Goal: Task Accomplishment & Management: Complete application form

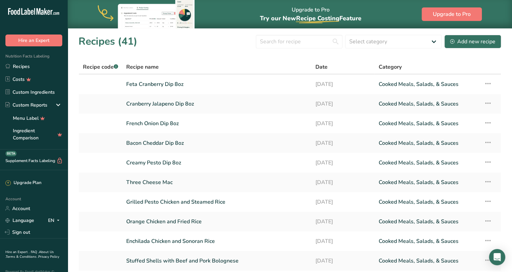
scroll to position [15, 0]
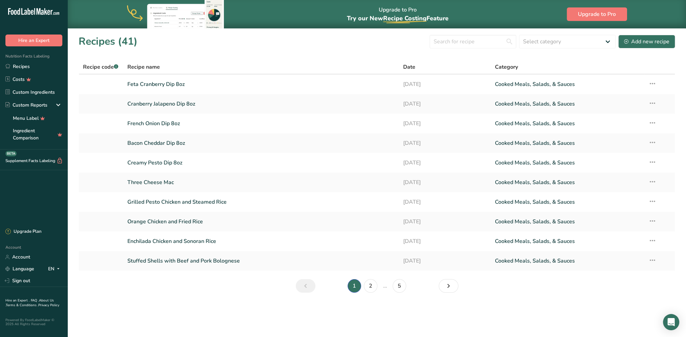
click at [21, 68] on link "Recipes" at bounding box center [34, 66] width 68 height 13
click at [512, 40] on div "Add new recipe" at bounding box center [646, 42] width 45 height 8
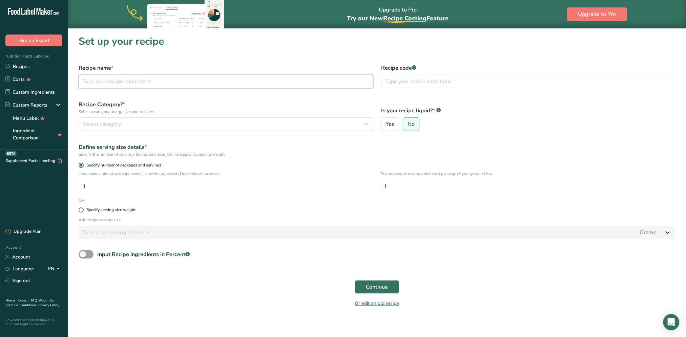
click at [198, 79] on input "text" at bounding box center [226, 82] width 294 height 14
type input "Ahi Tuna Salad"
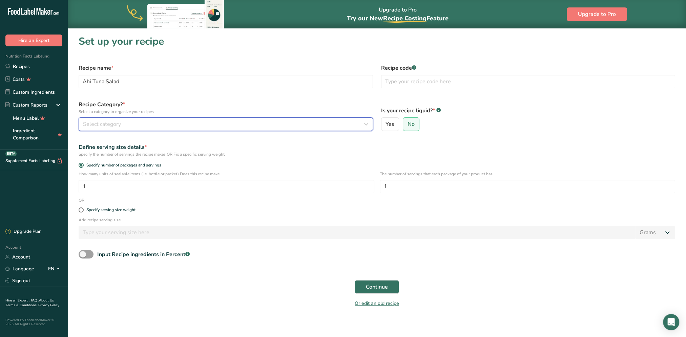
click at [303, 128] on div "Select category" at bounding box center [223, 124] width 281 height 8
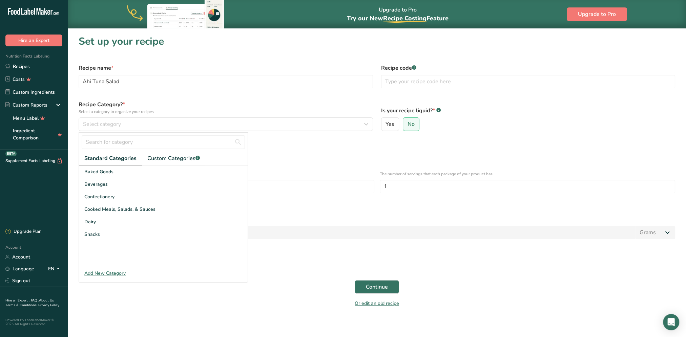
click at [102, 210] on span "Cooked Meals, Salads, & Sauces" at bounding box center [119, 209] width 71 height 7
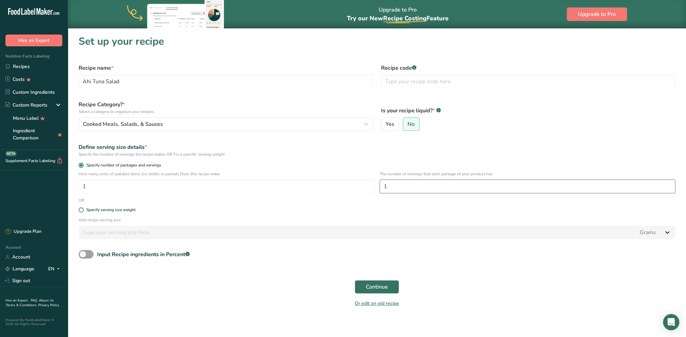
drag, startPoint x: 390, startPoint y: 186, endPoint x: 382, endPoint y: 186, distance: 7.5
click at [382, 186] on input "1" at bounding box center [528, 187] width 296 height 14
type input "6"
click at [375, 272] on span "Continue" at bounding box center [377, 287] width 22 height 8
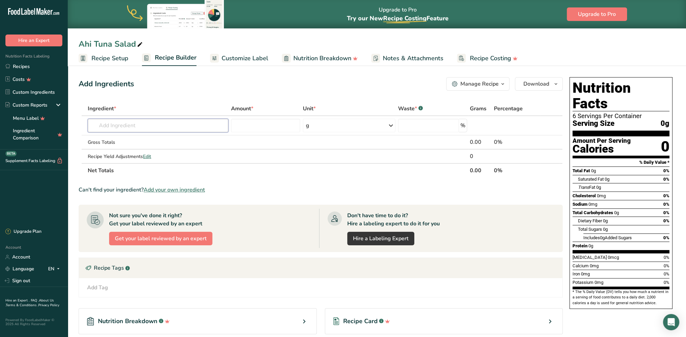
click at [140, 124] on input "text" at bounding box center [158, 126] width 141 height 14
type input "a"
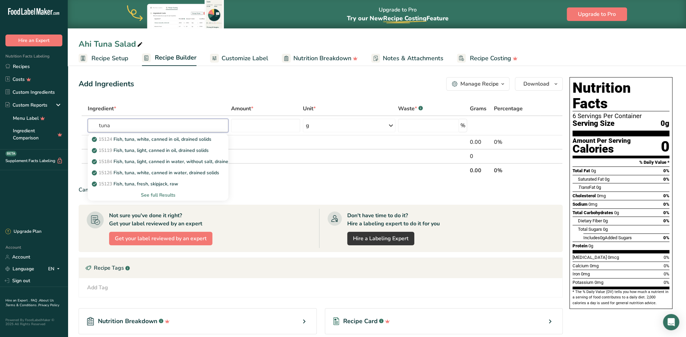
type input "tuna"
click at [155, 194] on div "See full Results" at bounding box center [158, 195] width 130 height 7
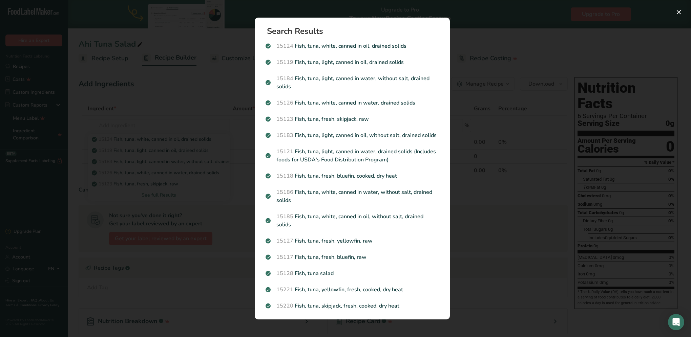
click at [347, 245] on p "15127 Fish, tuna, fresh, yellowfin, raw" at bounding box center [351, 241] width 173 height 8
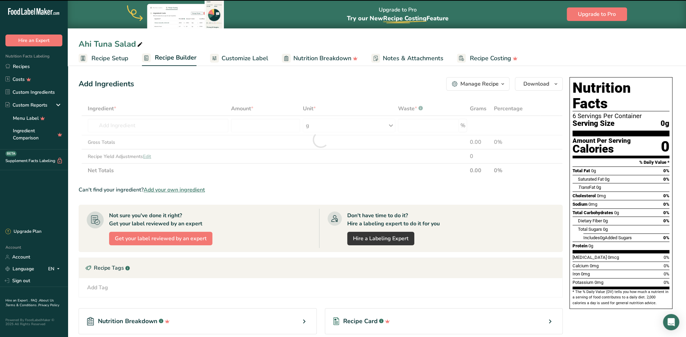
type input "0"
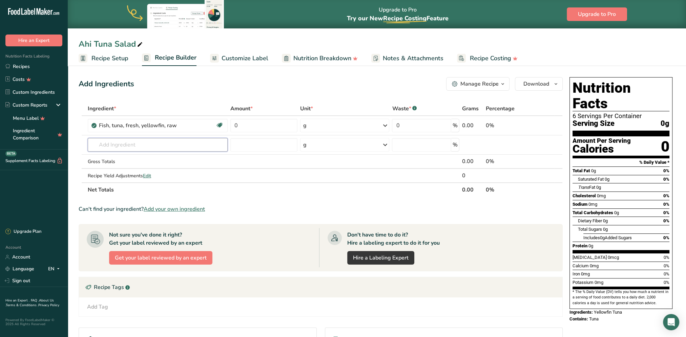
click at [163, 143] on input "text" at bounding box center [158, 145] width 140 height 14
drag, startPoint x: 129, startPoint y: 144, endPoint x: 84, endPoint y: 146, distance: 45.1
click at [84, 146] on tr "red onion No results found Add your own ingredient g Weight Units g kg mg See m…" at bounding box center [320, 144] width 483 height 19
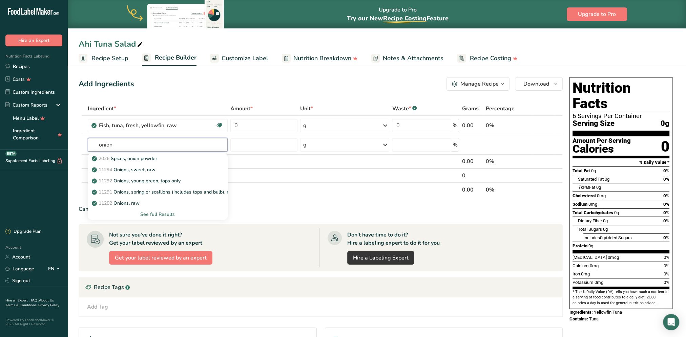
type input "onion"
click at [165, 214] on div "See full Results" at bounding box center [157, 214] width 129 height 7
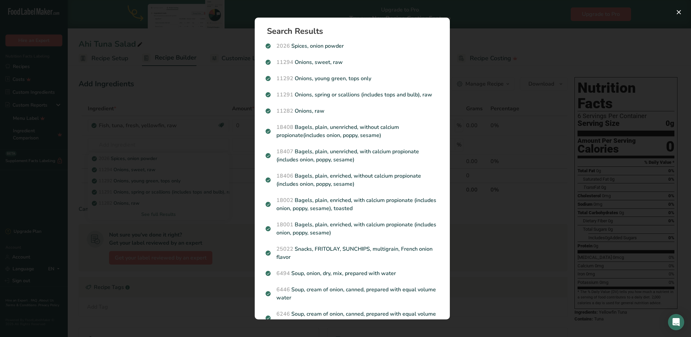
click at [316, 114] on p "11282 Onions, raw" at bounding box center [351, 111] width 173 height 8
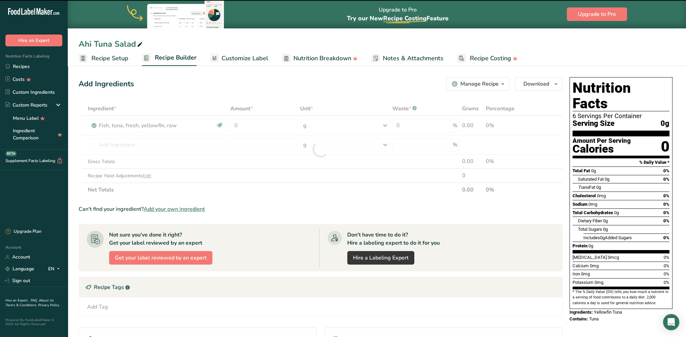
type input "0"
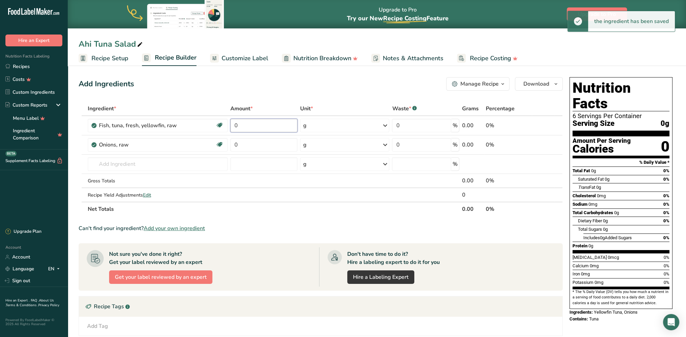
click at [271, 127] on input "0" at bounding box center [263, 126] width 67 height 14
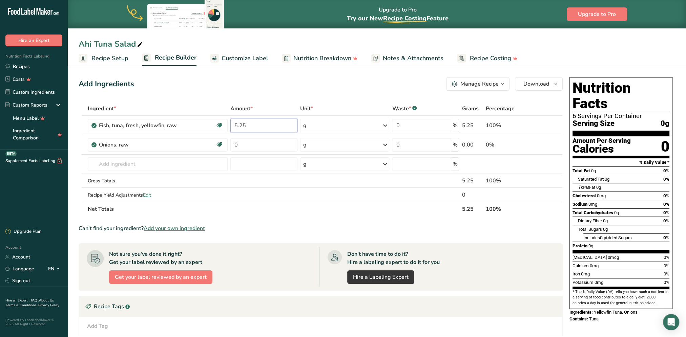
type input "5.25"
click at [330, 123] on div "Ingredient * Amount * Unit * Waste * .a-a{fill:#347362;}.b-a{fill:#fff;} Grams …" at bounding box center [321, 159] width 484 height 115
click at [381, 124] on icon at bounding box center [385, 126] width 8 height 12
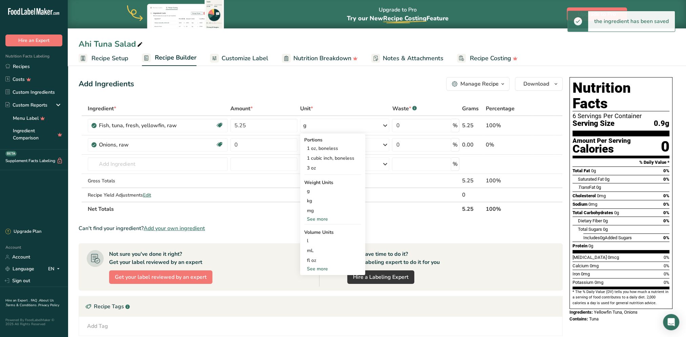
click at [321, 218] on div "See more" at bounding box center [332, 219] width 57 height 7
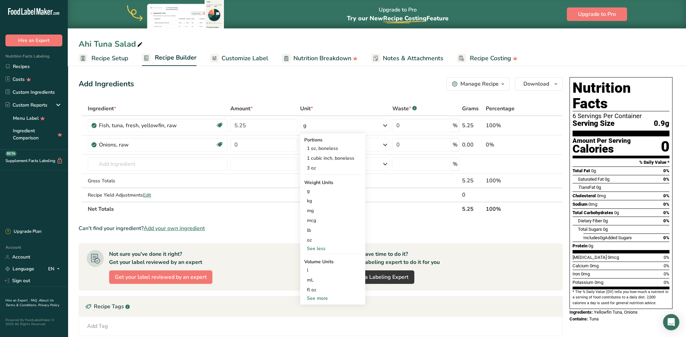
click at [312, 241] on div "oz" at bounding box center [332, 240] width 57 height 10
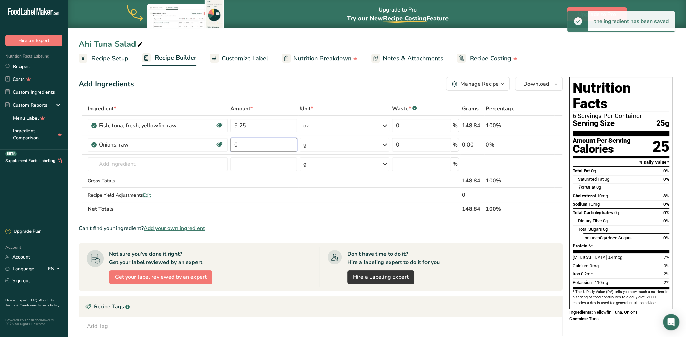
click at [268, 144] on input "0" at bounding box center [263, 145] width 67 height 14
type input "1.125"
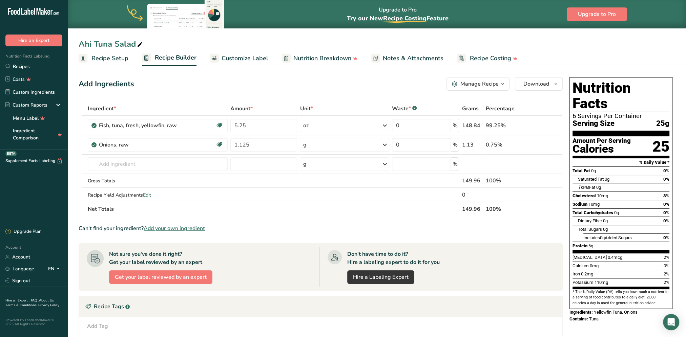
click at [332, 149] on div "Ingredient * Amount * Unit * Waste * .a-a{fill:#347362;}.b-a{fill:#fff;} Grams …" at bounding box center [321, 159] width 484 height 115
click at [333, 146] on div "g" at bounding box center [344, 145] width 89 height 14
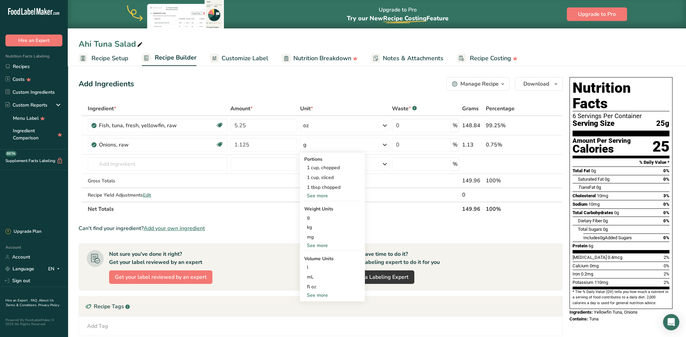
click at [317, 244] on div "See more" at bounding box center [332, 245] width 57 height 7
click at [308, 266] on div "oz" at bounding box center [332, 267] width 57 height 10
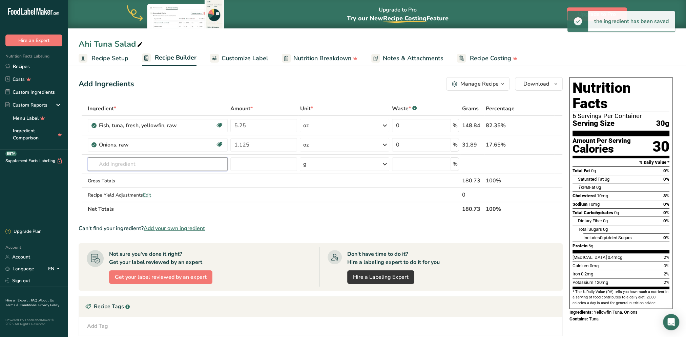
click at [124, 161] on input "text" at bounding box center [158, 164] width 140 height 14
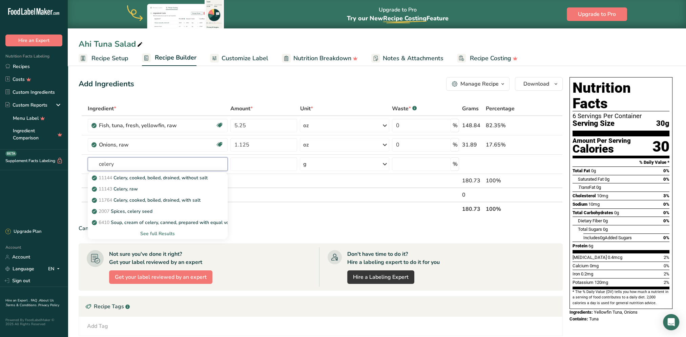
type input "celery"
click at [135, 187] on p "11143 Celery, raw" at bounding box center [115, 189] width 45 height 7
type input "Celery, raw"
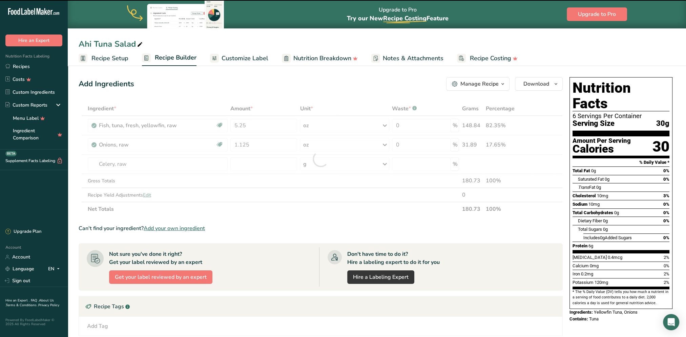
type input "0"
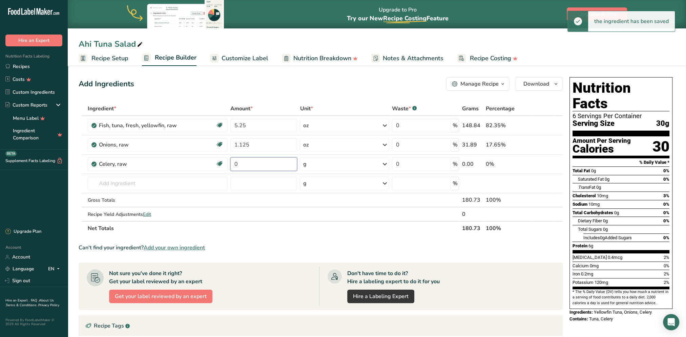
click at [259, 165] on input "0" at bounding box center [263, 164] width 67 height 14
type input "1"
click at [384, 163] on div "Ingredient * Amount * Unit * Waste * .a-a{fill:#347362;}.b-a{fill:#fff;} Grams …" at bounding box center [321, 169] width 484 height 134
click at [382, 164] on icon at bounding box center [385, 164] width 8 height 12
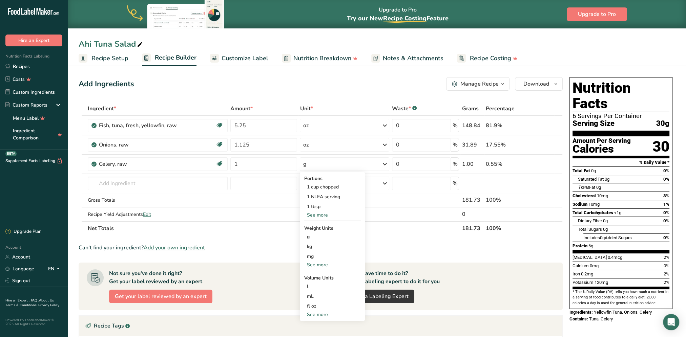
click at [317, 264] on div "See more" at bounding box center [332, 264] width 57 height 7
click at [313, 272] on div "oz" at bounding box center [332, 286] width 57 height 10
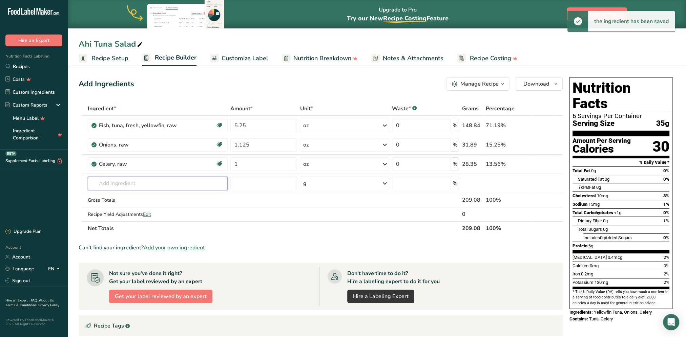
click at [111, 181] on input "text" at bounding box center [158, 184] width 140 height 14
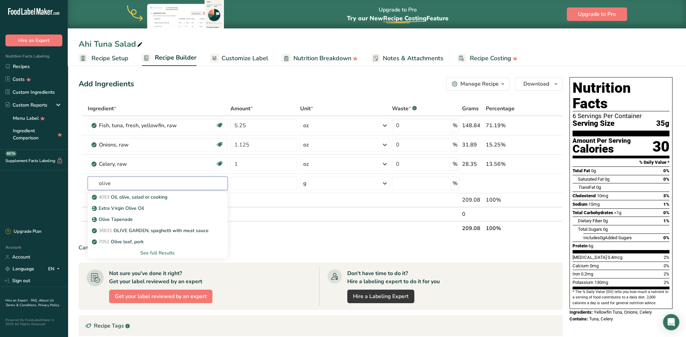
type input "olive"
click at [159, 252] on div "See full Results" at bounding box center [157, 253] width 129 height 7
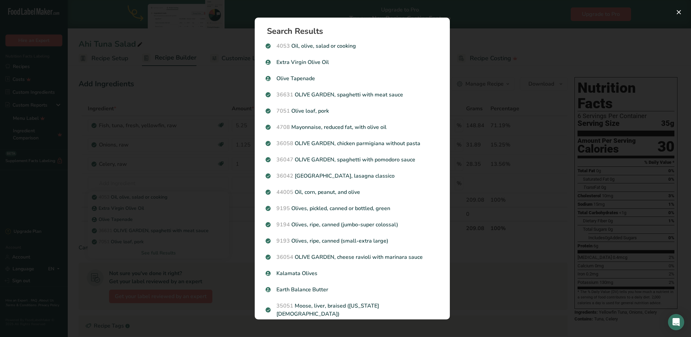
click at [306, 272] on p "Kalamata Olives" at bounding box center [351, 274] width 173 height 8
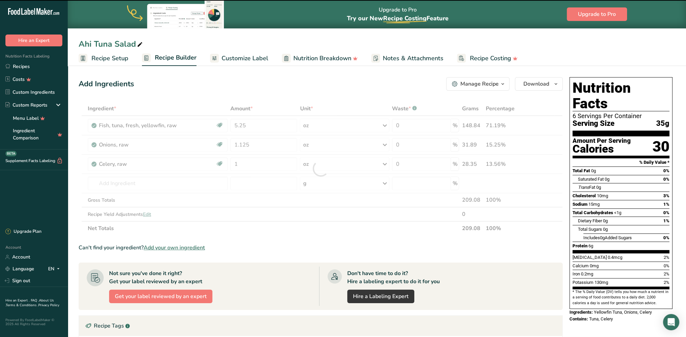
type input "0"
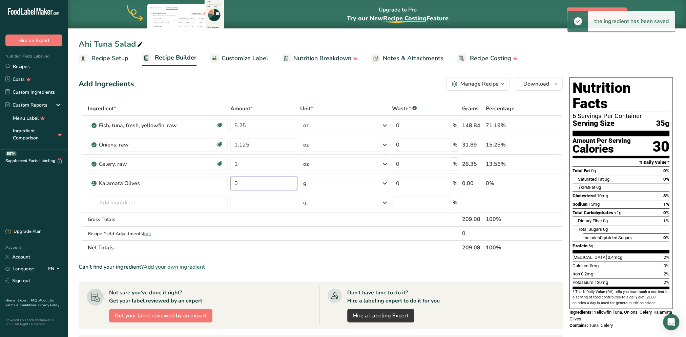
click at [273, 182] on input "0" at bounding box center [263, 184] width 67 height 14
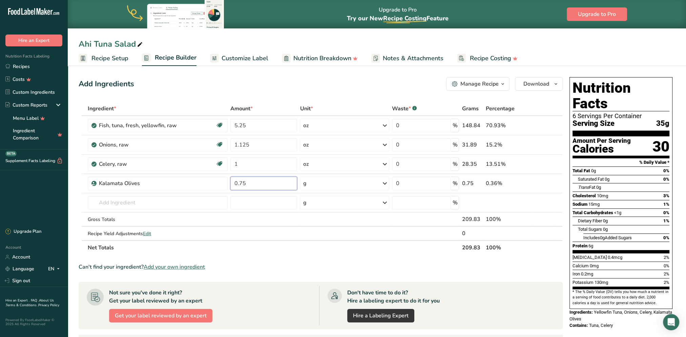
type input "0.75"
click at [385, 183] on div "Ingredient * Amount * Unit * Waste * .a-a{fill:#347362;}.b-a{fill:#fff;} Grams …" at bounding box center [321, 178] width 484 height 153
click at [385, 184] on icon at bounding box center [385, 183] width 8 height 12
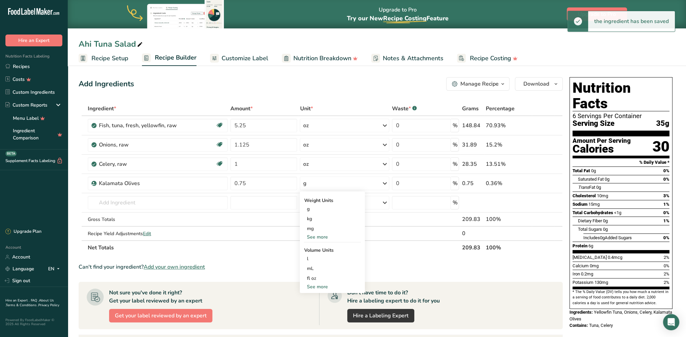
click at [329, 236] on div "See more" at bounding box center [332, 237] width 57 height 7
click at [316, 257] on div "oz" at bounding box center [332, 258] width 57 height 10
click at [129, 203] on input "text" at bounding box center [158, 203] width 140 height 14
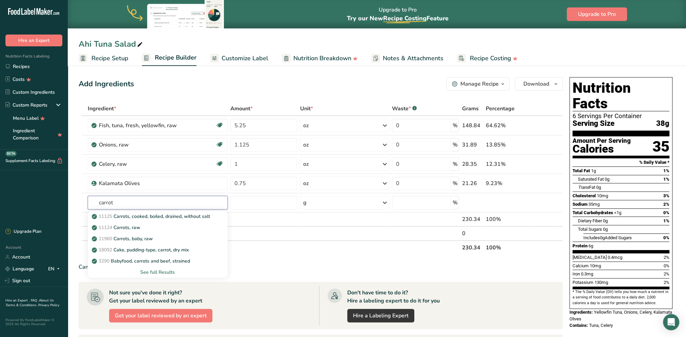
type input "carrot"
click at [133, 227] on p "11124 [GEOGRAPHIC_DATA], raw" at bounding box center [116, 227] width 47 height 7
type input "Carrots, raw"
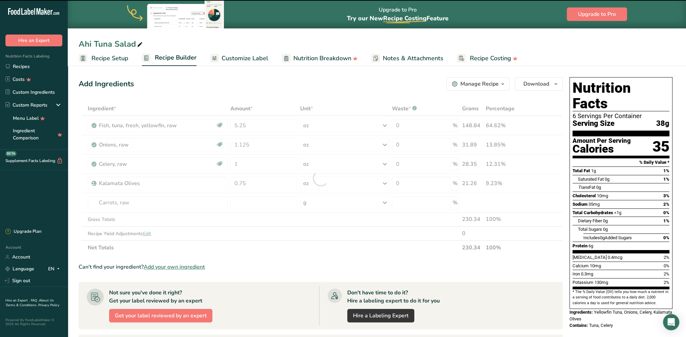
type input "0"
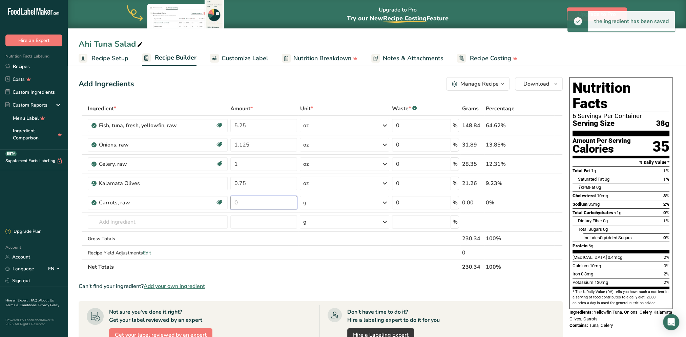
click at [261, 202] on input "0" at bounding box center [263, 203] width 67 height 14
type input "1.5"
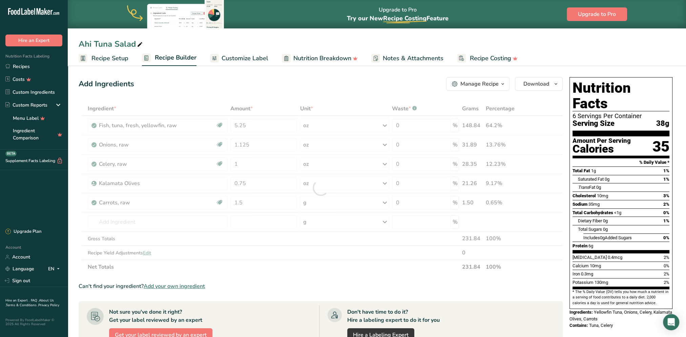
click at [367, 200] on div "Ingredient * Amount * Unit * Waste * .a-a{fill:#347362;}.b-a{fill:#fff;} Grams …" at bounding box center [321, 188] width 484 height 173
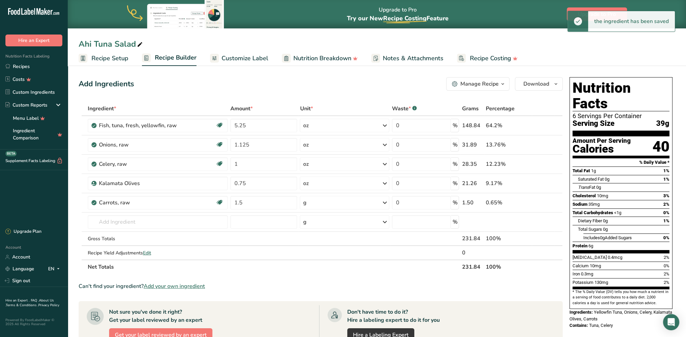
click at [383, 202] on icon at bounding box center [385, 203] width 8 height 12
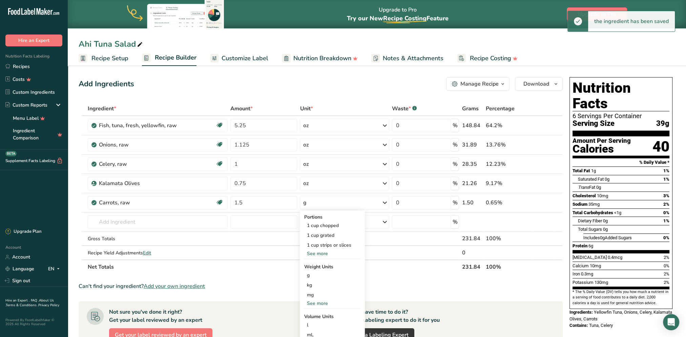
click at [320, 272] on div "See more" at bounding box center [332, 303] width 57 height 7
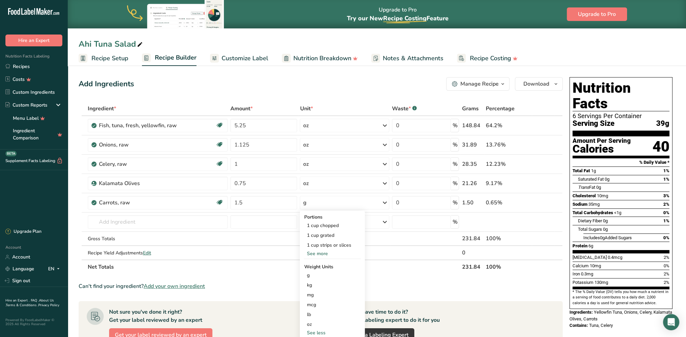
click at [311, 272] on div "oz" at bounding box center [332, 325] width 57 height 10
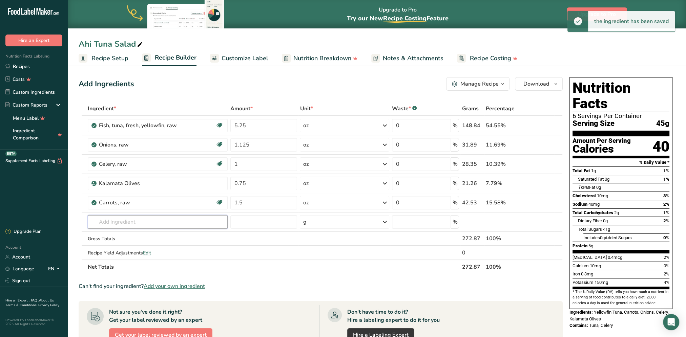
click at [130, 220] on input "text" at bounding box center [158, 222] width 140 height 14
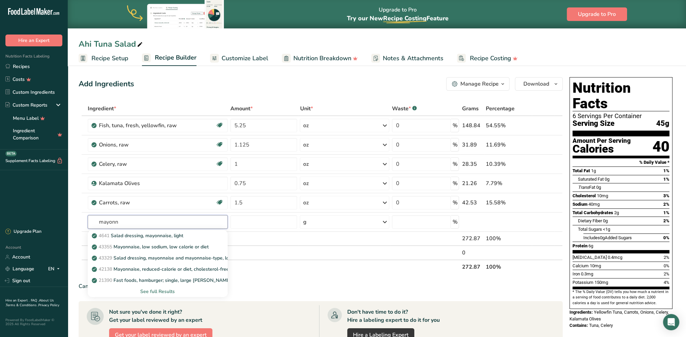
type input "mayonn"
click at [163, 272] on div "See full Results" at bounding box center [157, 291] width 129 height 7
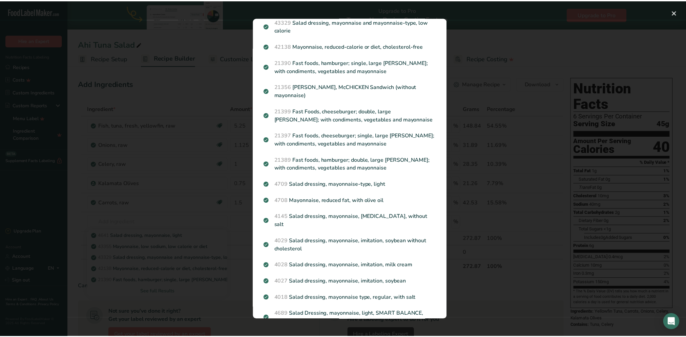
scroll to position [68, 0]
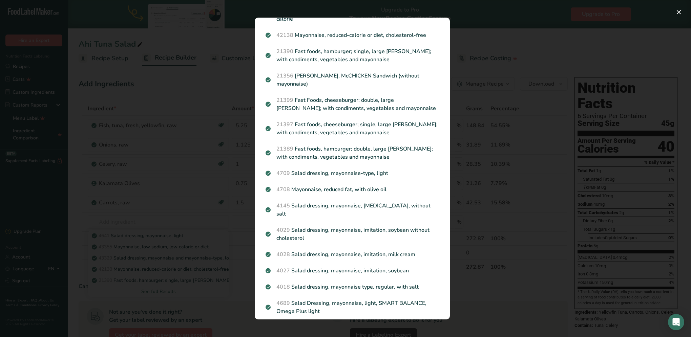
click at [408, 272] on p "4018 Salad dressing, mayonnaise type, regular, with salt" at bounding box center [351, 287] width 173 height 8
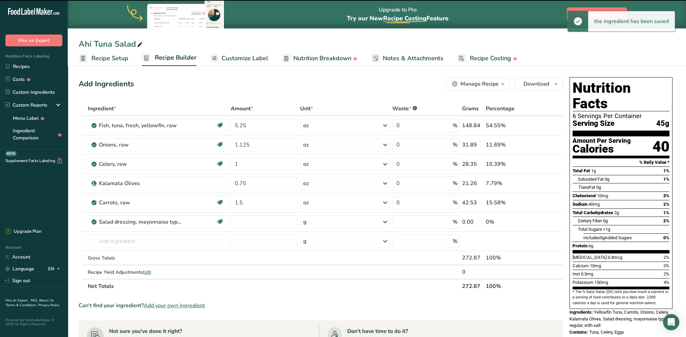
type input "0"
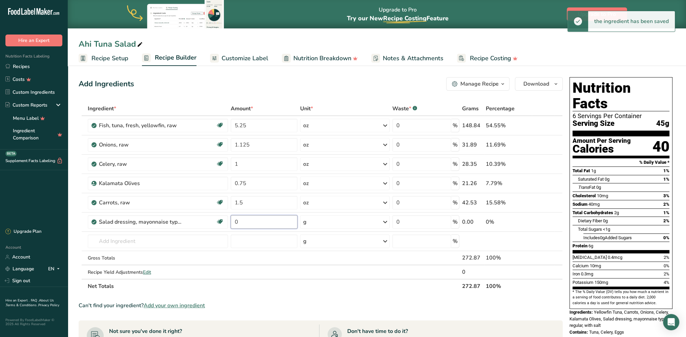
click at [263, 223] on input "0" at bounding box center [264, 222] width 67 height 14
type input "2.25"
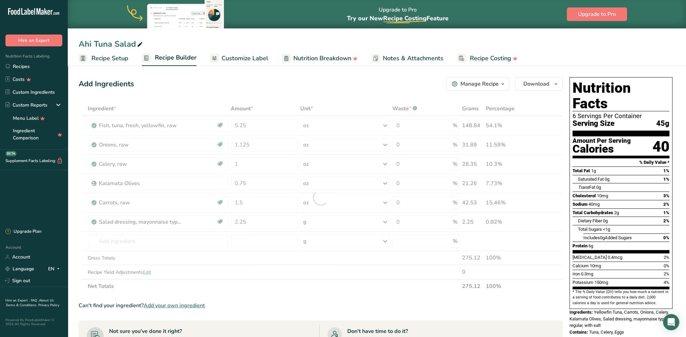
click at [381, 223] on div "Ingredient * Amount * Unit * Waste * .a-a{fill:#347362;}.b-a{fill:#fff;} Grams …" at bounding box center [321, 198] width 484 height 192
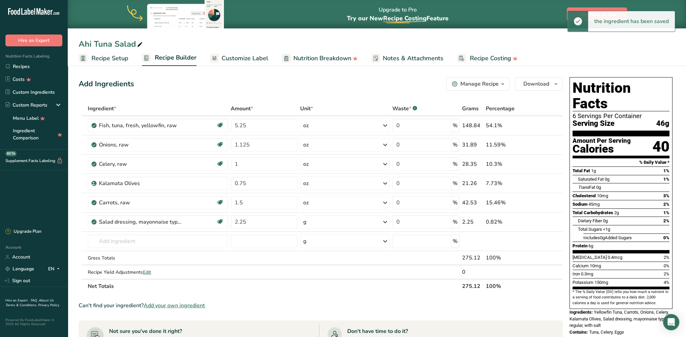
click at [384, 222] on icon at bounding box center [385, 222] width 8 height 12
click at [324, 272] on div "See more" at bounding box center [332, 305] width 57 height 7
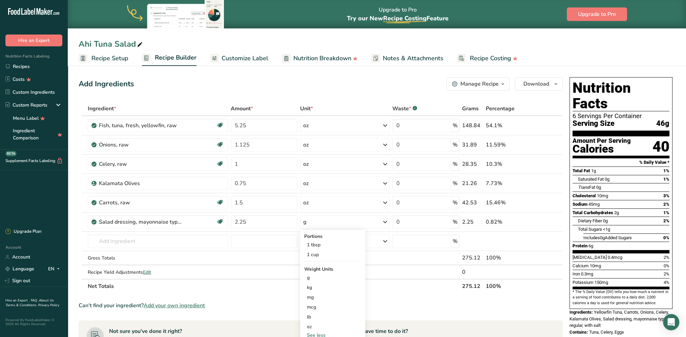
click at [316, 272] on div "oz" at bounding box center [332, 327] width 57 height 10
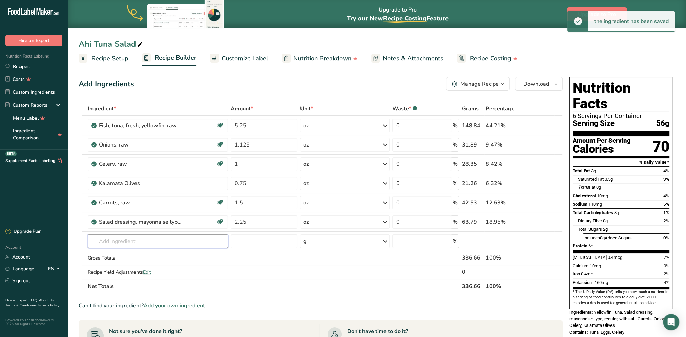
click at [174, 240] on input "text" at bounding box center [158, 242] width 140 height 14
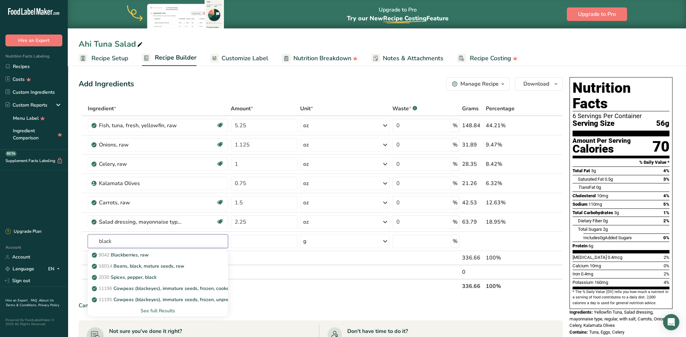
type input "black"
click at [148, 272] on p "2030 Spices, pepper, black" at bounding box center [124, 277] width 63 height 7
type input "Spices, pepper, black"
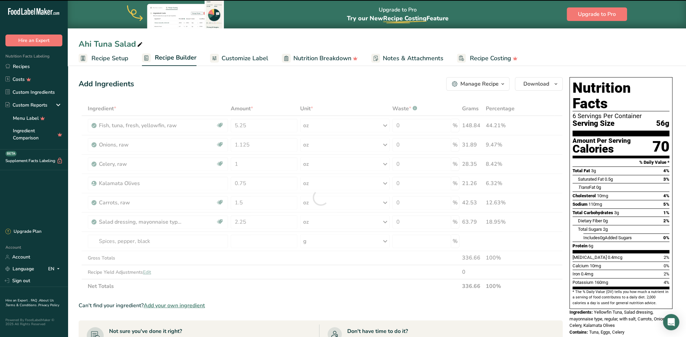
click at [253, 242] on div at bounding box center [321, 198] width 484 height 192
type input "0"
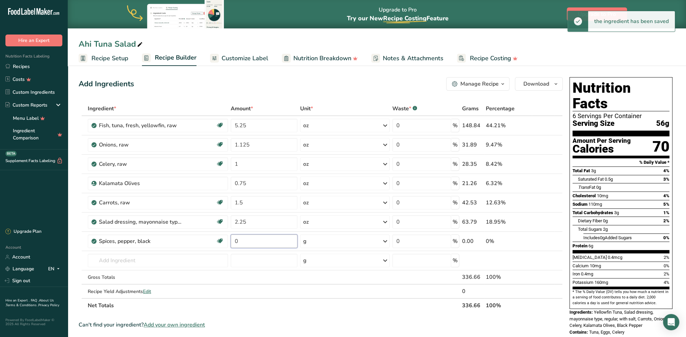
click at [253, 242] on input "0" at bounding box center [264, 242] width 67 height 14
type input "0.125"
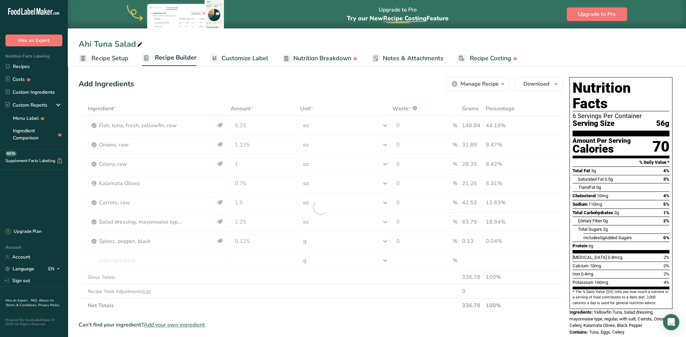
click at [383, 238] on div "Ingredient * Amount * Unit * Waste * .a-a{fill:#347362;}.b-a{fill:#fff;} Grams …" at bounding box center [321, 207] width 484 height 211
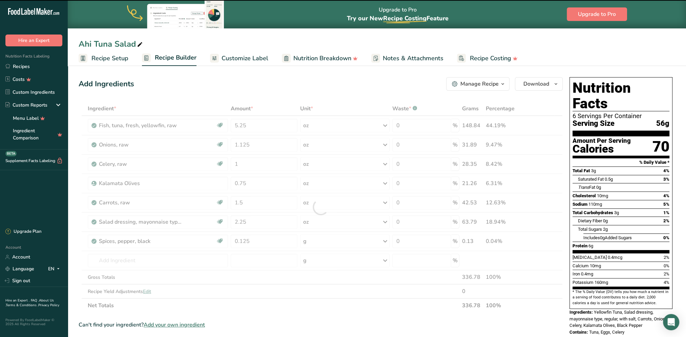
click at [386, 241] on div at bounding box center [321, 207] width 484 height 211
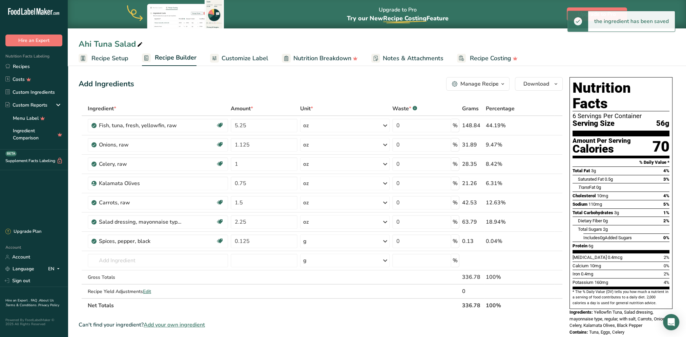
click at [385, 241] on icon at bounding box center [385, 241] width 8 height 12
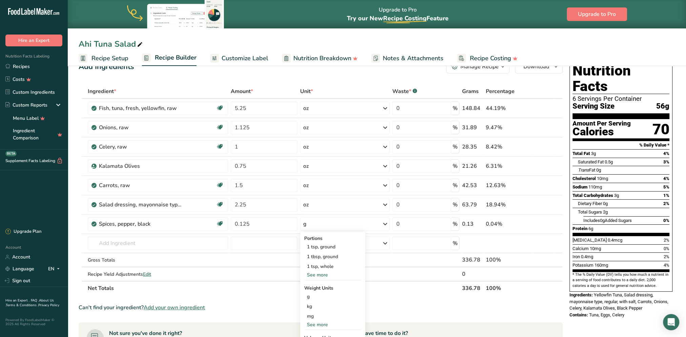
scroll to position [34, 0]
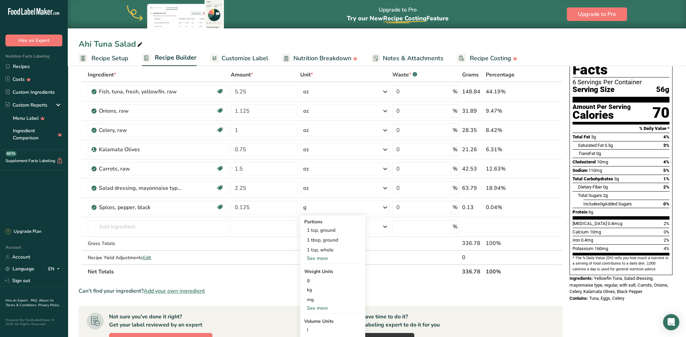
click at [320, 272] on div "See more" at bounding box center [332, 308] width 57 height 7
click at [314, 272] on div "oz" at bounding box center [332, 329] width 57 height 10
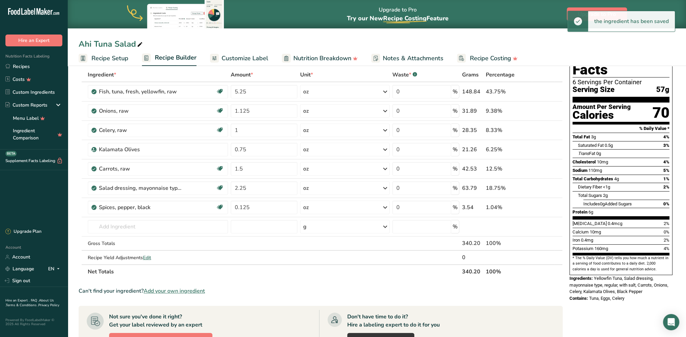
click at [359, 272] on section "Ingredient * Amount * Unit * Waste * .a-a{fill:#347362;}.b-a{fill:#fff;} Grams …" at bounding box center [321, 276] width 484 height 416
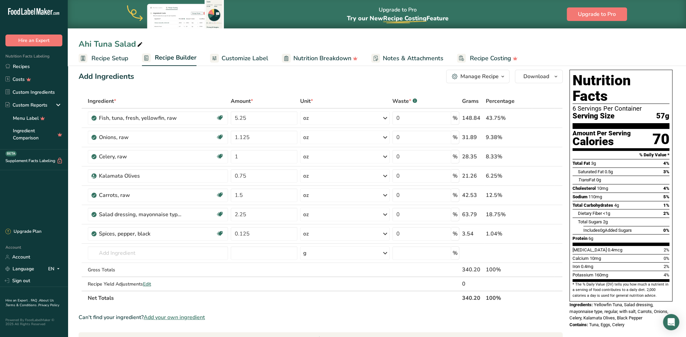
scroll to position [0, 0]
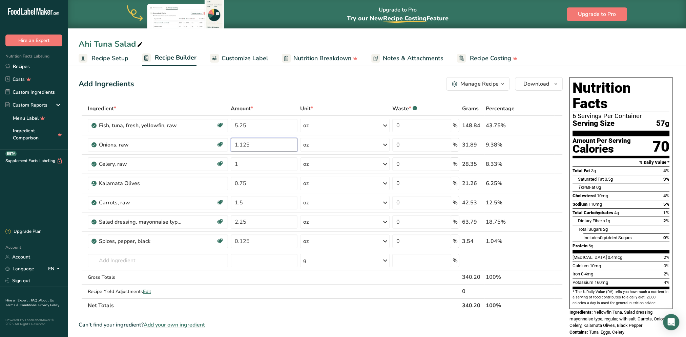
click at [256, 145] on input "1.125" at bounding box center [264, 145] width 67 height 14
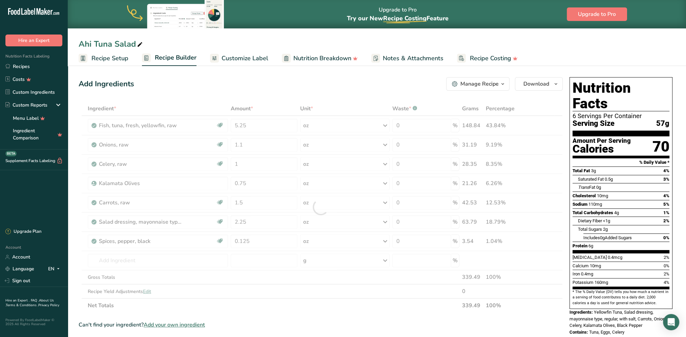
click at [280, 77] on div "Add Ingredients Manage Recipe Delete Recipe Duplicate Recipe Scale Recipe Save …" at bounding box center [321, 84] width 484 height 14
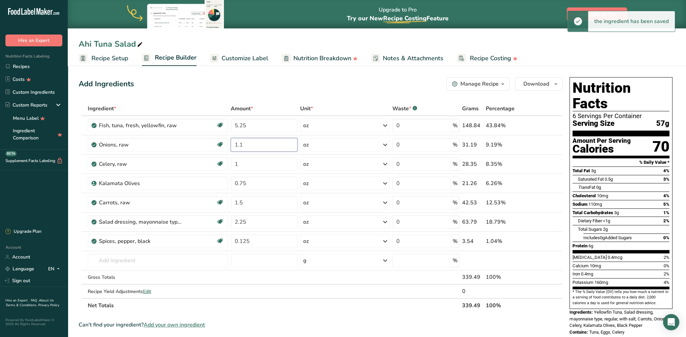
click at [253, 146] on input "1.1" at bounding box center [264, 145] width 67 height 14
type input "1"
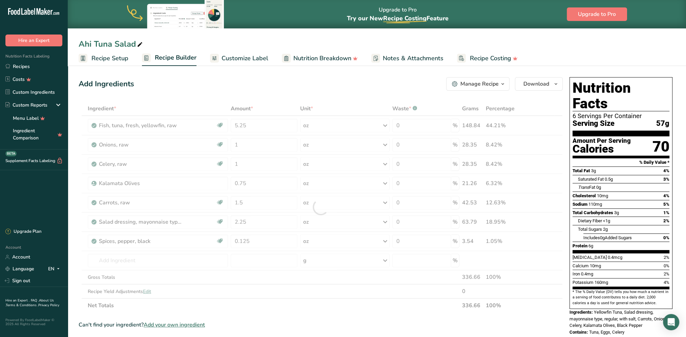
click at [282, 83] on div "Add Ingredients Manage Recipe Delete Recipe Duplicate Recipe Scale Recipe Save …" at bounding box center [321, 84] width 484 height 14
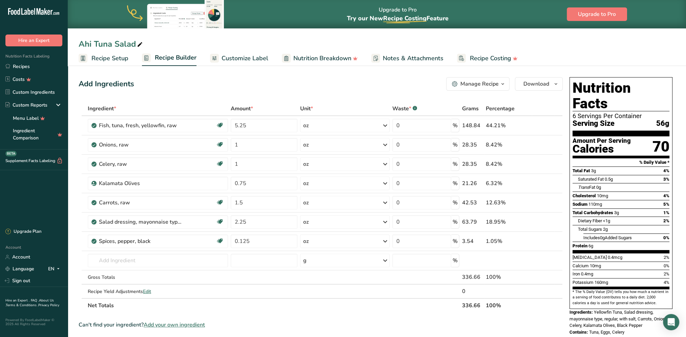
click at [235, 59] on span "Customize Label" at bounding box center [244, 58] width 47 height 9
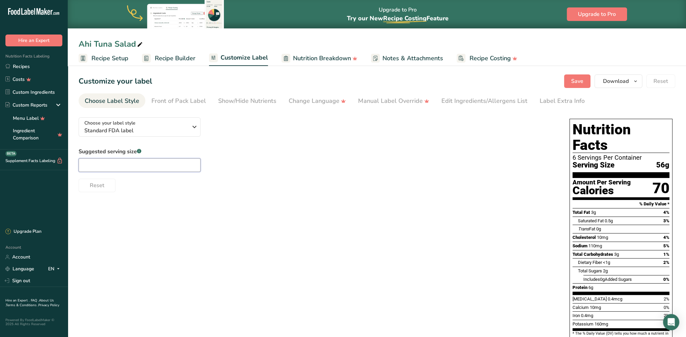
click at [155, 166] on input "text" at bounding box center [140, 165] width 122 height 14
type input "2oz"
click at [367, 161] on div "Suggested serving size .a-a{fill:#347362;}.b-a{fill:#fff;} 2oz Reset" at bounding box center [317, 170] width 477 height 45
click at [512, 78] on span "Save" at bounding box center [577, 81] width 12 height 8
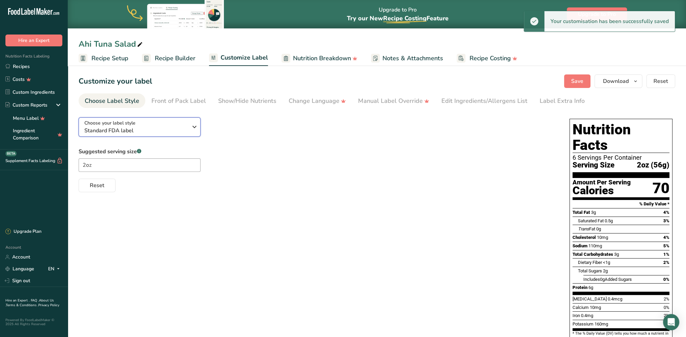
click at [197, 124] on icon "button" at bounding box center [194, 127] width 8 height 12
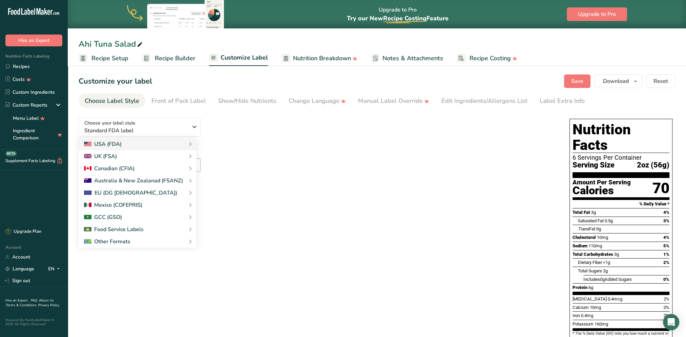
click at [0, 0] on link "Linear FDA label" at bounding box center [0, 0] width 0 height 0
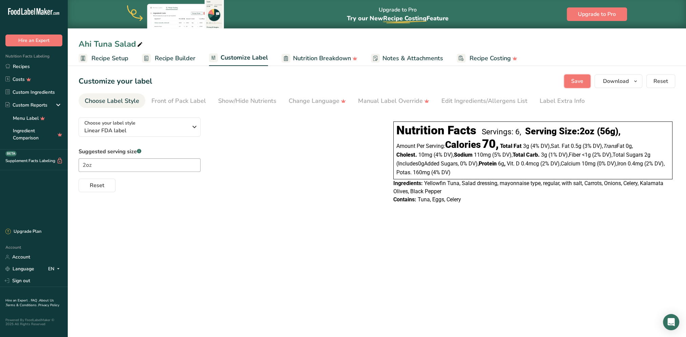
click at [512, 77] on button "Save" at bounding box center [577, 81] width 26 height 14
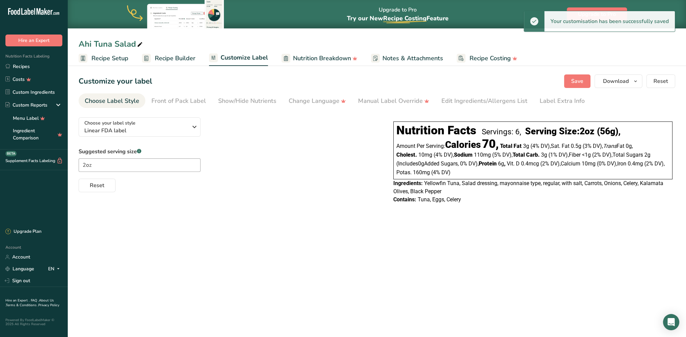
click at [177, 57] on span "Recipe Builder" at bounding box center [175, 58] width 41 height 9
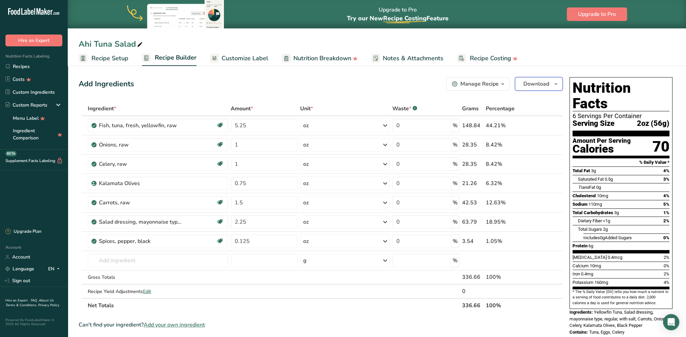
click at [512, 82] on span "Download" at bounding box center [536, 84] width 26 height 8
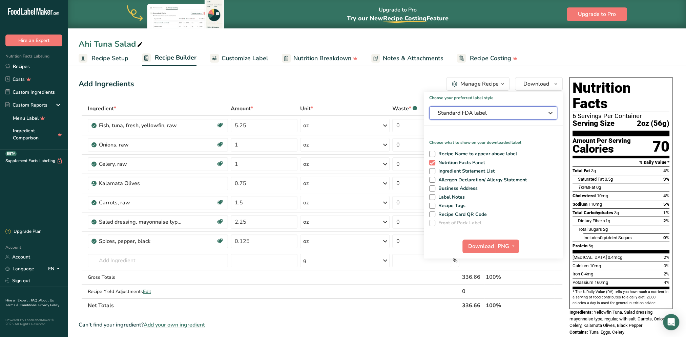
click at [472, 114] on span "Standard FDA label" at bounding box center [488, 113] width 102 height 8
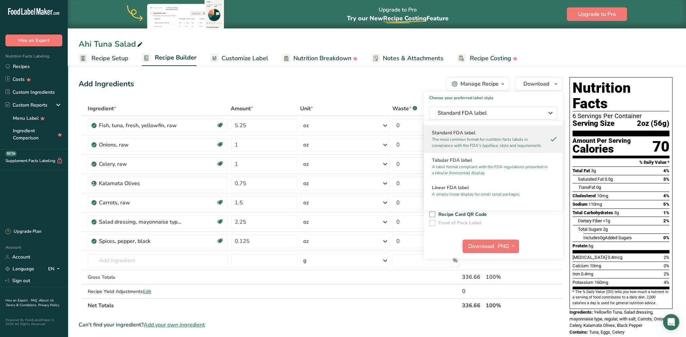
click at [455, 190] on h2 "Linear FDA label" at bounding box center [493, 187] width 123 height 7
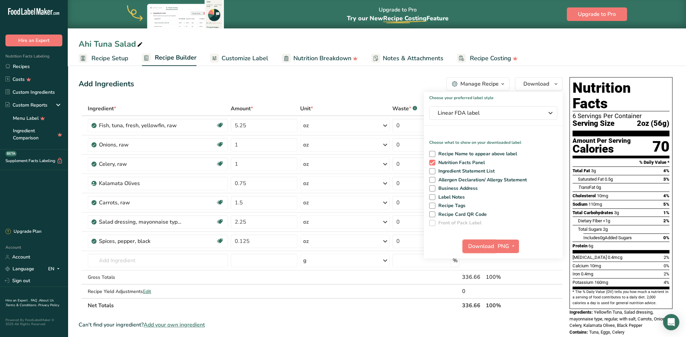
click at [479, 247] on span "Download" at bounding box center [481, 246] width 26 height 8
click at [334, 41] on div "Ahi Tuna Salad" at bounding box center [377, 44] width 618 height 12
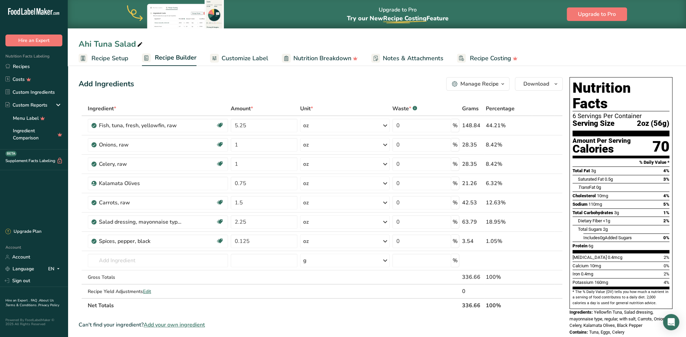
click at [27, 64] on link "Recipes" at bounding box center [34, 66] width 68 height 13
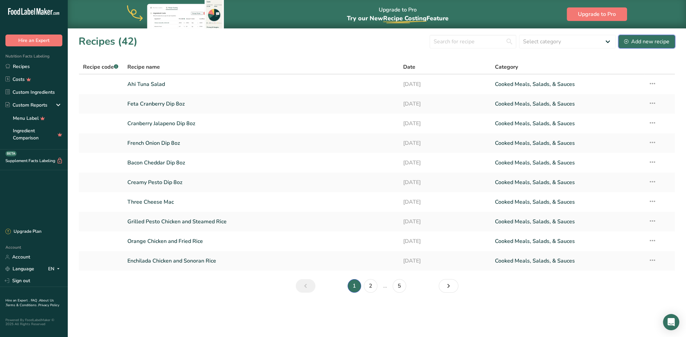
click at [512, 39] on div "Add new recipe" at bounding box center [646, 42] width 45 height 8
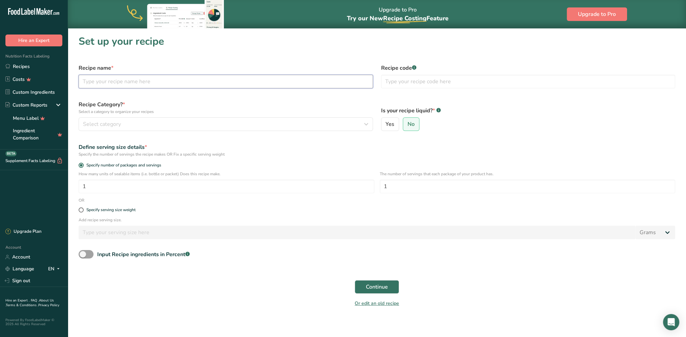
click at [148, 83] on input "text" at bounding box center [226, 82] width 294 height 14
type input "Shrimp and Pea Salad"
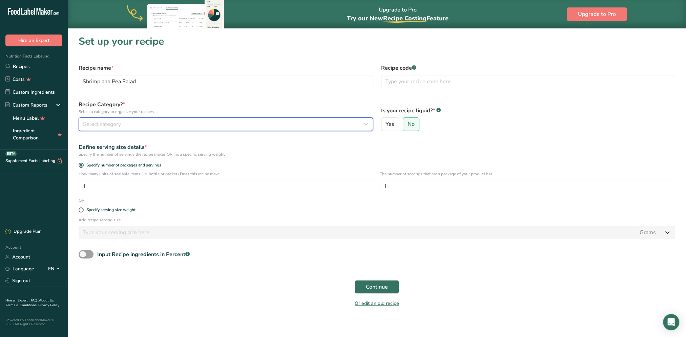
click at [148, 121] on div "Select category" at bounding box center [223, 124] width 281 height 8
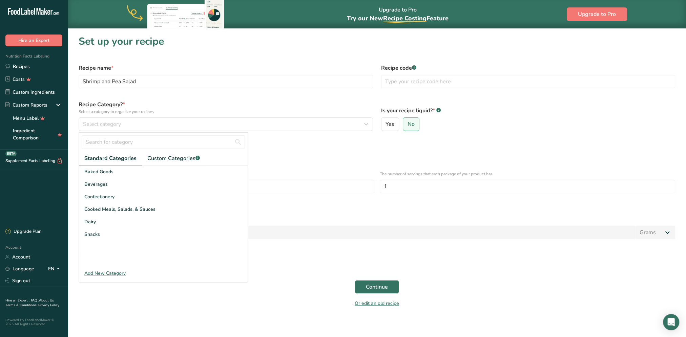
click at [137, 209] on span "Cooked Meals, Salads, & Sauces" at bounding box center [119, 209] width 71 height 7
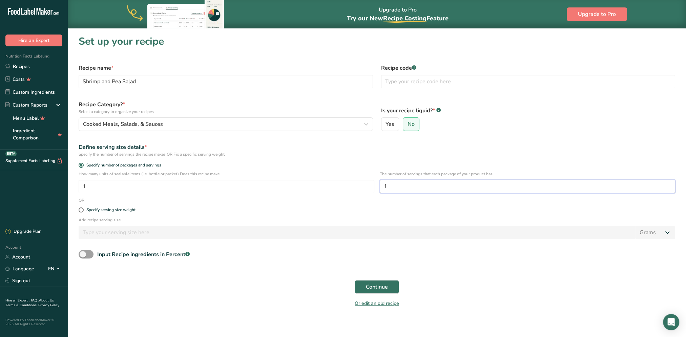
drag, startPoint x: 394, startPoint y: 187, endPoint x: 384, endPoint y: 187, distance: 9.8
click at [384, 187] on input "1" at bounding box center [528, 187] width 296 height 14
type input "6"
click at [382, 272] on span "Continue" at bounding box center [377, 287] width 22 height 8
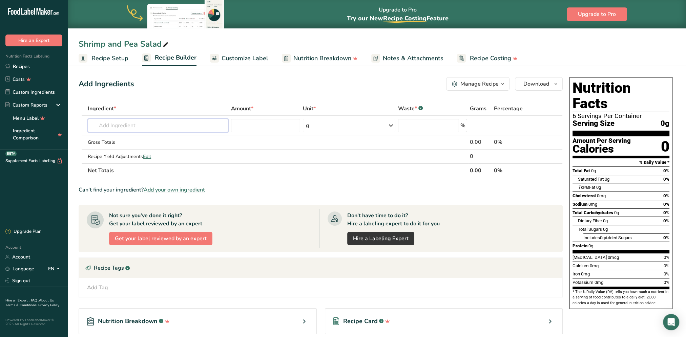
click at [150, 123] on input "text" at bounding box center [158, 126] width 141 height 14
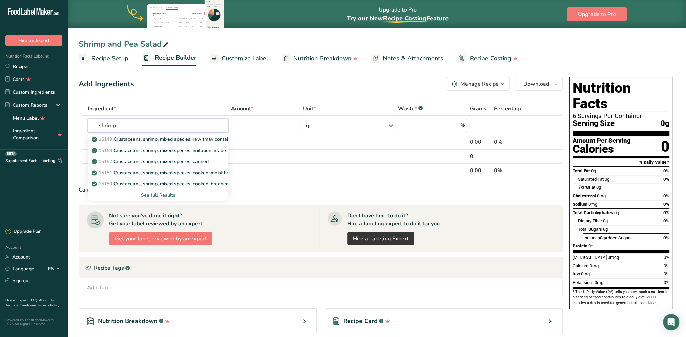
type input "shrimp"
click at [167, 195] on div "See full Results" at bounding box center [158, 195] width 130 height 7
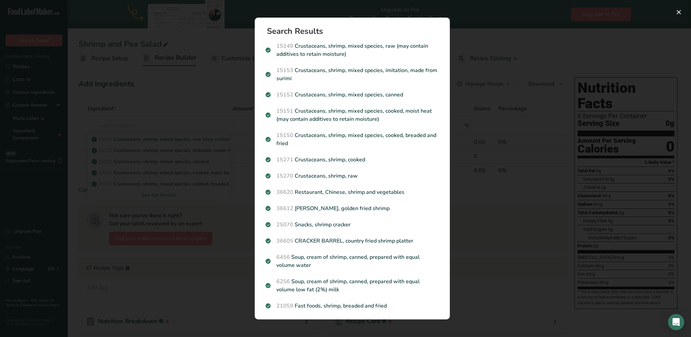
click at [325, 160] on p "15271 Crustaceans, shrimp, cooked" at bounding box center [351, 160] width 173 height 8
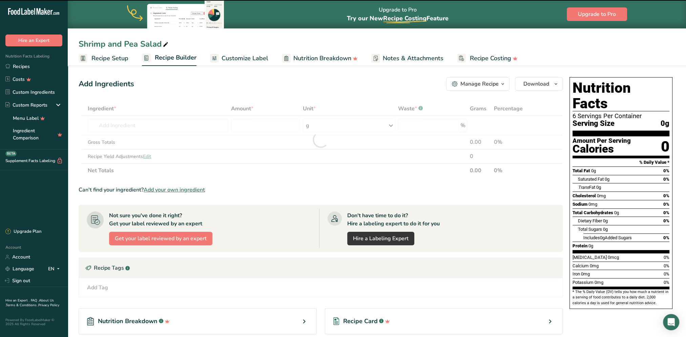
type input "0"
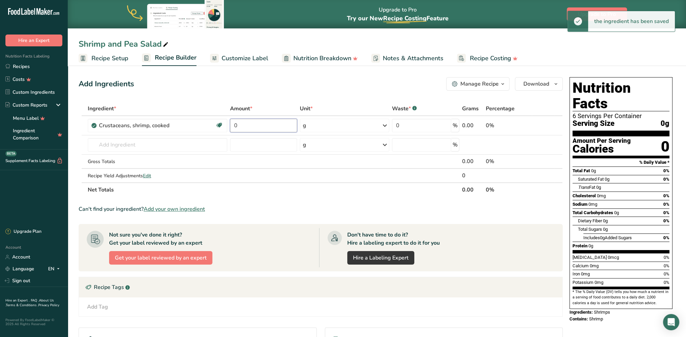
click at [257, 126] on input "0" at bounding box center [263, 126] width 67 height 14
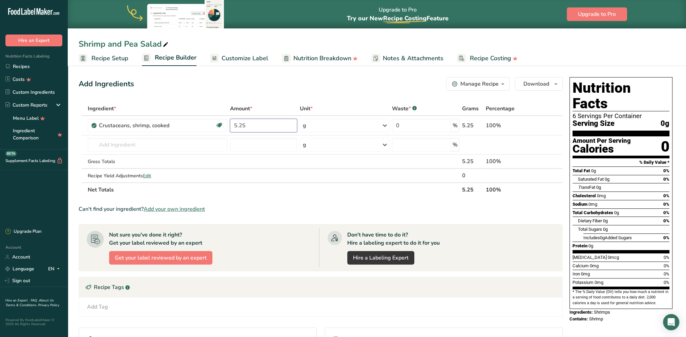
type input "5.25"
click at [362, 125] on div "Ingredient * Amount * Unit * Waste * .a-a{fill:#347362;}.b-a{fill:#fff;} Grams …" at bounding box center [321, 149] width 484 height 95
click at [385, 124] on icon at bounding box center [385, 126] width 8 height 12
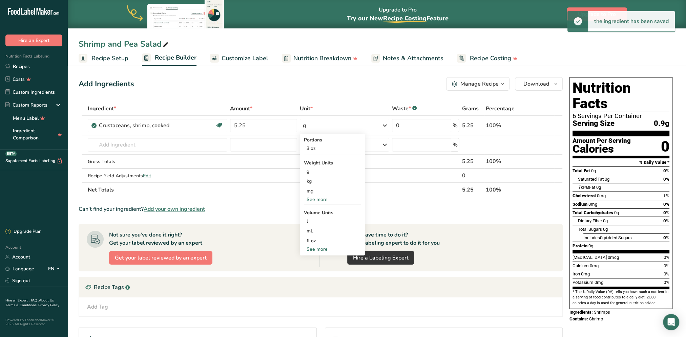
click at [316, 199] on div "See more" at bounding box center [332, 199] width 57 height 7
click at [309, 220] on div "oz" at bounding box center [332, 221] width 57 height 10
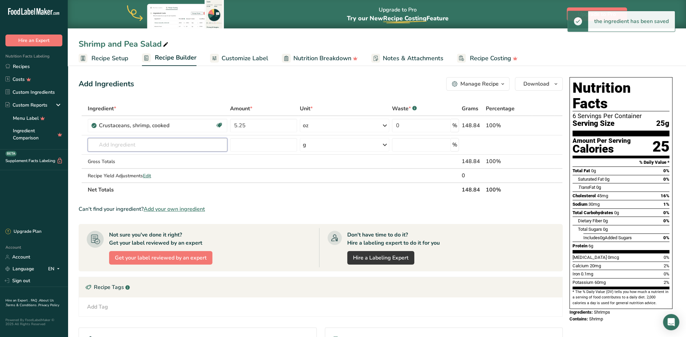
click at [150, 141] on input "text" at bounding box center [157, 145] width 139 height 14
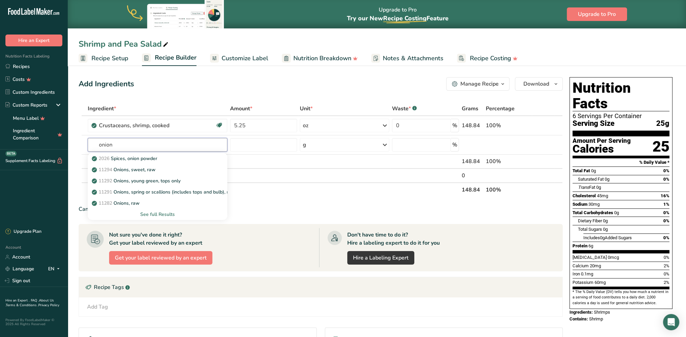
type input "onion"
click at [143, 167] on p "11294 Onions, sweet, raw" at bounding box center [124, 169] width 62 height 7
type input "Onions, sweet, raw"
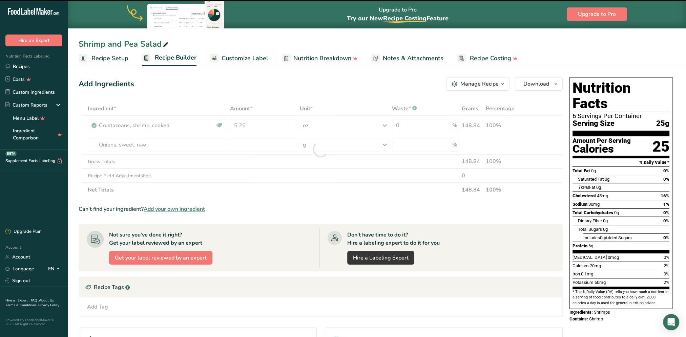
type input "0"
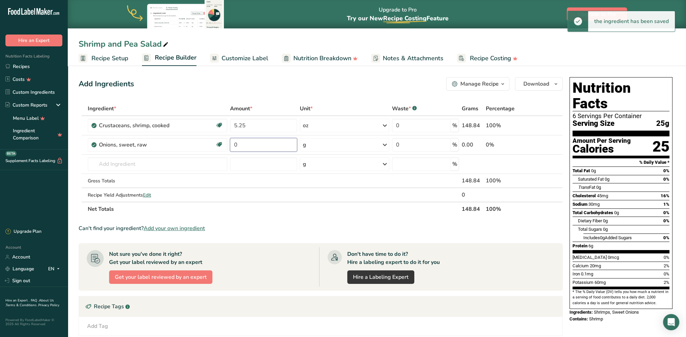
click at [255, 143] on input "0" at bounding box center [263, 145] width 67 height 14
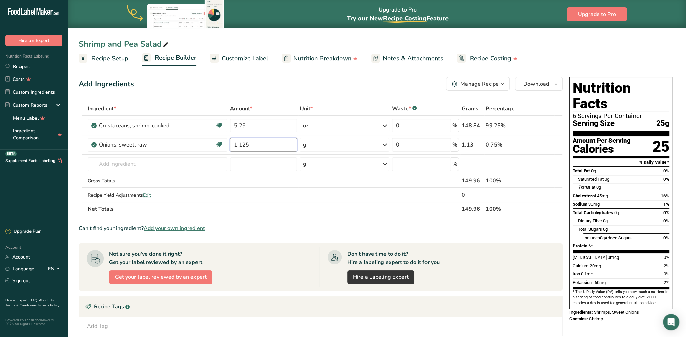
type input "1.125"
click at [326, 144] on div "Ingredient * Amount * Unit * Waste * .a-a{fill:#347362;}.b-a{fill:#fff;} Grams …" at bounding box center [321, 159] width 484 height 115
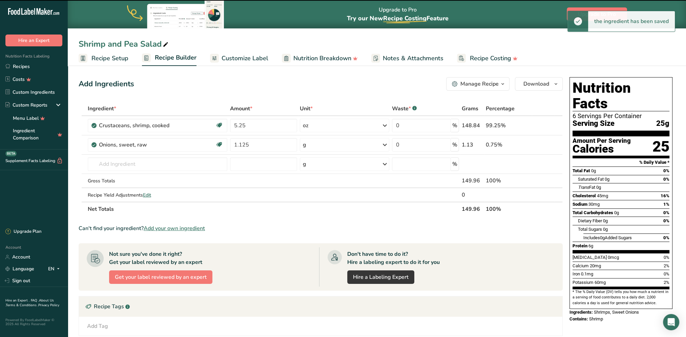
click at [326, 144] on div "g" at bounding box center [344, 145] width 89 height 14
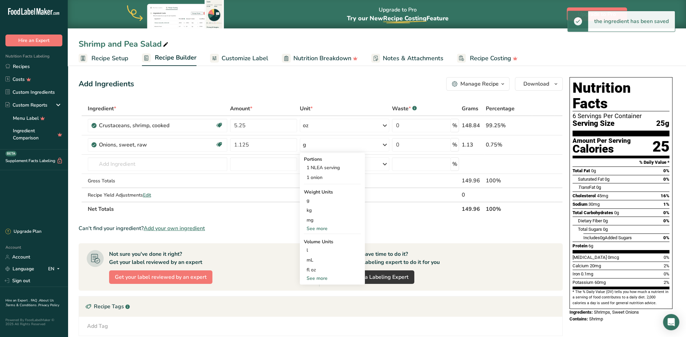
click at [318, 229] on div "See more" at bounding box center [332, 228] width 57 height 7
click at [314, 248] on div "oz" at bounding box center [332, 250] width 57 height 10
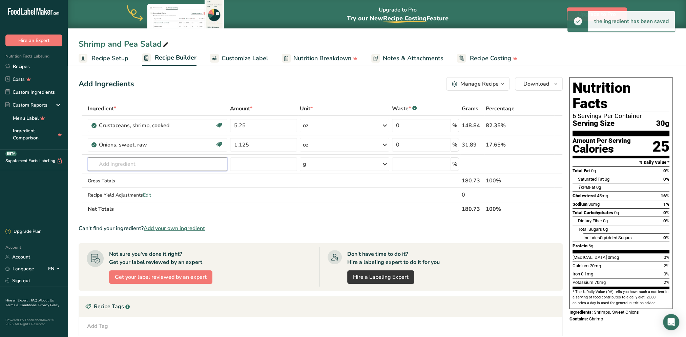
click at [125, 163] on input "text" at bounding box center [157, 164] width 139 height 14
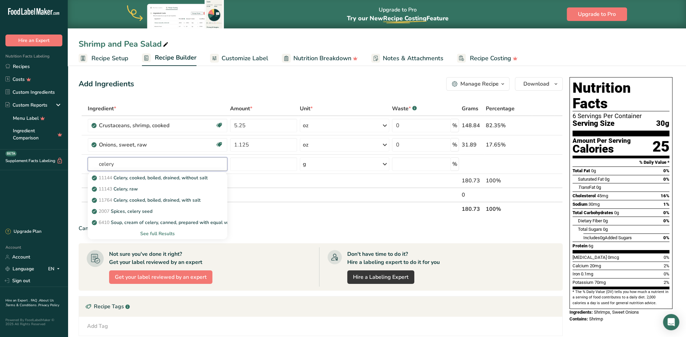
type input "celery"
click at [135, 187] on p "11143 Celery, raw" at bounding box center [115, 189] width 45 height 7
type input "Celery, raw"
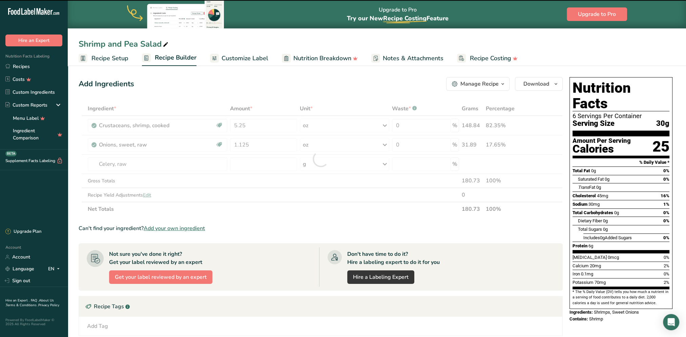
type input "0"
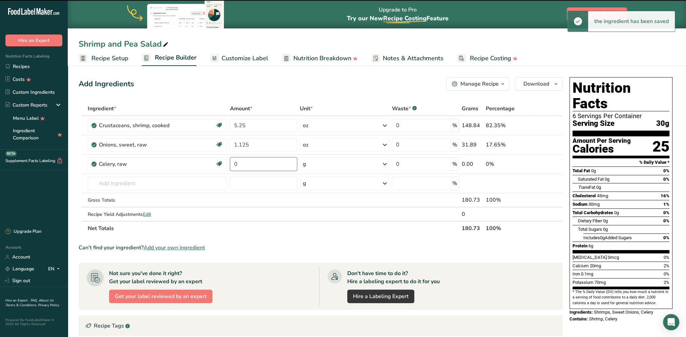
click at [261, 164] on input "0" at bounding box center [263, 164] width 67 height 14
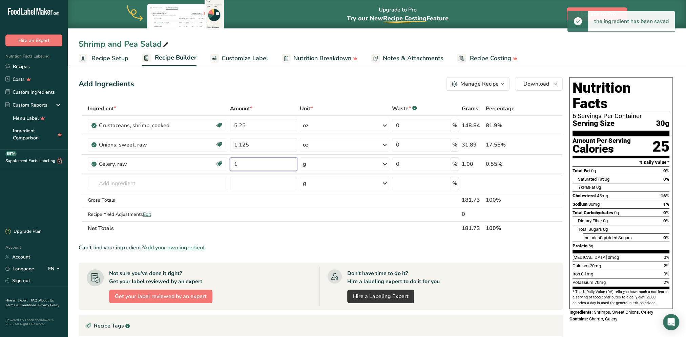
type input "1"
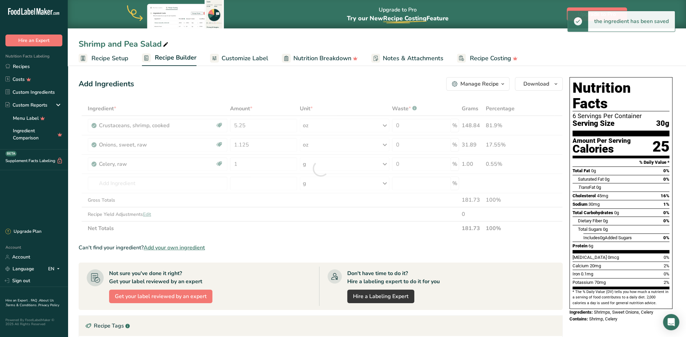
click at [360, 163] on div "Ingredient * Amount * Unit * Waste * .a-a{fill:#347362;}.b-a{fill:#fff;} Grams …" at bounding box center [321, 169] width 484 height 134
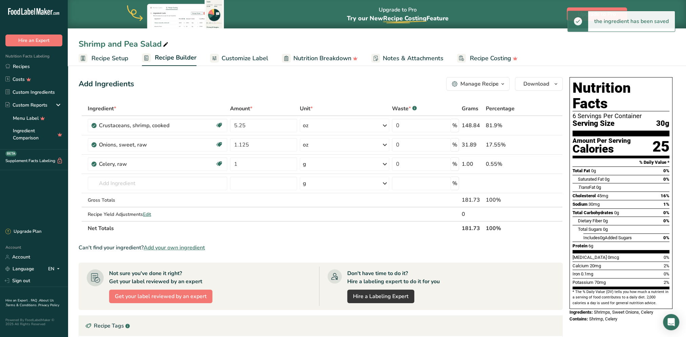
click at [350, 165] on div "g" at bounding box center [344, 164] width 89 height 14
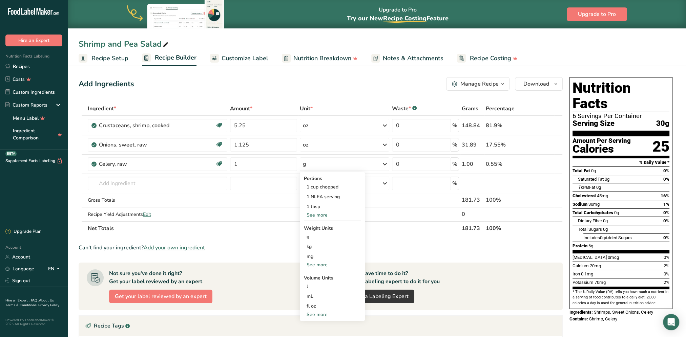
click at [316, 261] on div "See more" at bounding box center [332, 264] width 57 height 7
click at [312, 272] on div "oz" at bounding box center [332, 286] width 57 height 10
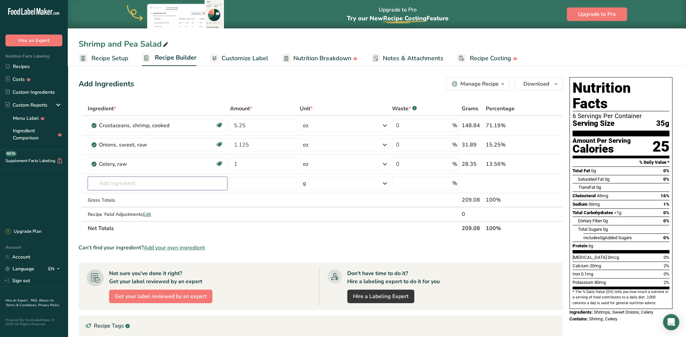
click at [123, 178] on input "text" at bounding box center [157, 184] width 139 height 14
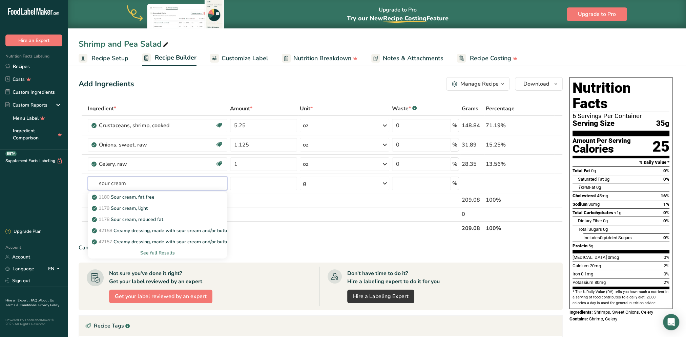
type input "sour cream"
click at [156, 252] on div "See full Results" at bounding box center [157, 253] width 129 height 7
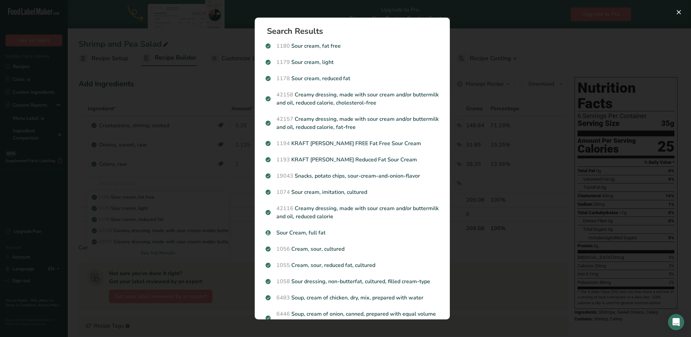
click at [319, 232] on p "Sour Cream, full fat" at bounding box center [351, 233] width 173 height 8
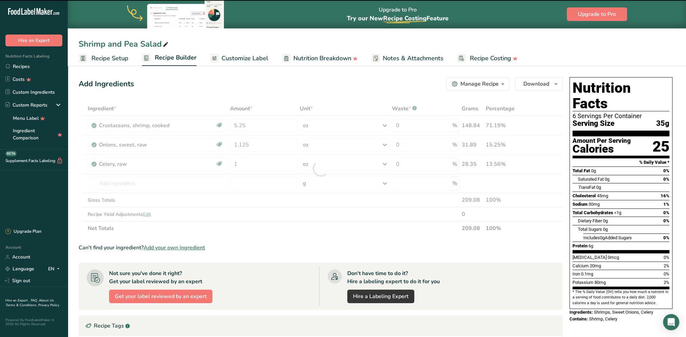
type input "0"
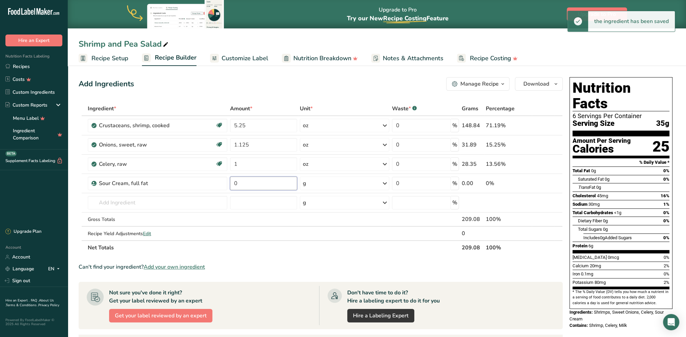
click at [275, 188] on input "0" at bounding box center [263, 184] width 67 height 14
type input "1.5"
click at [338, 186] on div "Ingredient * Amount * Unit * Waste * .a-a{fill:#347362;}.b-a{fill:#fff;} Grams …" at bounding box center [321, 178] width 484 height 153
click at [351, 185] on div "g" at bounding box center [344, 184] width 89 height 14
click at [311, 236] on div "See more" at bounding box center [332, 237] width 57 height 7
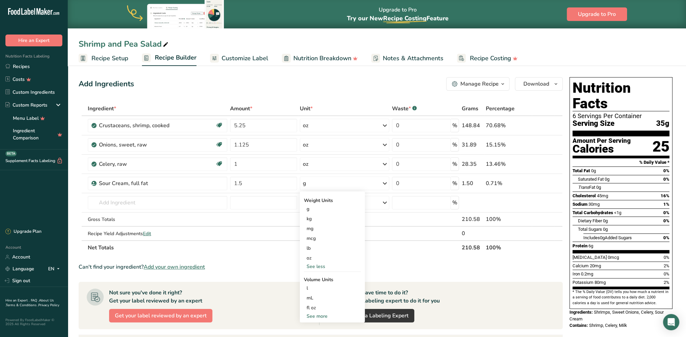
click at [318, 257] on div "oz" at bounding box center [332, 258] width 57 height 10
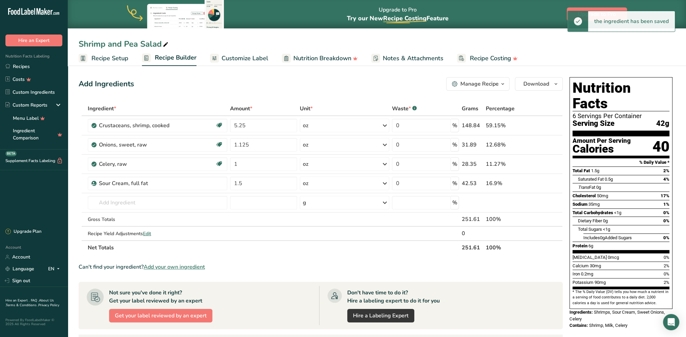
click at [123, 195] on td "1180 Sour cream, fat free 1179 Sour cream, light 1178 Sour cream, reduced fat 4…" at bounding box center [157, 202] width 142 height 19
click at [125, 201] on input "text" at bounding box center [157, 203] width 139 height 14
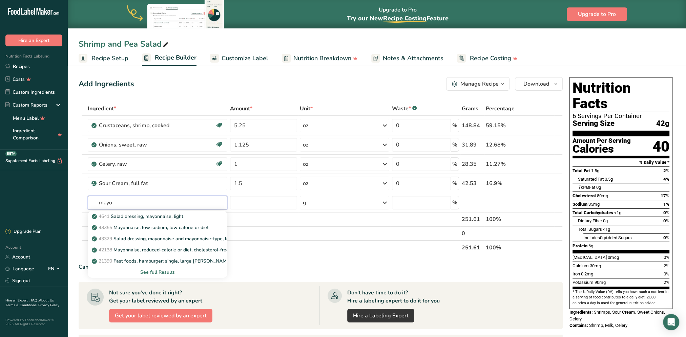
type input "mayo"
click at [160, 270] on div "See full Results" at bounding box center [157, 272] width 129 height 7
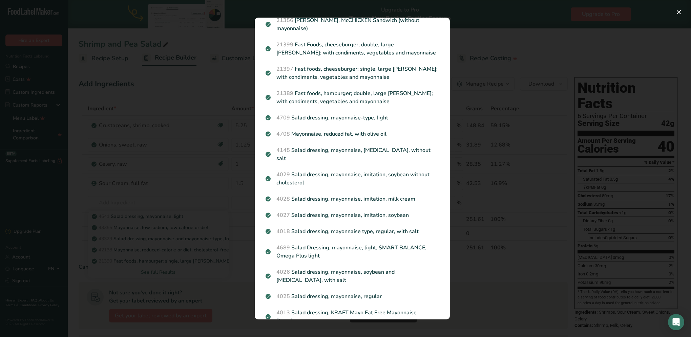
scroll to position [135, 0]
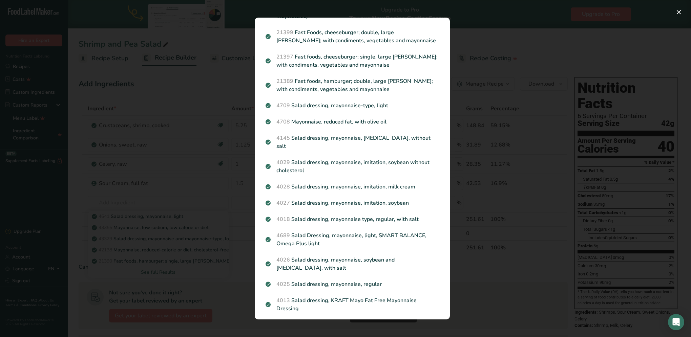
click at [379, 215] on p "4018 Salad dressing, mayonnaise type, regular, with salt" at bounding box center [351, 219] width 173 height 8
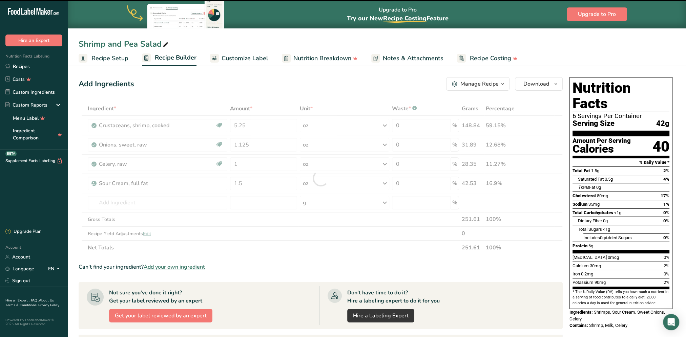
type input "0"
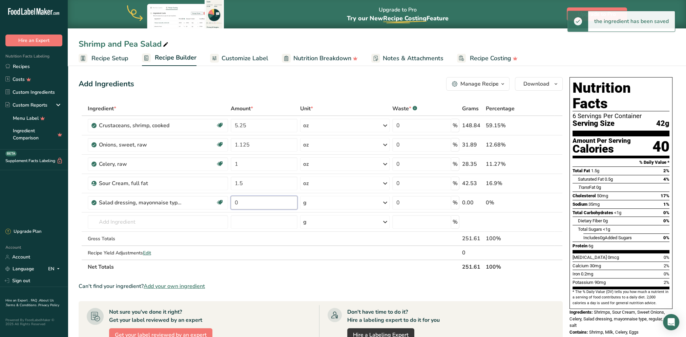
click at [252, 203] on input "0" at bounding box center [264, 203] width 67 height 14
type input "0.75"
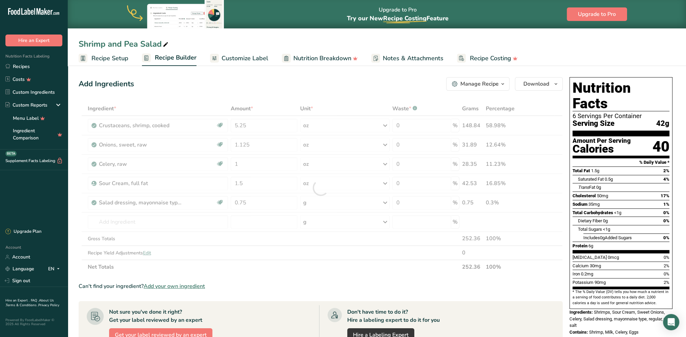
click at [317, 200] on div "Ingredient * Amount * Unit * Waste * .a-a{fill:#347362;}.b-a{fill:#fff;} Grams …" at bounding box center [321, 188] width 484 height 173
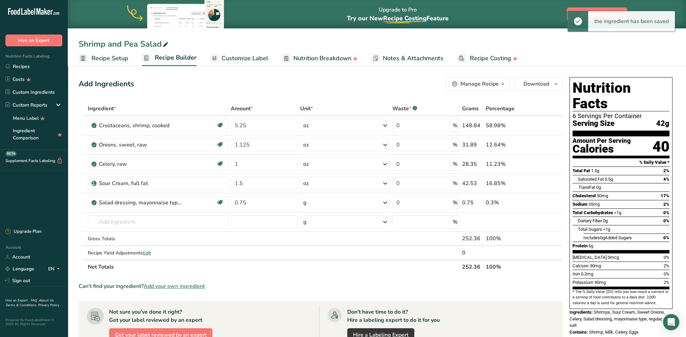
click at [383, 202] on icon at bounding box center [385, 203] width 8 height 12
click at [319, 272] on div "See more" at bounding box center [332, 286] width 57 height 7
click at [310, 272] on div "oz" at bounding box center [332, 308] width 57 height 10
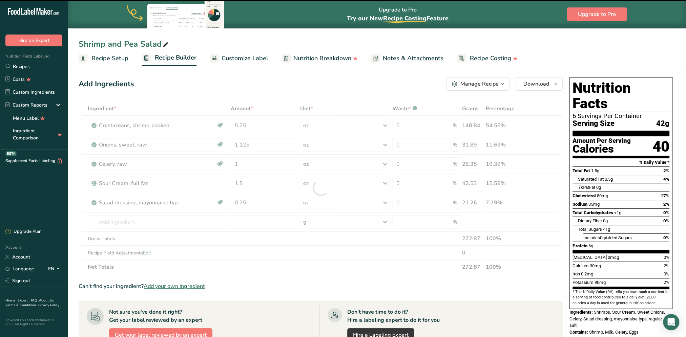
click at [130, 219] on div at bounding box center [321, 188] width 484 height 173
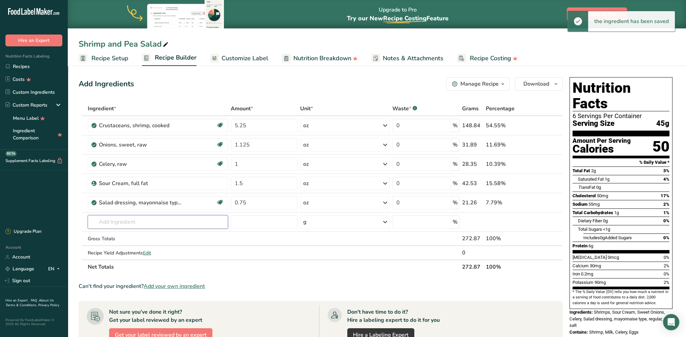
click at [134, 222] on input "text" at bounding box center [158, 222] width 140 height 14
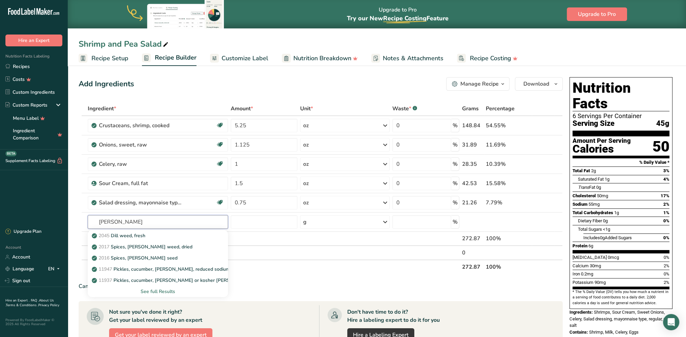
type input "[PERSON_NAME]"
click at [139, 248] on p "2017 Spices, [PERSON_NAME] weed, dried" at bounding box center [142, 246] width 99 height 7
type input "Spices, [PERSON_NAME] weed, dried"
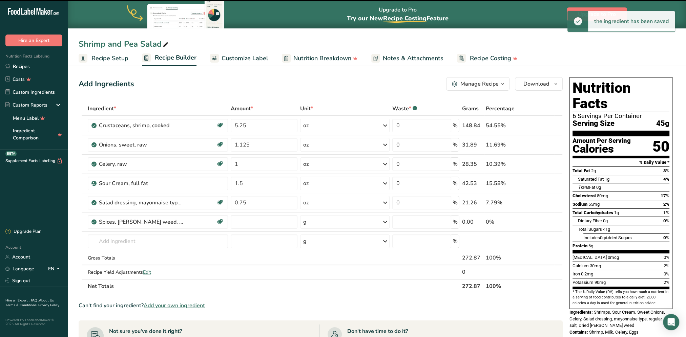
type input "0"
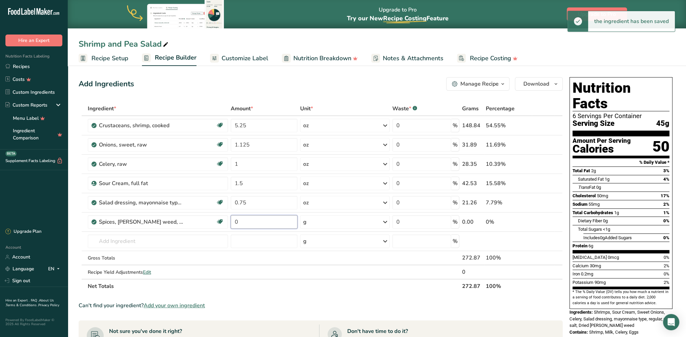
click at [274, 225] on input "0" at bounding box center [264, 222] width 67 height 14
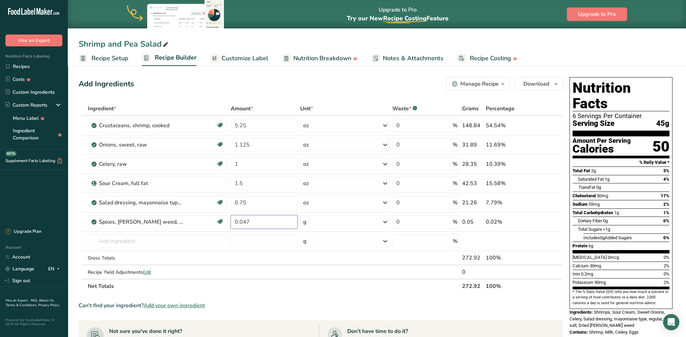
type input "0.047"
click at [329, 223] on div "Ingredient * Amount * Unit * Waste * .a-a{fill:#347362;}.b-a{fill:#fff;} Grams …" at bounding box center [321, 198] width 484 height 192
click at [384, 222] on icon at bounding box center [385, 222] width 8 height 12
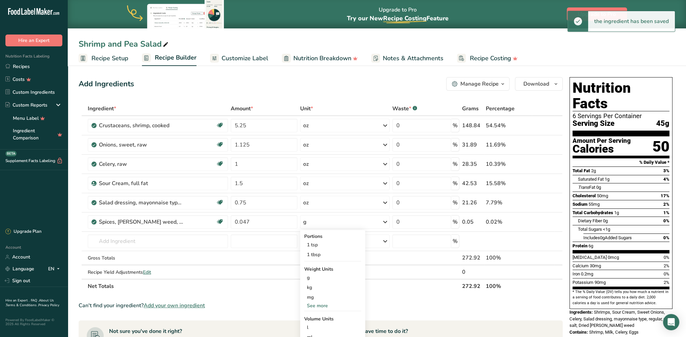
click at [318, 272] on div "See more" at bounding box center [332, 305] width 57 height 7
click at [316, 272] on div "oz" at bounding box center [332, 327] width 57 height 10
click at [152, 240] on input "text" at bounding box center [158, 242] width 140 height 14
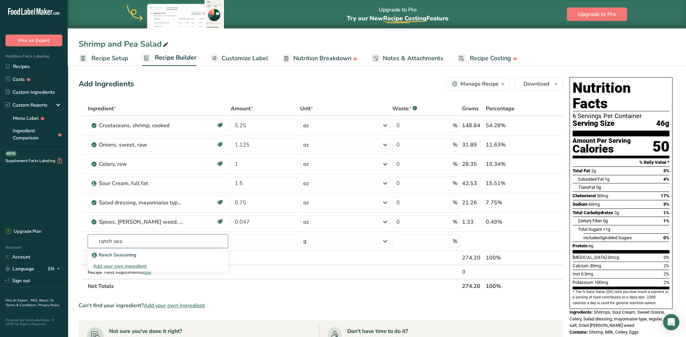
type input "ranch sea"
click at [127, 253] on p "Ranch Seasoning" at bounding box center [114, 255] width 43 height 7
type input "Ranch Seasoning"
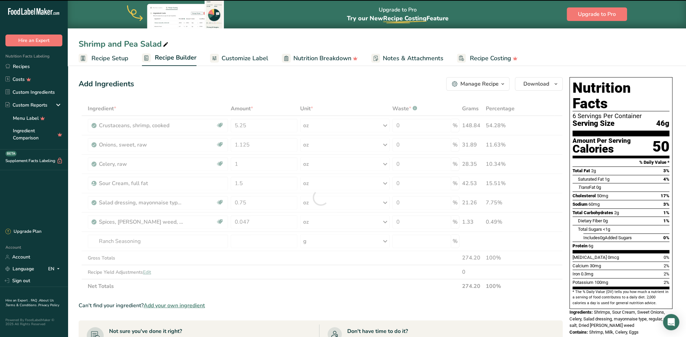
type input "0"
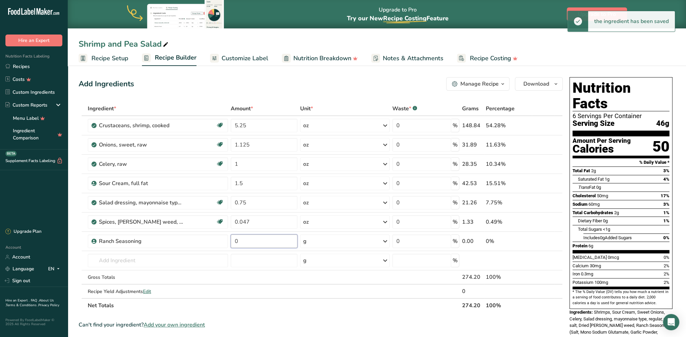
click at [256, 236] on input "0" at bounding box center [264, 242] width 67 height 14
type input "0.125"
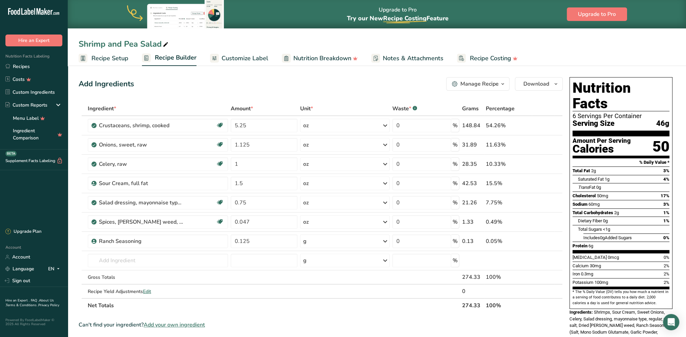
click at [385, 242] on div "Ingredient * Amount * Unit * Waste * .a-a{fill:#347362;}.b-a{fill:#fff;} Grams …" at bounding box center [321, 207] width 484 height 211
click at [330, 241] on div "g" at bounding box center [344, 242] width 89 height 14
click at [314, 272] on div "See more" at bounding box center [332, 295] width 57 height 7
click at [311, 272] on div "oz" at bounding box center [332, 316] width 57 height 10
click at [106, 260] on input "text" at bounding box center [158, 261] width 140 height 14
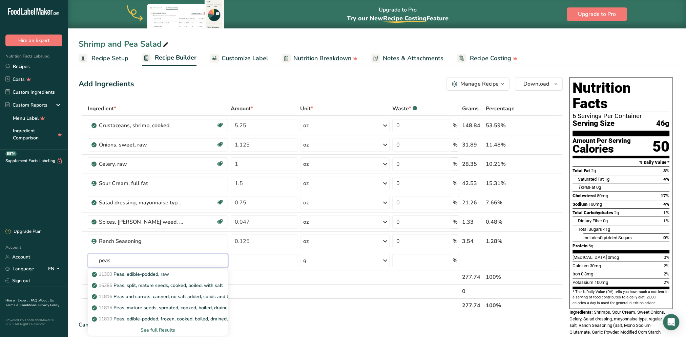
type input "peas"
click at [154, 272] on div "See full Results" at bounding box center [157, 330] width 129 height 7
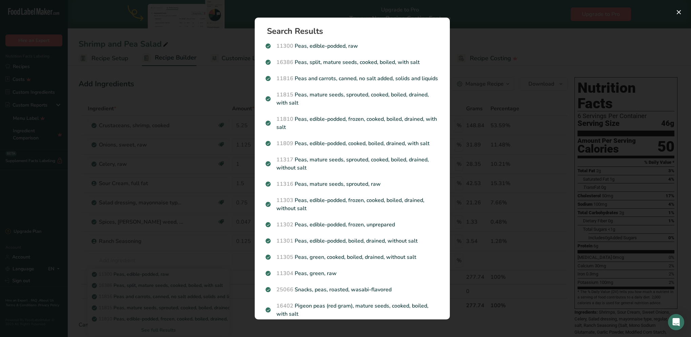
click at [321, 261] on p "11305 Peas, green, cooked, boiled, drained, without salt" at bounding box center [351, 257] width 173 height 8
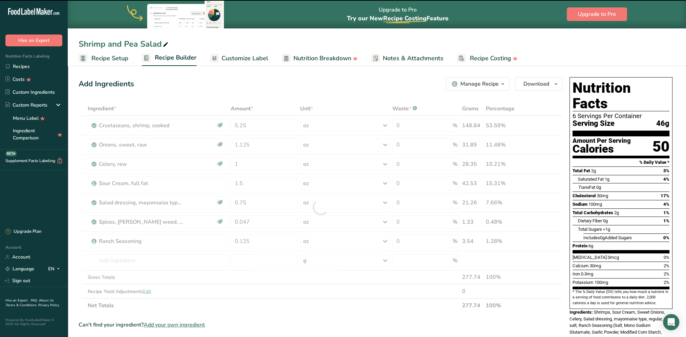
type input "0"
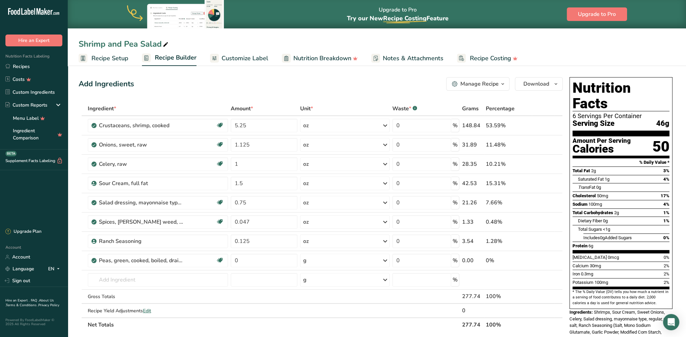
click at [512, 259] on icon at bounding box center [548, 260] width 5 height 7
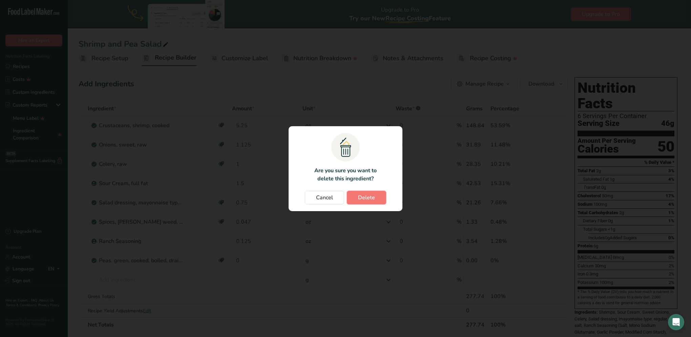
click at [370, 197] on span "Delete" at bounding box center [366, 198] width 17 height 8
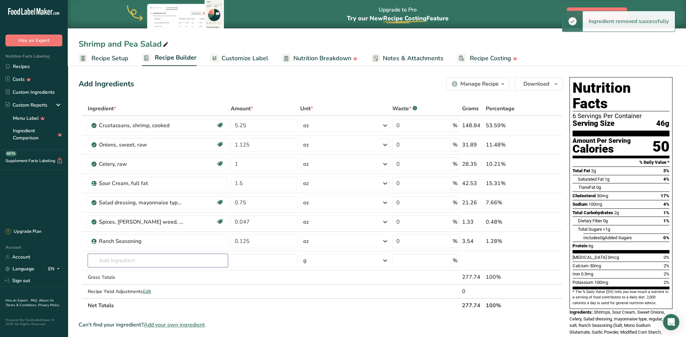
click at [125, 257] on input "text" at bounding box center [158, 261] width 140 height 14
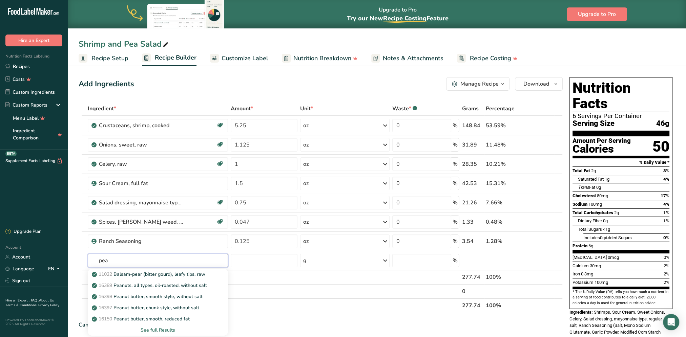
type input "pea"
click at [159, 272] on div "See full Results" at bounding box center [157, 330] width 129 height 7
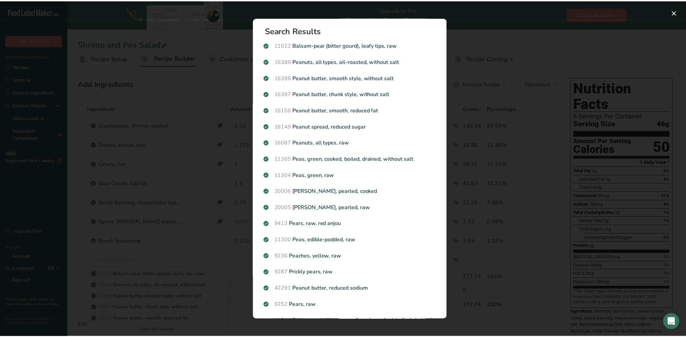
scroll to position [0, 0]
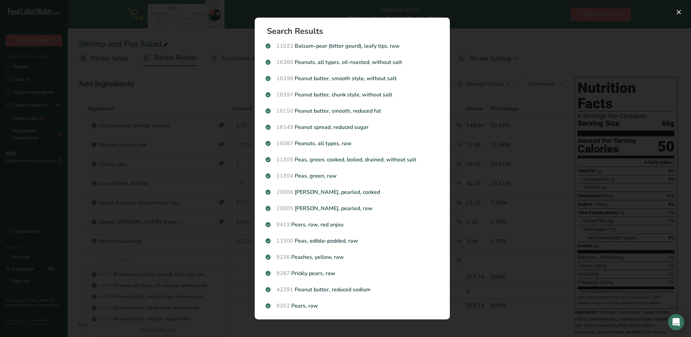
click at [311, 176] on p "11304 Peas, green, raw" at bounding box center [351, 176] width 173 height 8
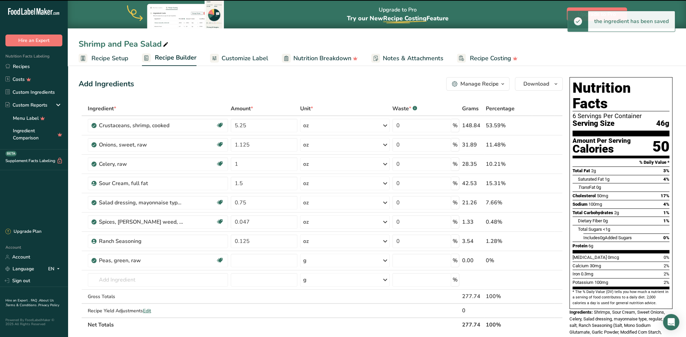
type input "0"
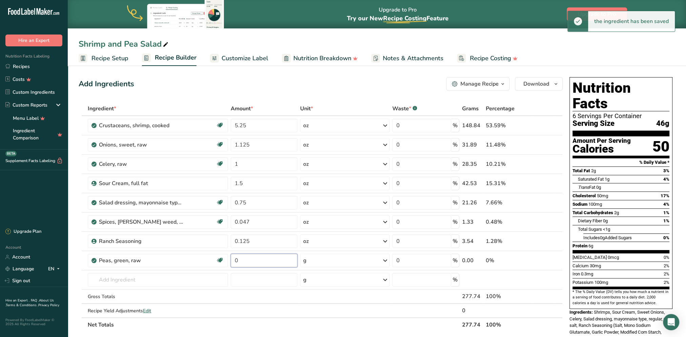
click at [283, 260] on input "0" at bounding box center [264, 261] width 67 height 14
type input "2.25"
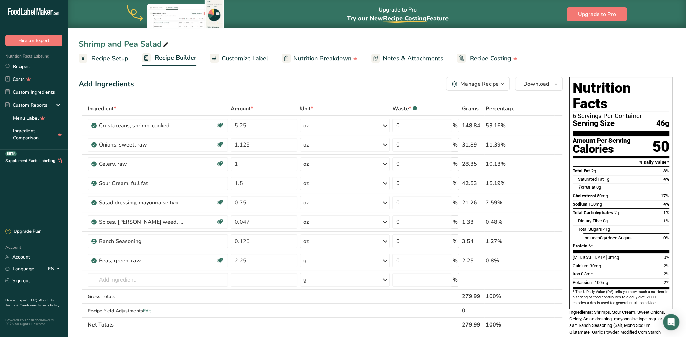
click at [356, 261] on div "Ingredient * Amount * Unit * Waste * .a-a{fill:#347362;}.b-a{fill:#fff;} Grams …" at bounding box center [321, 217] width 484 height 231
click at [385, 259] on icon at bounding box center [385, 261] width 8 height 12
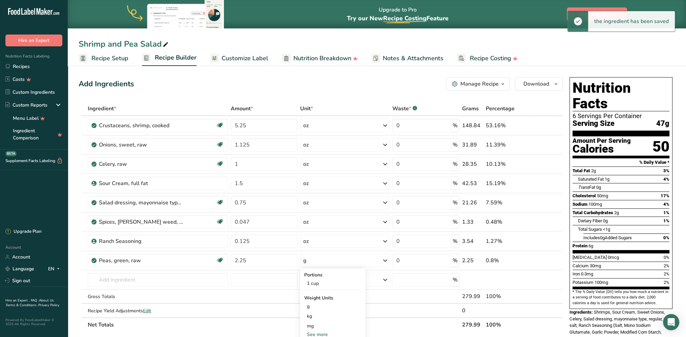
click at [324, 272] on div "See more" at bounding box center [332, 334] width 57 height 7
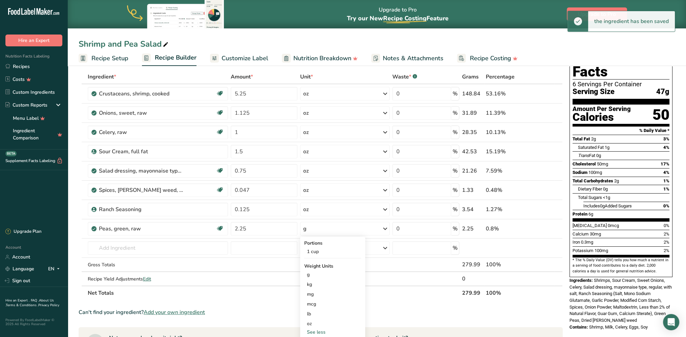
scroll to position [68, 0]
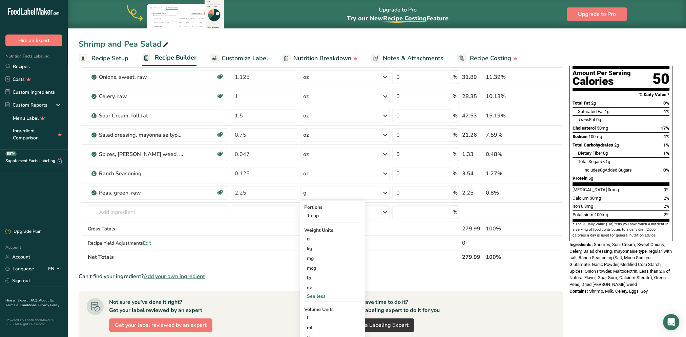
click at [313, 272] on div "oz" at bounding box center [332, 288] width 57 height 10
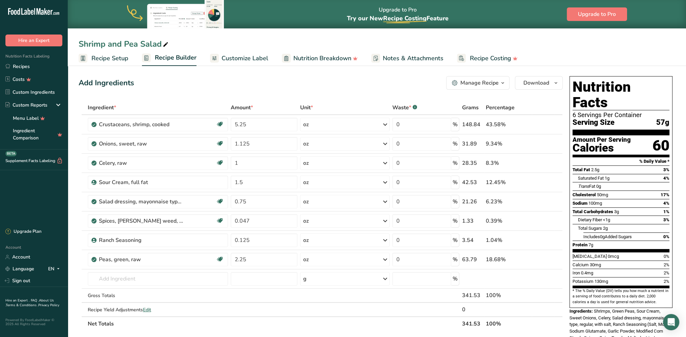
scroll to position [0, 0]
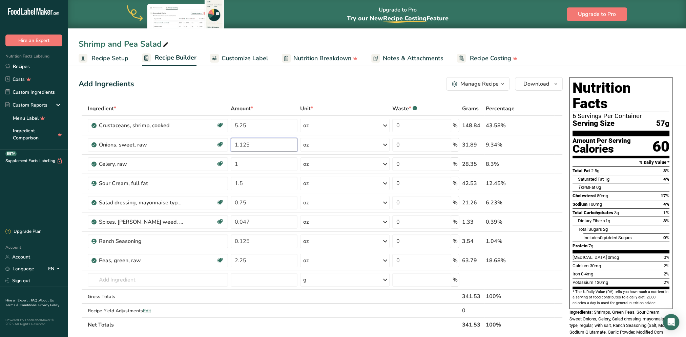
drag, startPoint x: 248, startPoint y: 145, endPoint x: 242, endPoint y: 144, distance: 5.4
click at [242, 144] on input "1.125" at bounding box center [264, 145] width 67 height 14
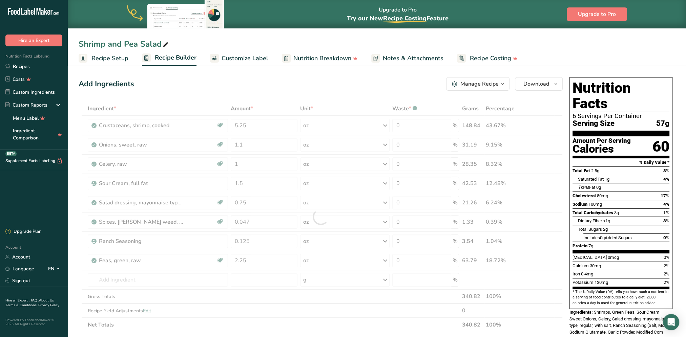
click at [275, 86] on div "Add Ingredients Manage Recipe Delete Recipe Duplicate Recipe Scale Recipe Save …" at bounding box center [321, 84] width 484 height 14
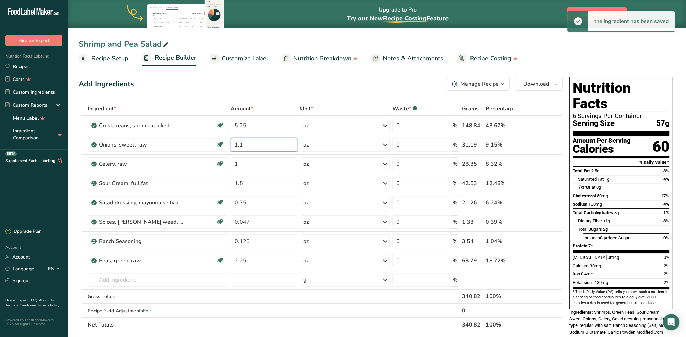
click at [246, 146] on input "1.1" at bounding box center [264, 145] width 67 height 14
type input "1"
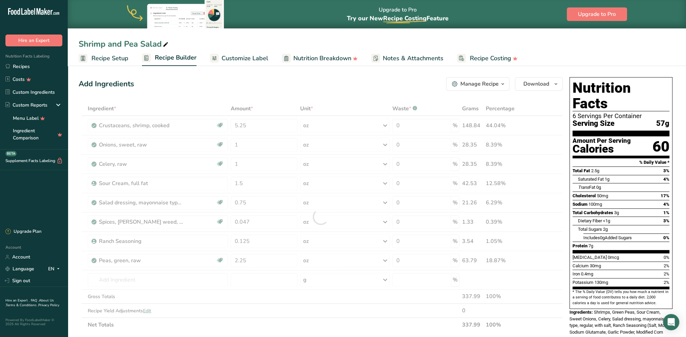
click at [274, 90] on div "Add Ingredients Manage Recipe Delete Recipe Duplicate Recipe Scale Recipe Save …" at bounding box center [323, 310] width 488 height 473
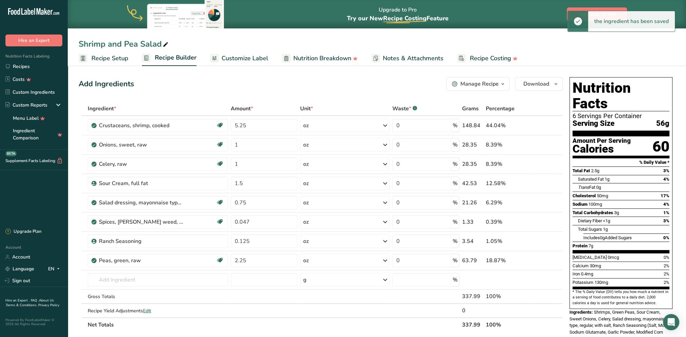
click at [252, 60] on span "Customize Label" at bounding box center [244, 58] width 47 height 9
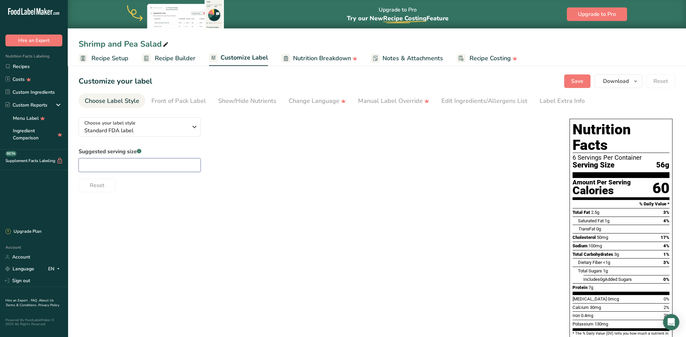
click at [138, 164] on input "text" at bounding box center [140, 165] width 122 height 14
type input "2oz"
click at [512, 78] on span "Save" at bounding box center [577, 81] width 12 height 8
click at [167, 55] on span "Recipe Builder" at bounding box center [175, 58] width 41 height 9
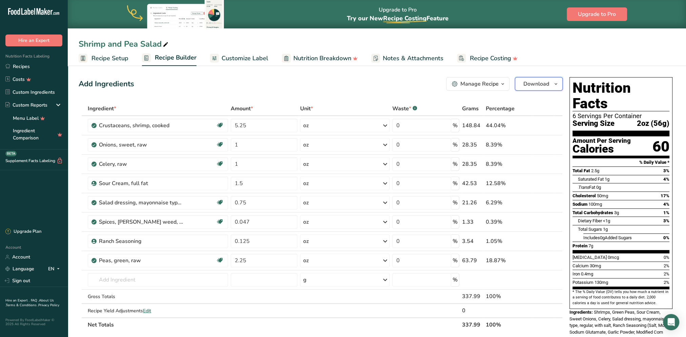
click at [512, 84] on span "Download" at bounding box center [536, 84] width 26 height 8
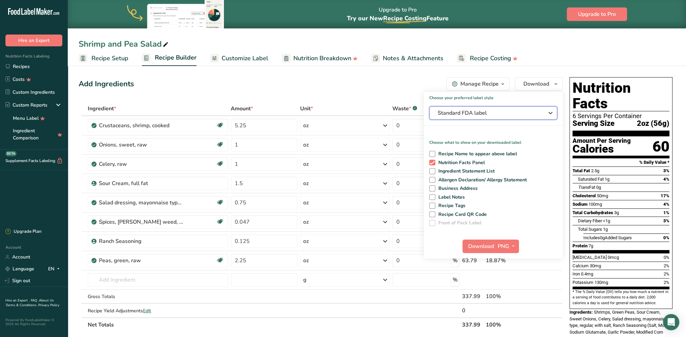
click at [471, 111] on span "Standard FDA label" at bounding box center [488, 113] width 102 height 8
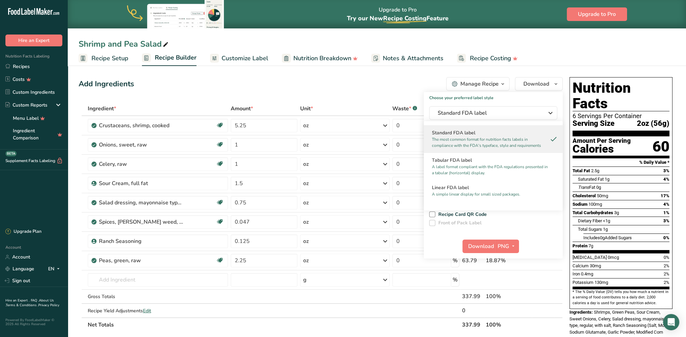
click at [460, 186] on h2 "Linear FDA label" at bounding box center [493, 187] width 123 height 7
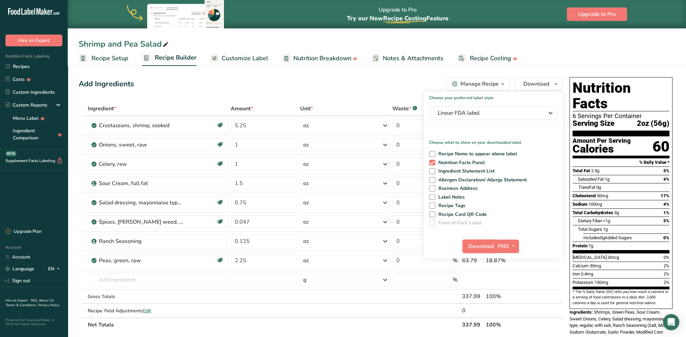
click at [486, 245] on span "Download" at bounding box center [481, 246] width 26 height 8
click at [369, 41] on div "Shrimp and Pea Salad" at bounding box center [377, 44] width 618 height 12
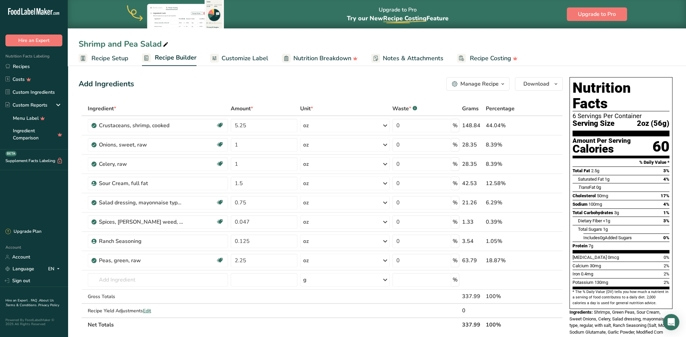
click at [12, 68] on link "Recipes" at bounding box center [34, 66] width 68 height 13
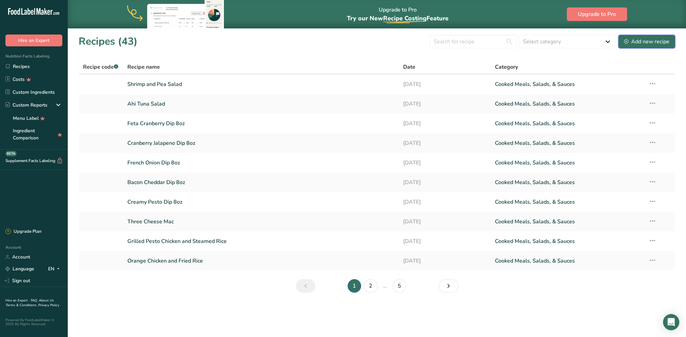
click at [512, 40] on div "Add new recipe" at bounding box center [646, 42] width 45 height 8
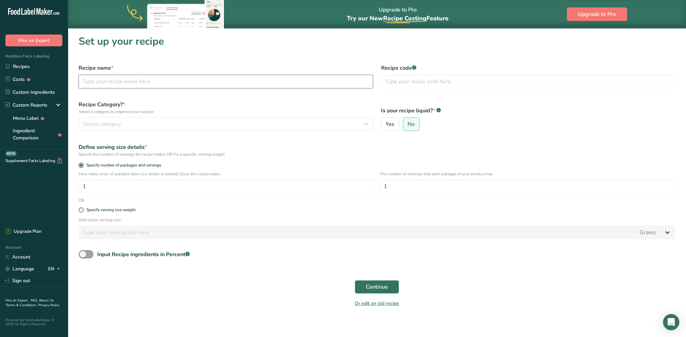
click at [152, 85] on input "text" at bounding box center [226, 82] width 294 height 14
type input "Crab and Shrimp Salad"
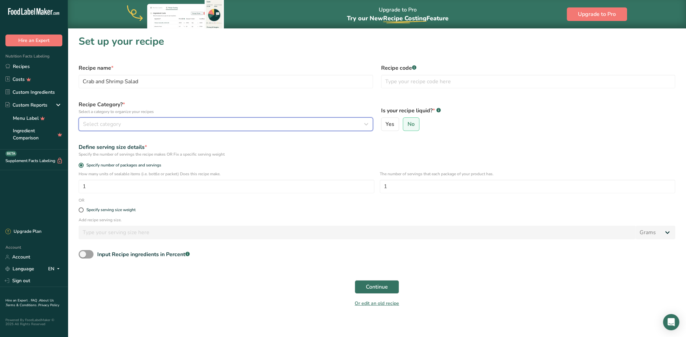
click at [182, 122] on div "Select category" at bounding box center [223, 124] width 281 height 8
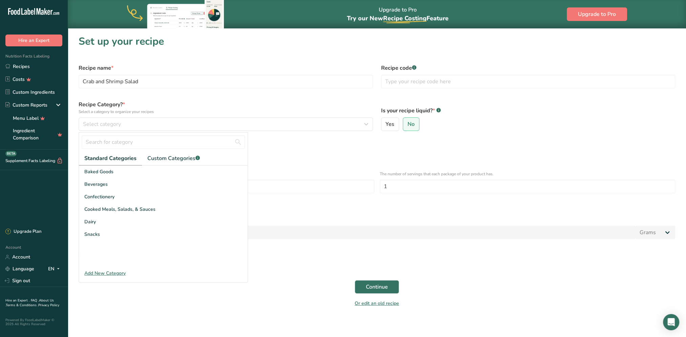
click at [120, 211] on span "Cooked Meals, Salads, & Sauces" at bounding box center [119, 209] width 71 height 7
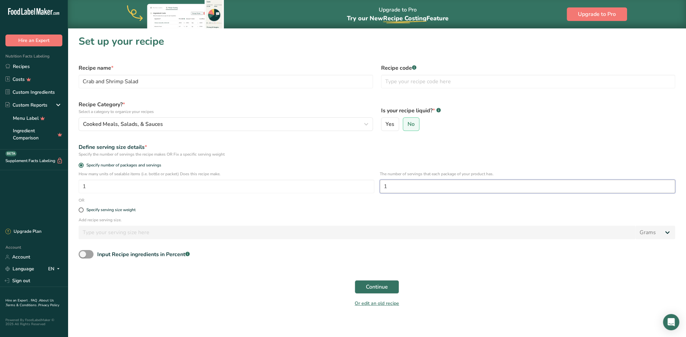
click at [398, 188] on input "1" at bounding box center [528, 187] width 296 height 14
drag, startPoint x: 398, startPoint y: 188, endPoint x: 379, endPoint y: 187, distance: 19.3
click at [379, 187] on div "How many units of sealable items (i.e. bottle or packet) Does this recipe make.…" at bounding box center [376, 184] width 604 height 26
click at [400, 187] on input "1" at bounding box center [528, 187] width 296 height 14
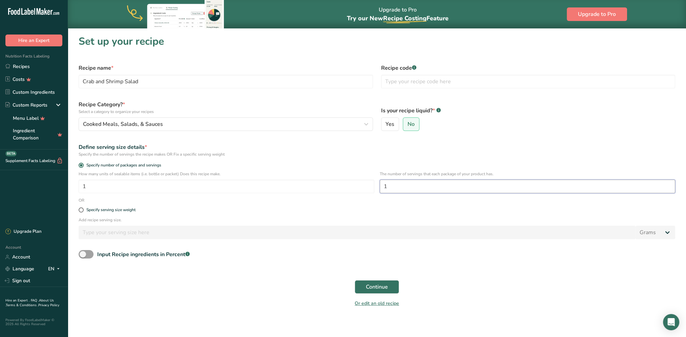
drag, startPoint x: 400, startPoint y: 187, endPoint x: 374, endPoint y: 187, distance: 25.7
click at [374, 187] on div "How many units of sealable items (i.e. bottle or packet) Does this recipe make.…" at bounding box center [376, 184] width 604 height 26
type input "6"
click at [369, 272] on span "Continue" at bounding box center [377, 287] width 22 height 8
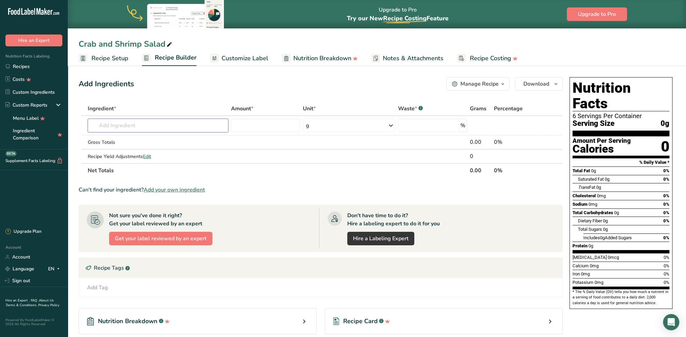
click at [109, 124] on input "text" at bounding box center [158, 126] width 141 height 14
type input "crab i"
click at [158, 140] on p "15138 Crustaceans, crab, [US_STATE] king, imitation, made from surimi" at bounding box center [185, 139] width 185 height 7
type input "Crustaceans, crab, [US_STATE] king, imitation, made from [PERSON_NAME]"
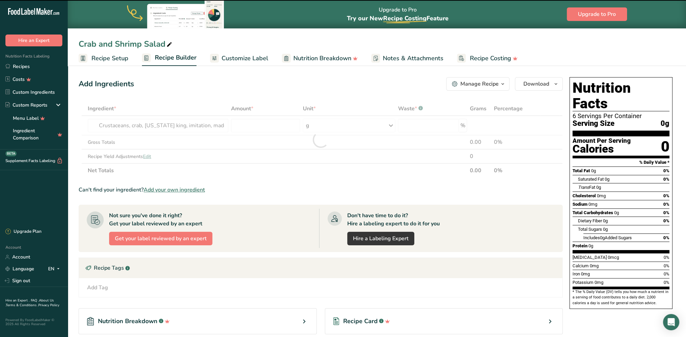
type input "0"
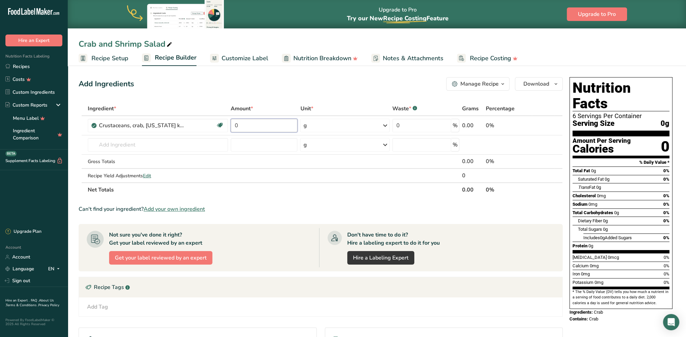
click at [266, 122] on input "0" at bounding box center [264, 126] width 67 height 14
type input "3"
click at [319, 125] on div "Ingredient * Amount * Unit * Waste * .a-a{fill:#347362;}.b-a{fill:#fff;} Grams …" at bounding box center [321, 149] width 484 height 95
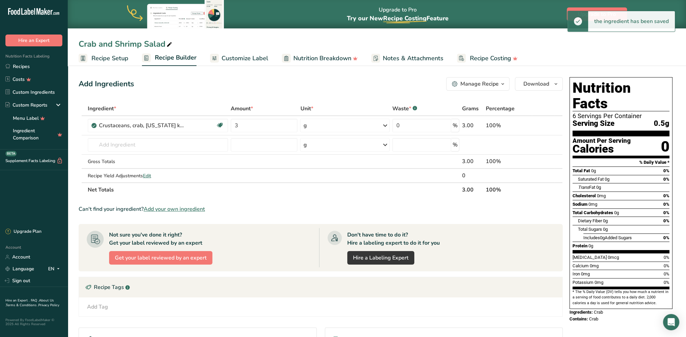
click at [383, 124] on icon at bounding box center [385, 126] width 8 height 12
click at [321, 197] on div "See more" at bounding box center [332, 199] width 57 height 7
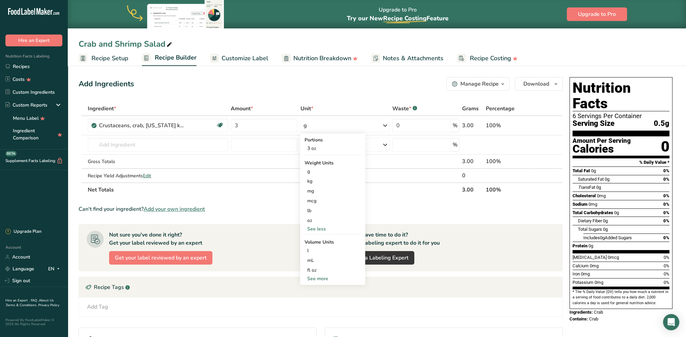
click at [311, 221] on div "oz" at bounding box center [332, 221] width 57 height 10
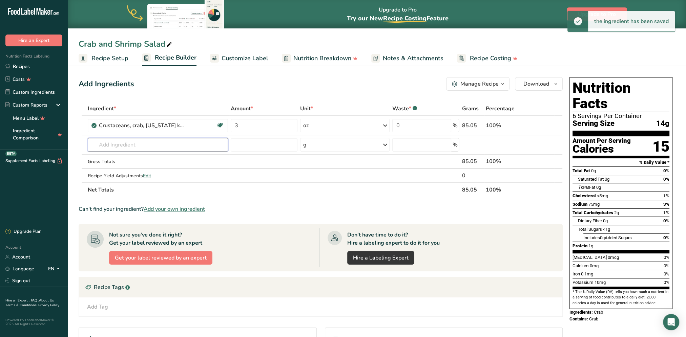
click at [103, 147] on input "text" at bounding box center [158, 145] width 140 height 14
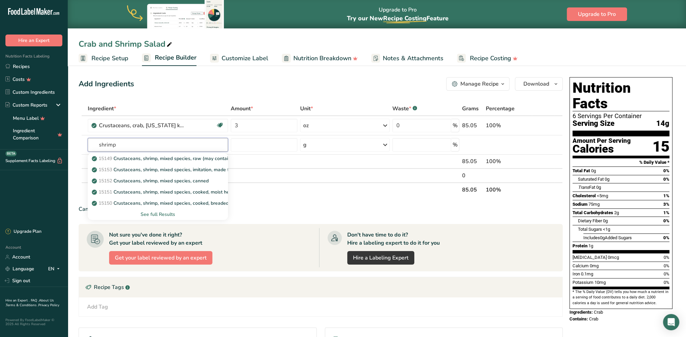
type input "shrimp"
click at [166, 214] on div "See full Results" at bounding box center [157, 214] width 129 height 7
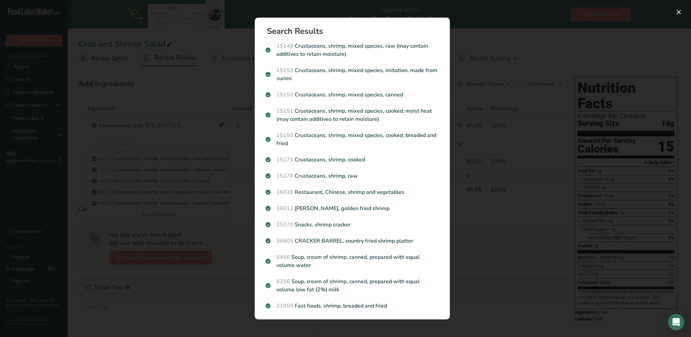
click at [338, 159] on p "15271 Crustaceans, shrimp, cooked" at bounding box center [351, 160] width 173 height 8
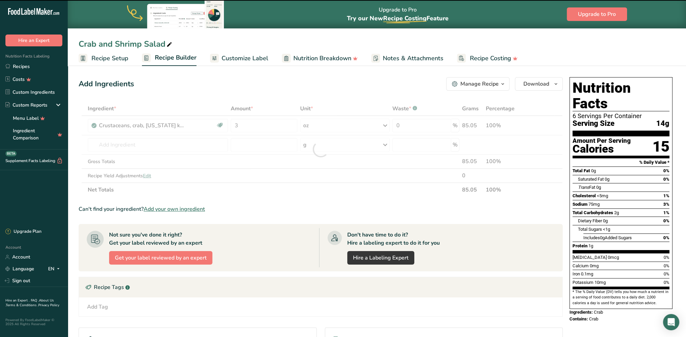
type input "0"
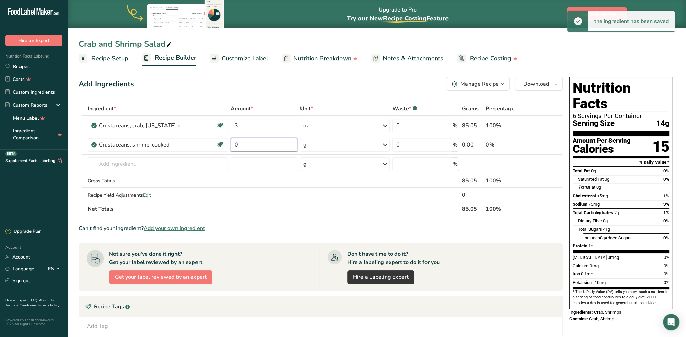
click at [258, 142] on input "0" at bounding box center [264, 145] width 67 height 14
type input "3"
click at [338, 142] on div "Ingredient * Amount * Unit * Waste * .a-a{fill:#347362;}.b-a{fill:#fff;} Grams …" at bounding box center [321, 159] width 484 height 115
click at [343, 147] on div "g" at bounding box center [344, 145] width 89 height 14
click at [322, 217] on div "See more" at bounding box center [332, 218] width 57 height 7
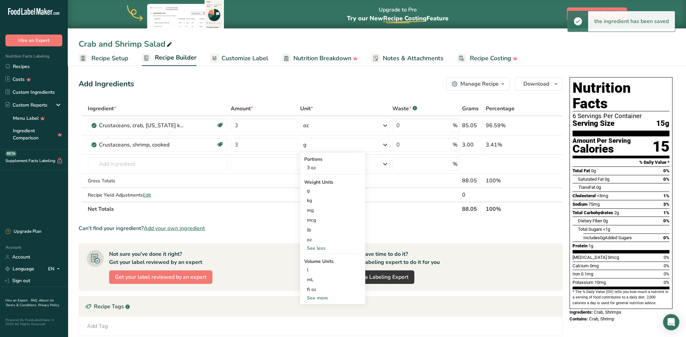
click at [310, 239] on div "oz" at bounding box center [332, 240] width 57 height 10
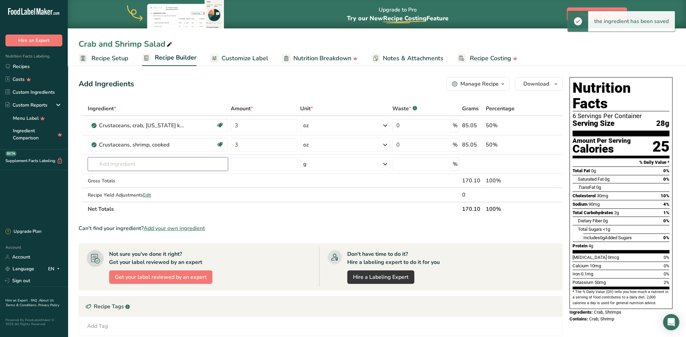
click at [144, 163] on input "text" at bounding box center [158, 164] width 140 height 14
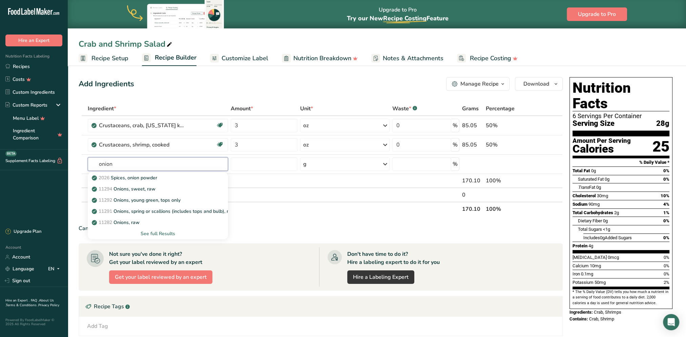
type input "onion"
click at [141, 192] on p "11294 Onions, sweet, raw" at bounding box center [124, 189] width 62 height 7
type input "Onions, sweet, raw"
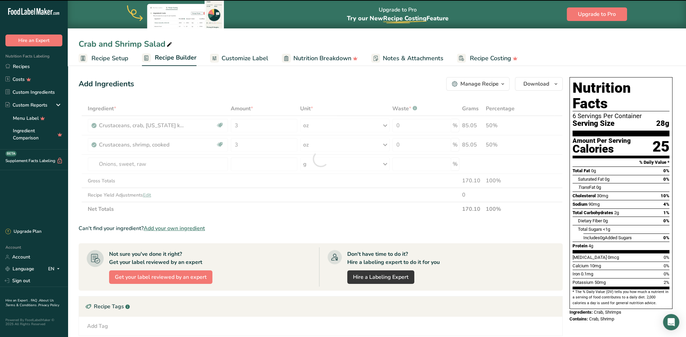
type input "0"
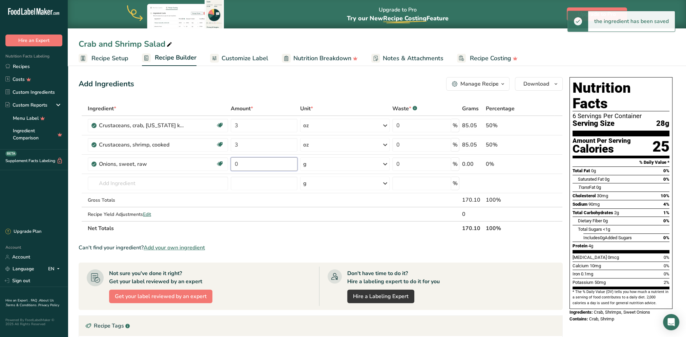
click at [257, 163] on input "0" at bounding box center [264, 164] width 67 height 14
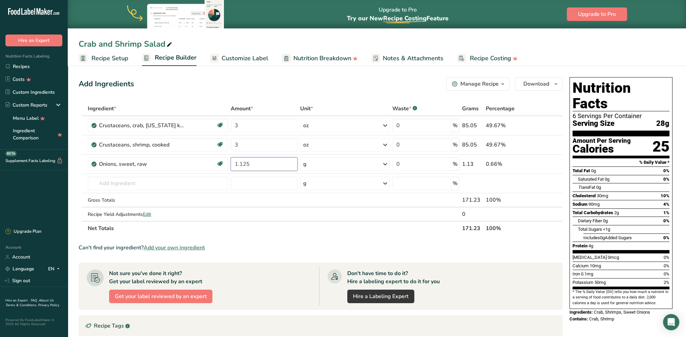
type input "1.125"
click at [322, 169] on div "Ingredient * Amount * Unit * Waste * .a-a{fill:#347362;}.b-a{fill:#fff;} Grams …" at bounding box center [321, 169] width 484 height 134
click at [321, 170] on div "g" at bounding box center [344, 164] width 89 height 14
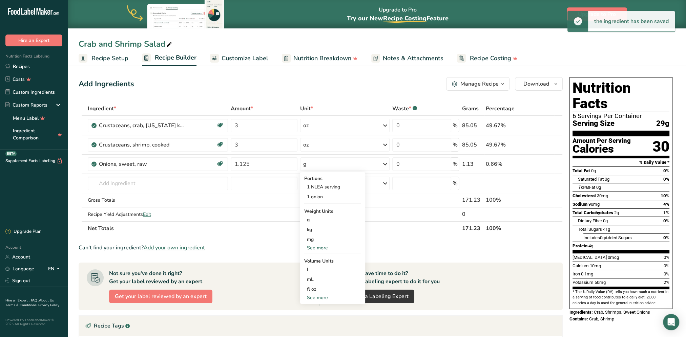
click at [319, 248] on div "See more" at bounding box center [332, 247] width 57 height 7
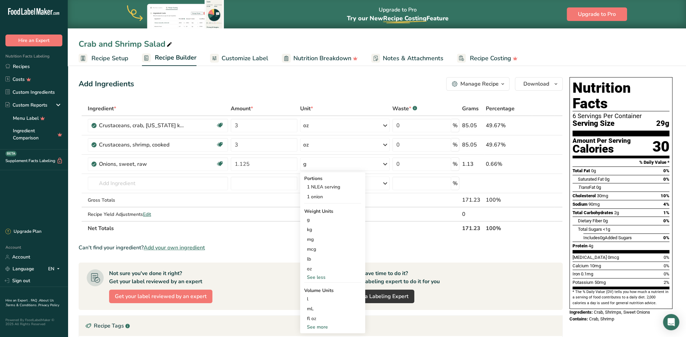
click at [313, 266] on div "oz" at bounding box center [332, 269] width 57 height 10
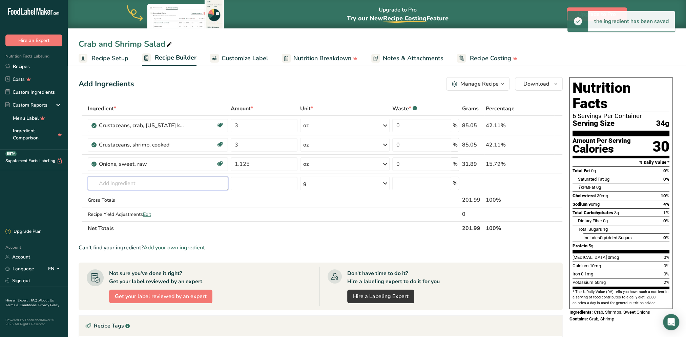
click at [110, 184] on input "text" at bounding box center [158, 184] width 140 height 14
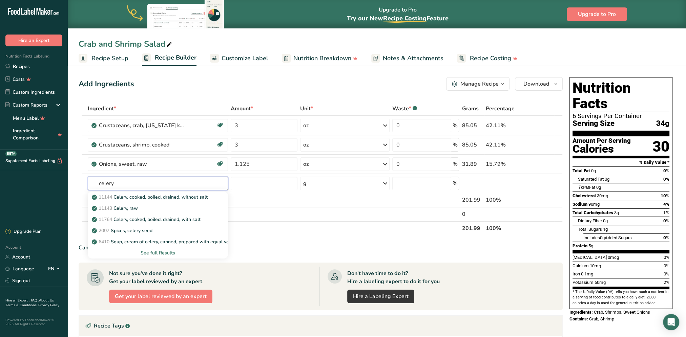
type input "celery"
click at [123, 208] on p "11143 Celery, raw" at bounding box center [115, 208] width 45 height 7
type input "Celery, raw"
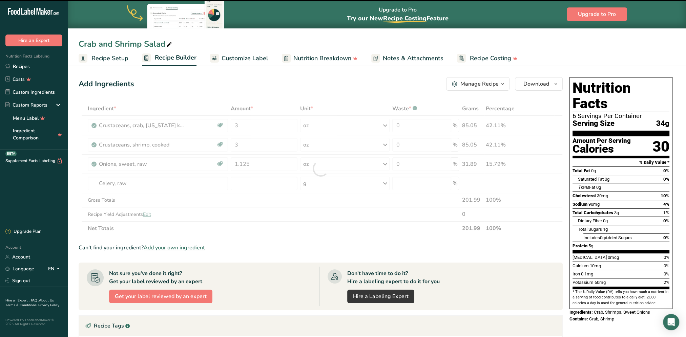
type input "0"
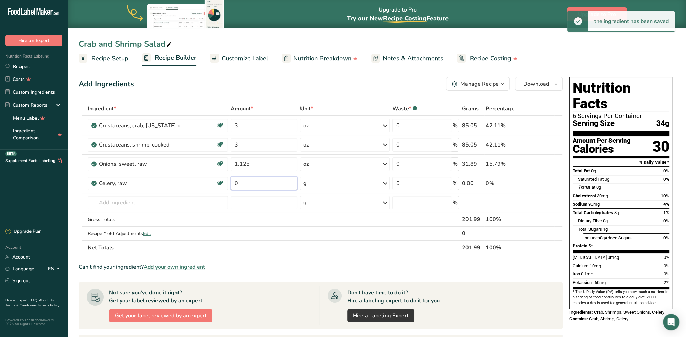
click at [267, 181] on input "0" at bounding box center [264, 184] width 67 height 14
type input "1"
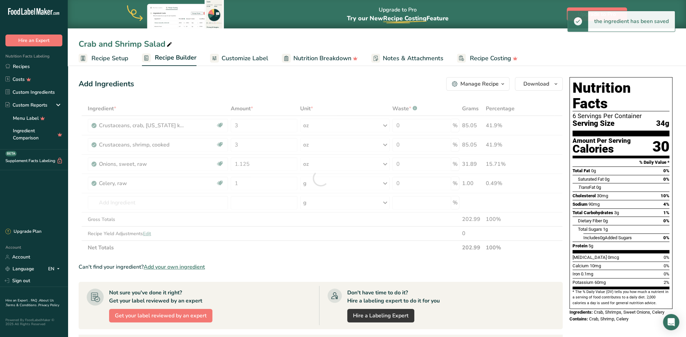
click at [339, 180] on div "Ingredient * Amount * Unit * Waste * .a-a{fill:#347362;}.b-a{fill:#fff;} Grams …" at bounding box center [321, 178] width 484 height 153
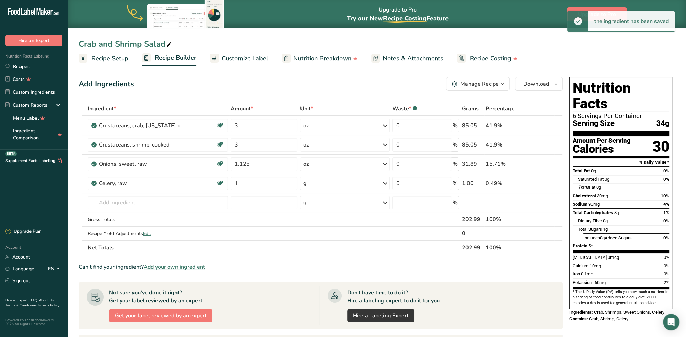
click at [385, 181] on icon at bounding box center [385, 183] width 8 height 12
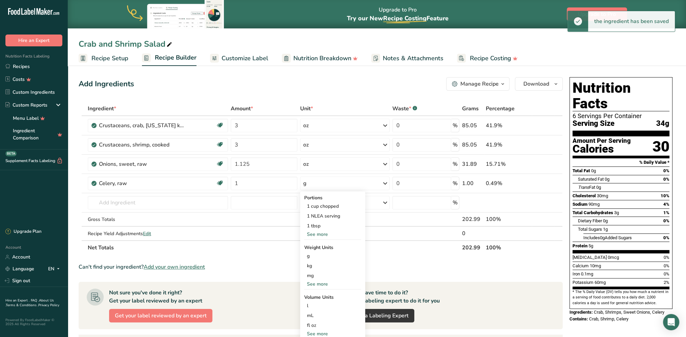
click at [324, 272] on div "See more" at bounding box center [332, 284] width 57 height 7
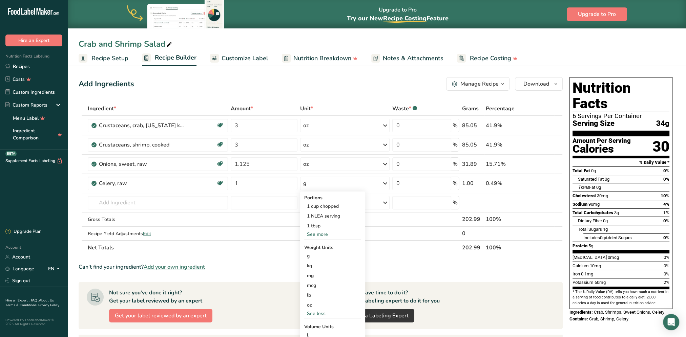
click at [313, 272] on div "oz" at bounding box center [332, 305] width 57 height 10
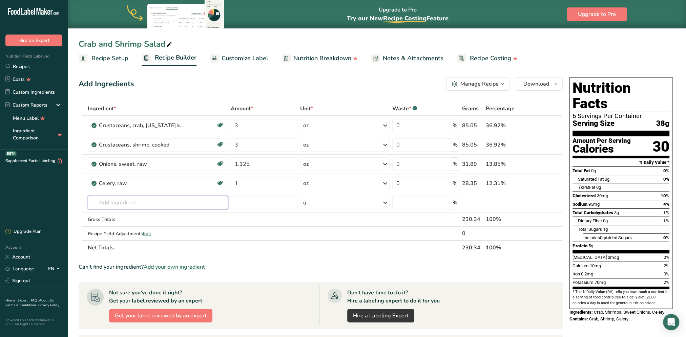
click at [130, 207] on input "text" at bounding box center [158, 203] width 140 height 14
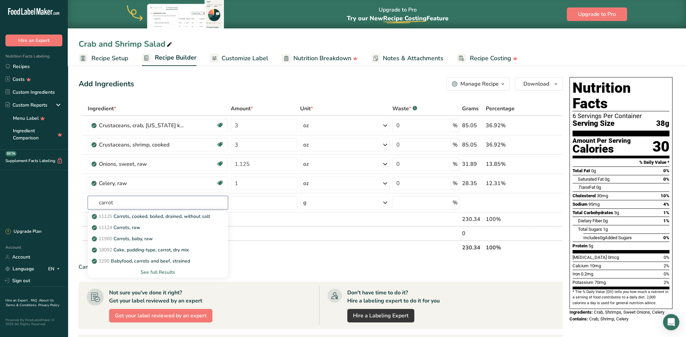
type input "carrot"
click at [128, 228] on p "11124 [GEOGRAPHIC_DATA], raw" at bounding box center [116, 227] width 47 height 7
type input "Carrots, raw"
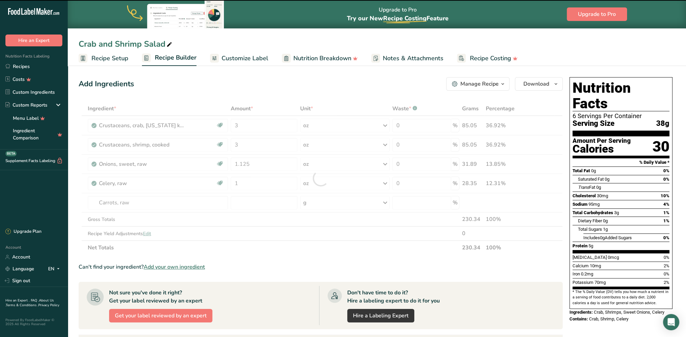
type input "0"
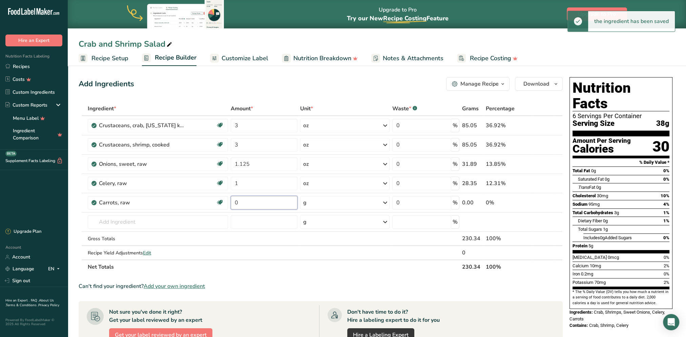
click at [260, 199] on input "0" at bounding box center [264, 203] width 67 height 14
type input "1.15"
click at [333, 202] on div "Ingredient * Amount * Unit * Waste * .a-a{fill:#347362;}.b-a{fill:#fff;} Grams …" at bounding box center [321, 188] width 484 height 173
click at [384, 202] on icon at bounding box center [385, 203] width 8 height 12
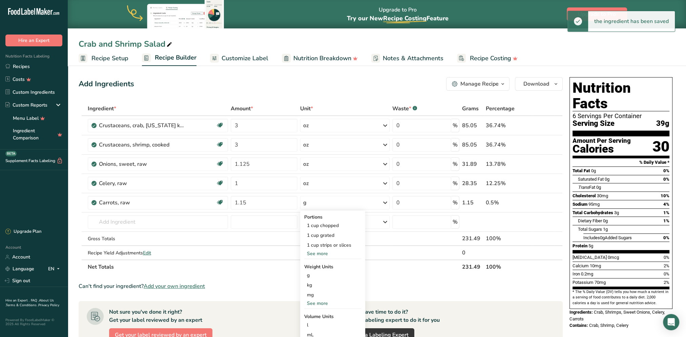
click at [321, 272] on div "See more" at bounding box center [332, 303] width 57 height 7
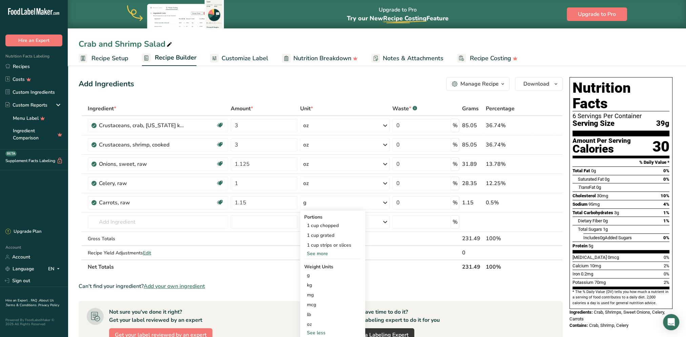
click at [310, 272] on div "oz" at bounding box center [332, 325] width 57 height 10
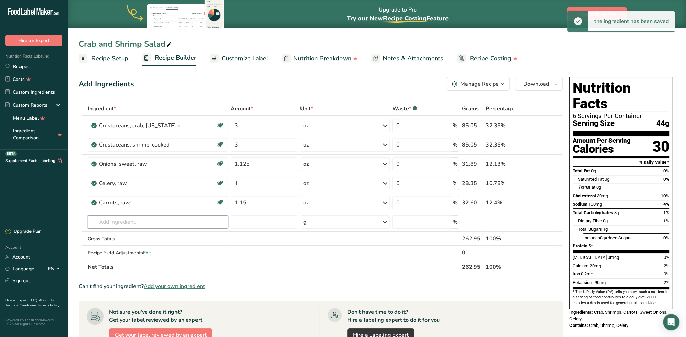
click at [123, 221] on input "text" at bounding box center [158, 222] width 140 height 14
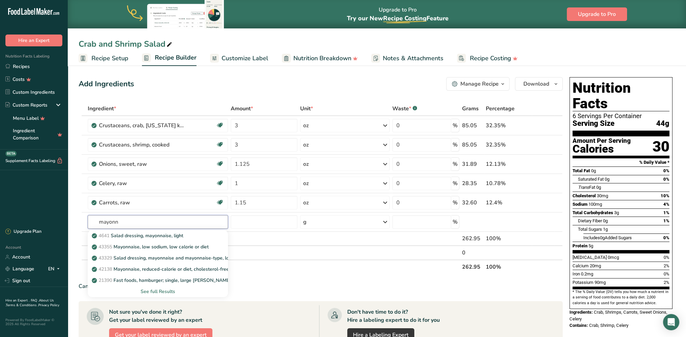
type input "mayonn"
click at [157, 272] on div "See full Results" at bounding box center [157, 291] width 129 height 7
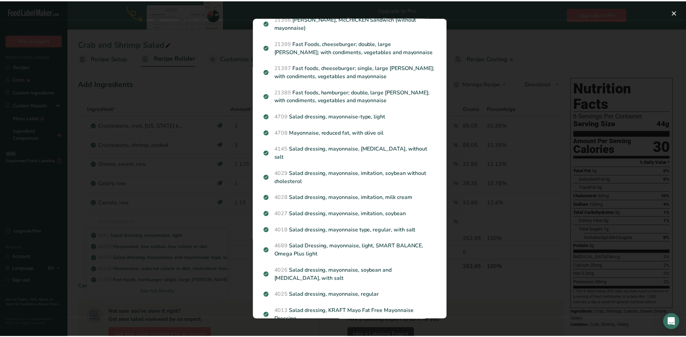
scroll to position [135, 0]
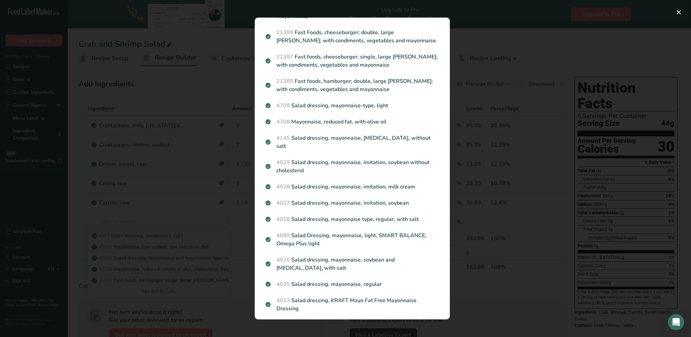
click at [356, 215] on p "4018 Salad dressing, mayonnaise type, regular, with salt" at bounding box center [351, 219] width 173 height 8
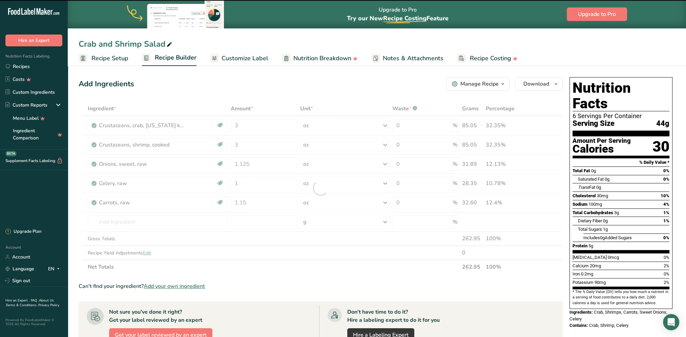
type input "0"
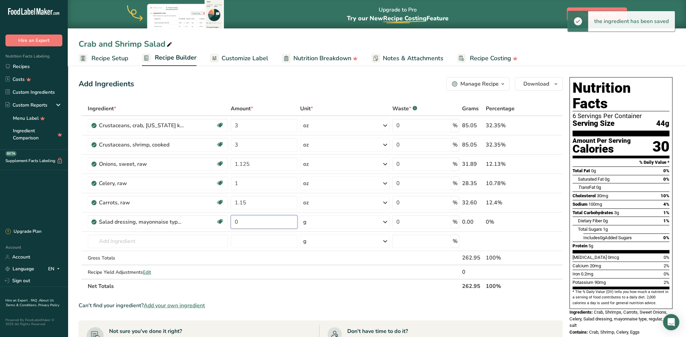
click at [268, 222] on input "0" at bounding box center [264, 222] width 67 height 14
type input "2.25"
click at [310, 223] on div "Ingredient * Amount * Unit * Waste * .a-a{fill:#347362;}.b-a{fill:#fff;} Grams …" at bounding box center [321, 198] width 484 height 192
click at [384, 221] on icon at bounding box center [385, 222] width 8 height 12
click at [332, 272] on div "See more" at bounding box center [332, 305] width 57 height 7
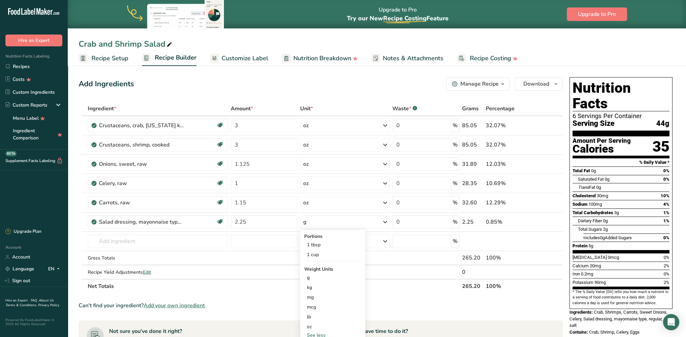
click at [320, 272] on div "oz" at bounding box center [332, 327] width 57 height 10
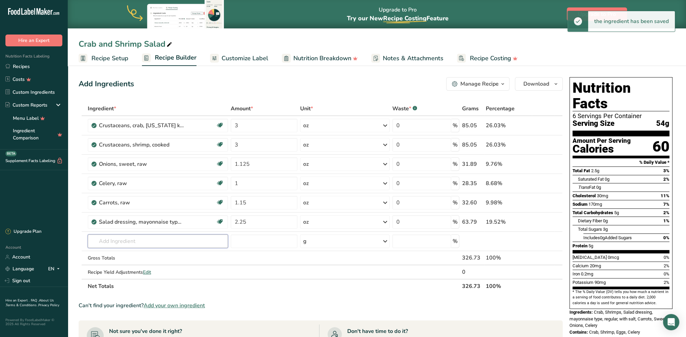
click at [123, 242] on input "text" at bounding box center [158, 242] width 140 height 14
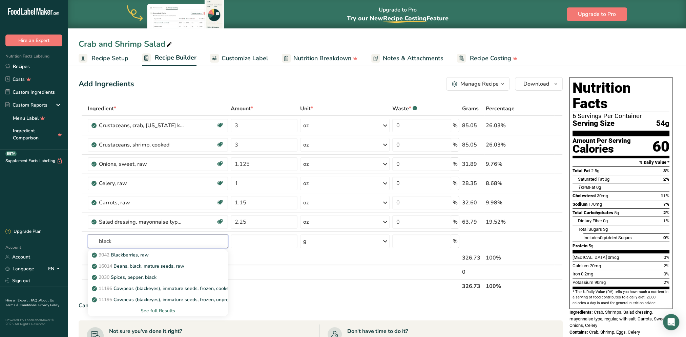
type input "black"
click at [144, 272] on p "2030 Spices, pepper, black" at bounding box center [124, 277] width 63 height 7
type input "Spices, pepper, black"
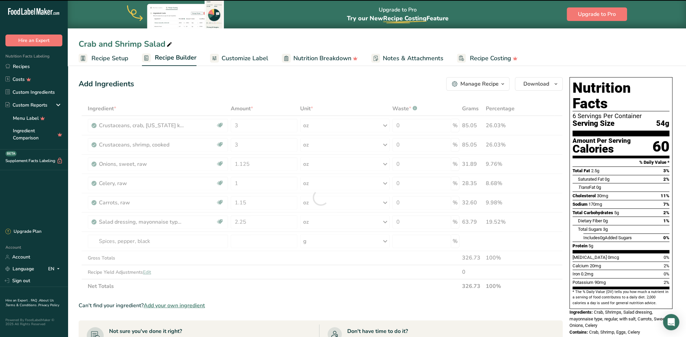
type input "0"
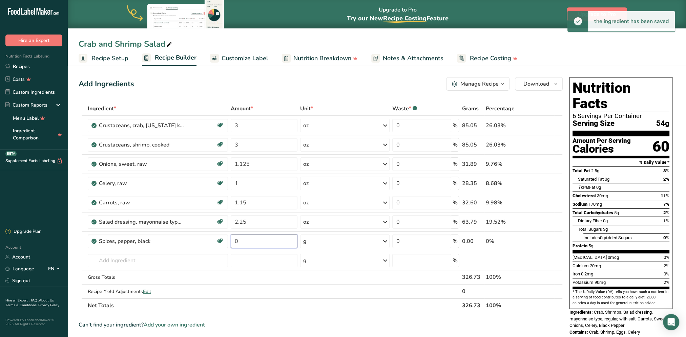
click at [265, 241] on input "0" at bounding box center [264, 242] width 67 height 14
type input "0.125"
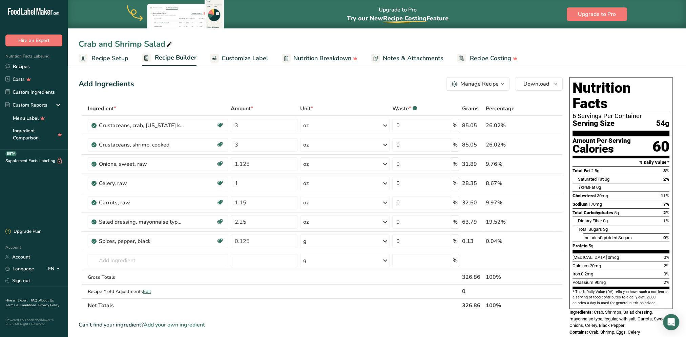
click at [320, 244] on div "Ingredient * Amount * Unit * Waste * .a-a{fill:#347362;}.b-a{fill:#fff;} Grams …" at bounding box center [321, 207] width 484 height 211
click at [320, 242] on div "g" at bounding box center [344, 242] width 89 height 14
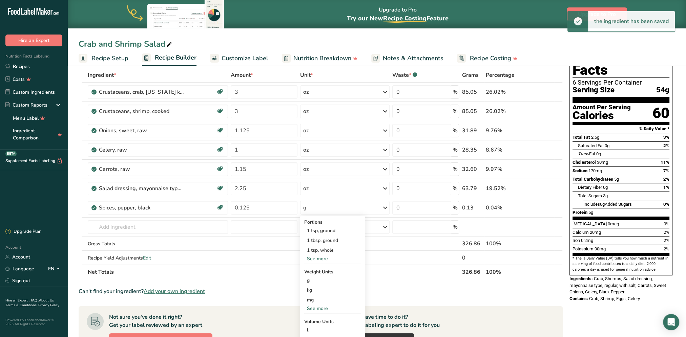
scroll to position [34, 0]
click at [323, 272] on div "See more" at bounding box center [332, 308] width 57 height 7
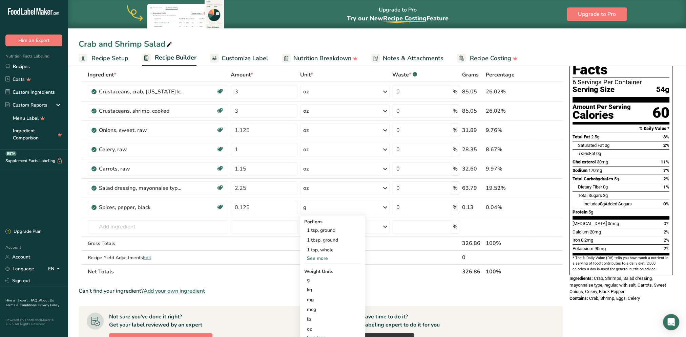
click at [314, 272] on div "oz" at bounding box center [332, 329] width 57 height 10
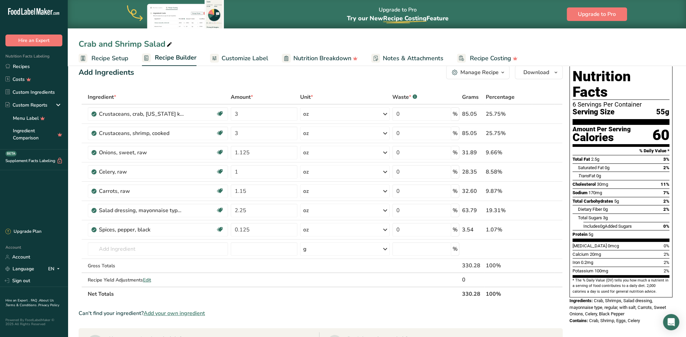
scroll to position [0, 0]
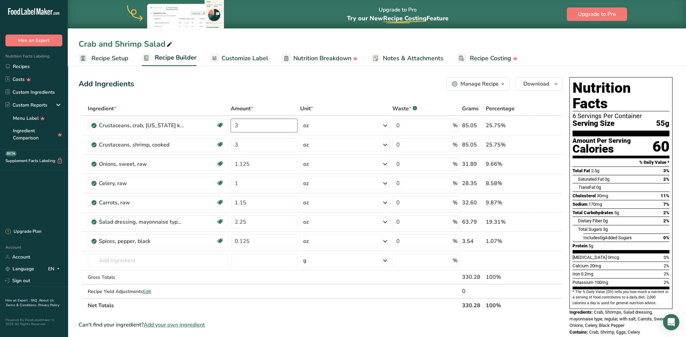
click at [246, 128] on input "3" at bounding box center [264, 126] width 67 height 14
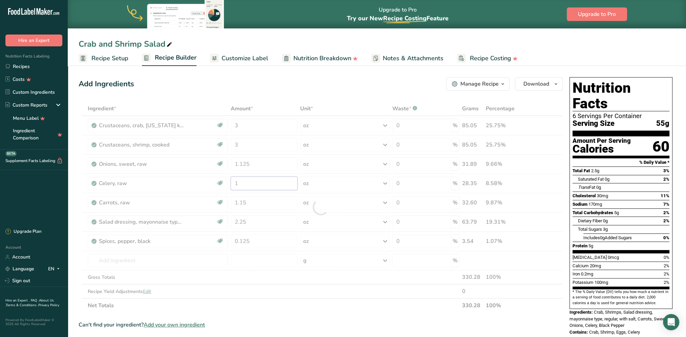
click at [251, 184] on div "Ingredient * Amount * Unit * Waste * .a-a{fill:#347362;}.b-a{fill:#fff;} Grams …" at bounding box center [321, 207] width 484 height 211
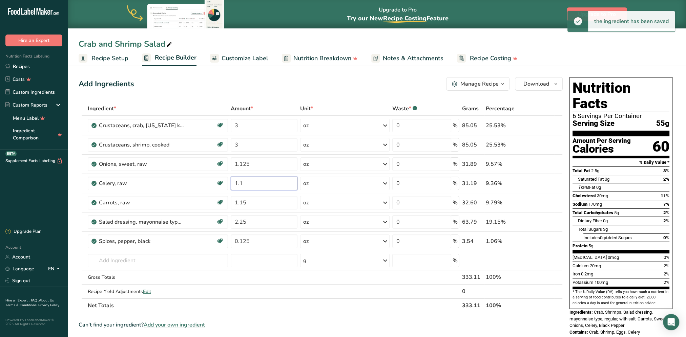
type input "1.1"
click at [302, 84] on div "Add Ingredients Manage Recipe Delete Recipe Duplicate Recipe Scale Recipe Save …" at bounding box center [321, 84] width 484 height 14
click at [253, 57] on span "Customize Label" at bounding box center [244, 58] width 47 height 9
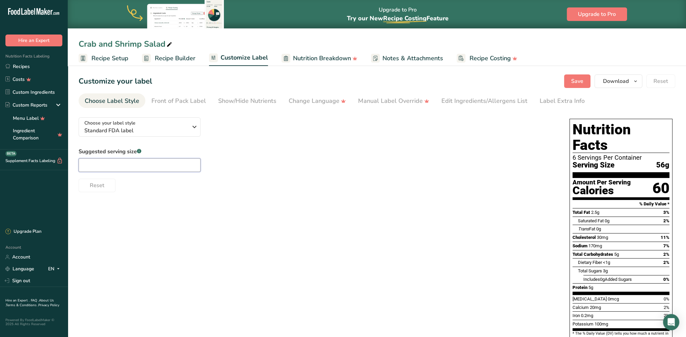
click at [174, 164] on input "text" at bounding box center [140, 165] width 122 height 14
type input "2oz"
click at [512, 81] on span "Save" at bounding box center [577, 81] width 12 height 8
click at [187, 56] on span "Recipe Builder" at bounding box center [175, 58] width 41 height 9
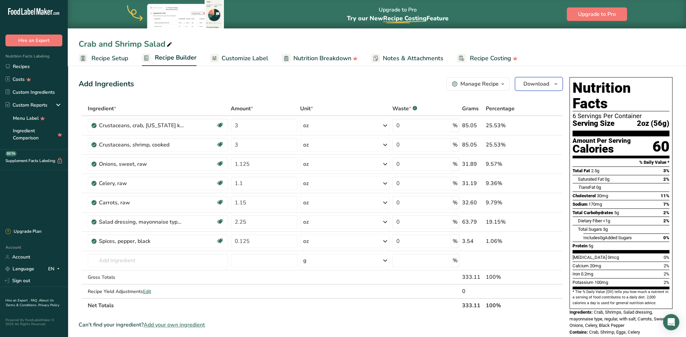
click at [512, 83] on span "Download" at bounding box center [536, 84] width 26 height 8
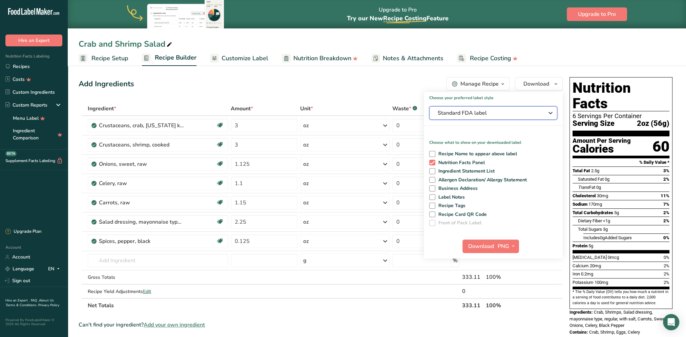
click at [488, 114] on span "Standard FDA label" at bounding box center [488, 113] width 102 height 8
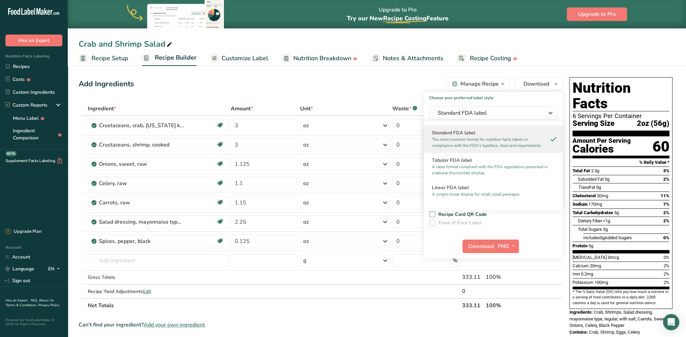
click at [474, 190] on h2 "Linear FDA label" at bounding box center [493, 187] width 123 height 7
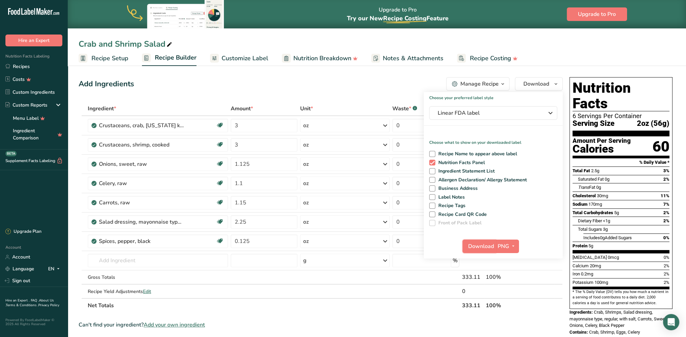
click at [487, 248] on span "Download" at bounding box center [481, 246] width 26 height 8
click at [462, 42] on div "Crab and Shrimp Salad" at bounding box center [377, 44] width 618 height 12
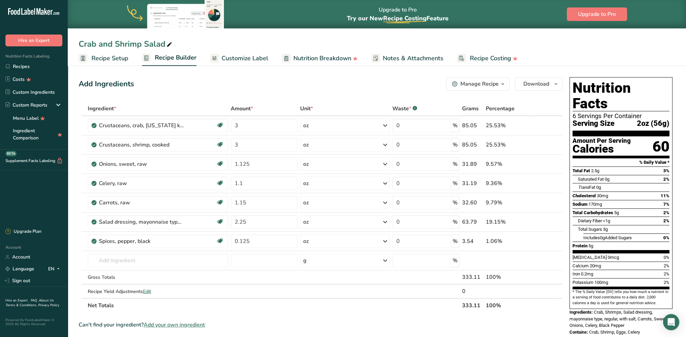
click at [21, 67] on link "Recipes" at bounding box center [34, 66] width 68 height 13
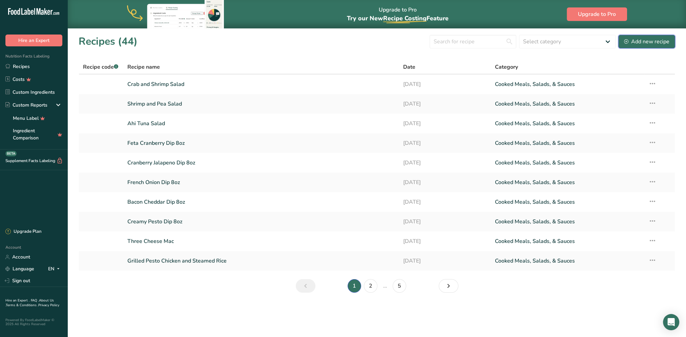
click at [512, 40] on div "Add new recipe" at bounding box center [646, 42] width 45 height 8
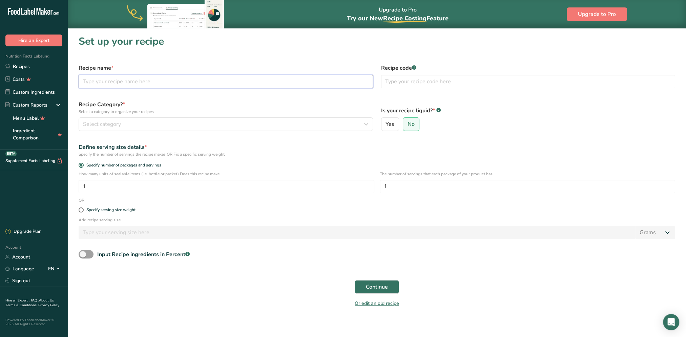
click at [173, 82] on input "text" at bounding box center [226, 82] width 294 height 14
type input "Horseradish Cream"
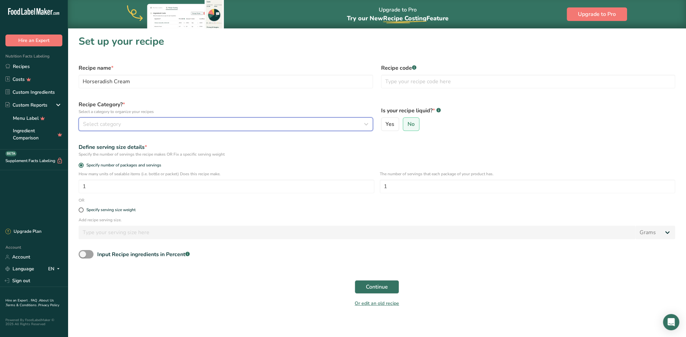
click at [244, 122] on div "Select category" at bounding box center [223, 124] width 281 height 8
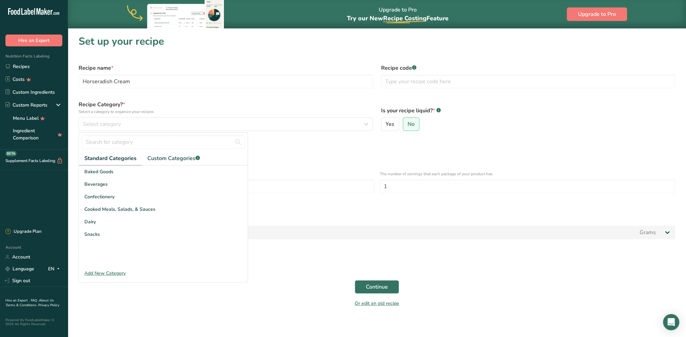
click at [121, 210] on span "Cooked Meals, Salads, & Sauces" at bounding box center [119, 209] width 71 height 7
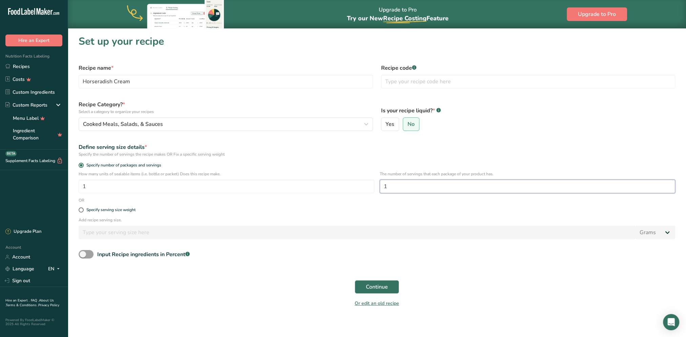
click at [418, 183] on input "1" at bounding box center [528, 187] width 296 height 14
type input "12"
click at [380, 272] on span "Continue" at bounding box center [377, 287] width 22 height 8
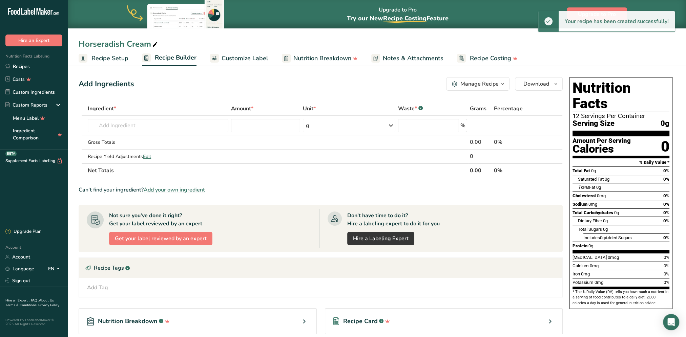
click at [245, 60] on span "Customize Label" at bounding box center [244, 58] width 47 height 9
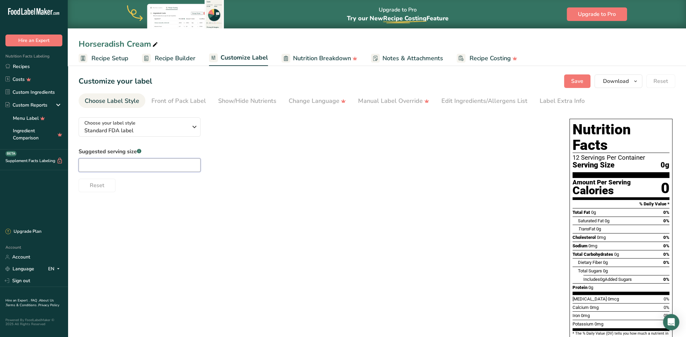
click at [146, 162] on input "text" at bounding box center [140, 165] width 122 height 14
type input "1oz"
click at [574, 82] on span "Save" at bounding box center [577, 81] width 12 height 8
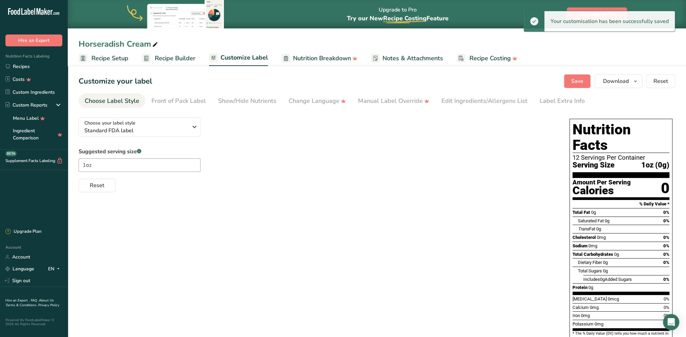
click at [183, 57] on span "Recipe Builder" at bounding box center [175, 58] width 41 height 9
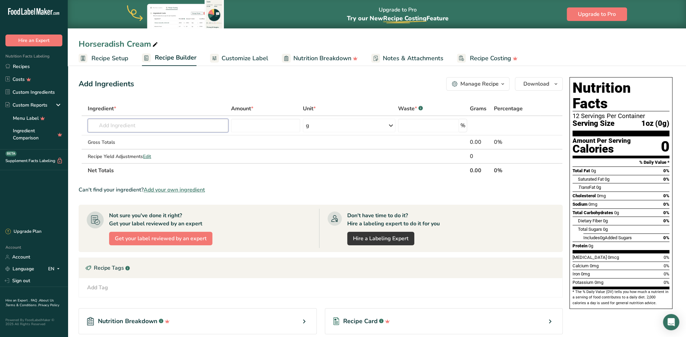
click at [127, 127] on input "text" at bounding box center [158, 126] width 141 height 14
click at [172, 123] on input "text" at bounding box center [158, 126] width 141 height 14
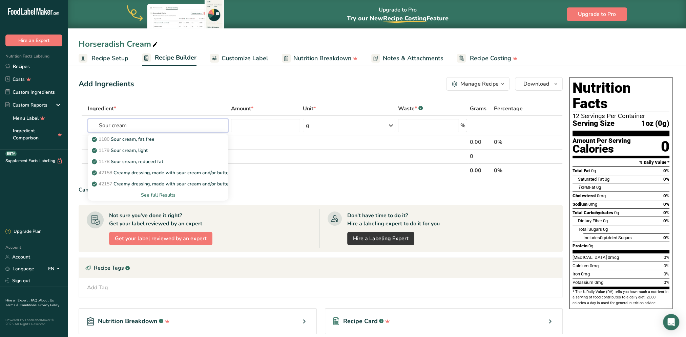
type input "Sour cream"
click at [173, 192] on div "See full Results" at bounding box center [158, 195] width 130 height 7
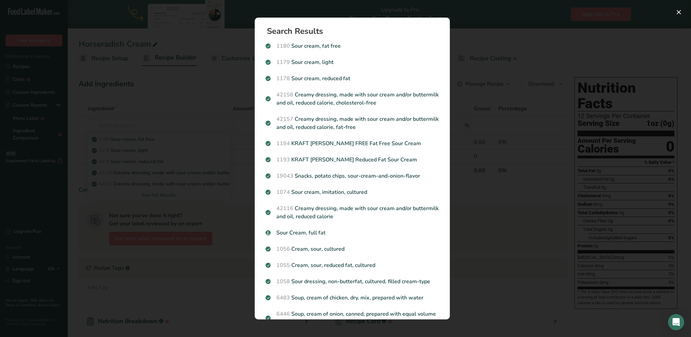
click at [342, 231] on p "Sour Cream, full fat" at bounding box center [351, 233] width 173 height 8
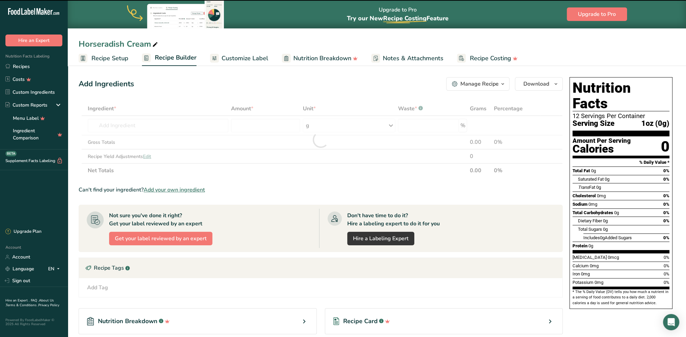
type input "0"
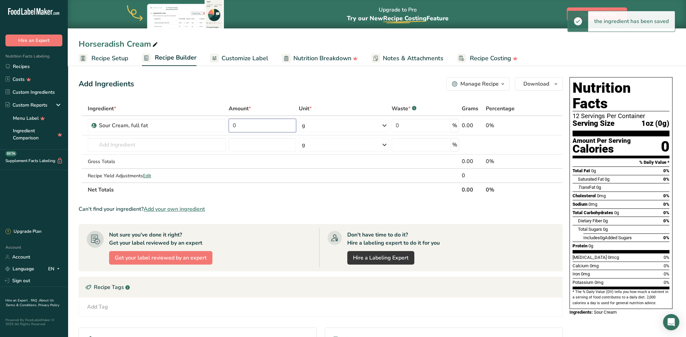
click at [256, 125] on input "0" at bounding box center [262, 126] width 67 height 14
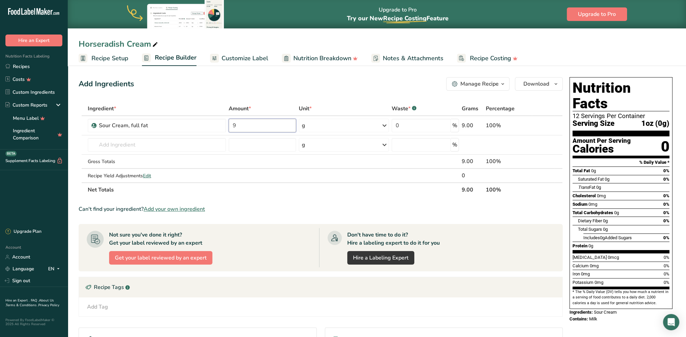
type input "9"
click at [365, 123] on div "Ingredient * Amount * Unit * Waste * .a-a{fill:#347362;}.b-a{fill:#fff;} Grams …" at bounding box center [321, 149] width 484 height 95
click at [385, 125] on icon at bounding box center [384, 126] width 8 height 12
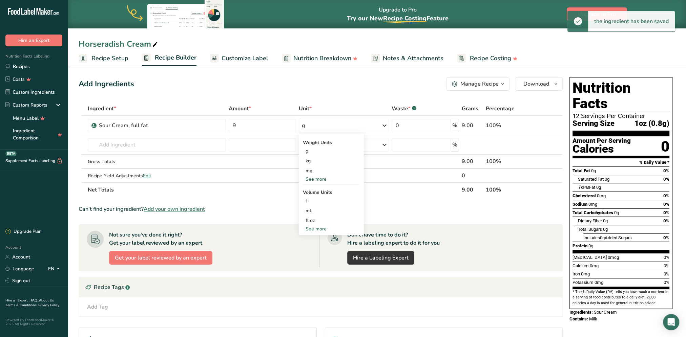
click at [312, 178] on div "See more" at bounding box center [331, 179] width 57 height 7
click at [308, 199] on div "oz" at bounding box center [331, 200] width 57 height 10
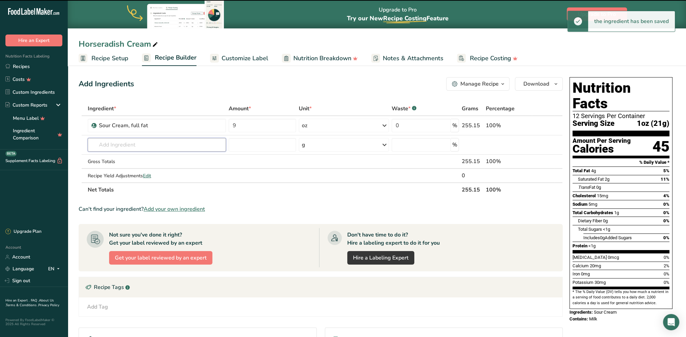
click at [127, 144] on input "text" at bounding box center [157, 145] width 138 height 14
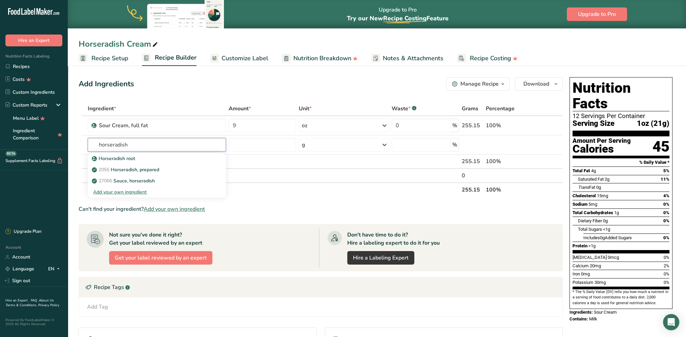
type input "horseradish"
click at [136, 172] on p "2055 Horseradish, prepared" at bounding box center [126, 169] width 66 height 7
type input "Horseradish, prepared"
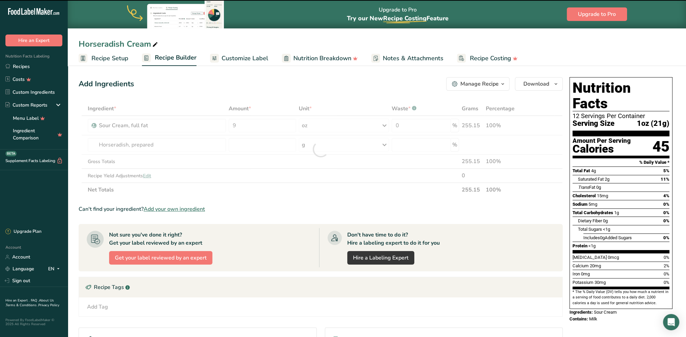
type input "0"
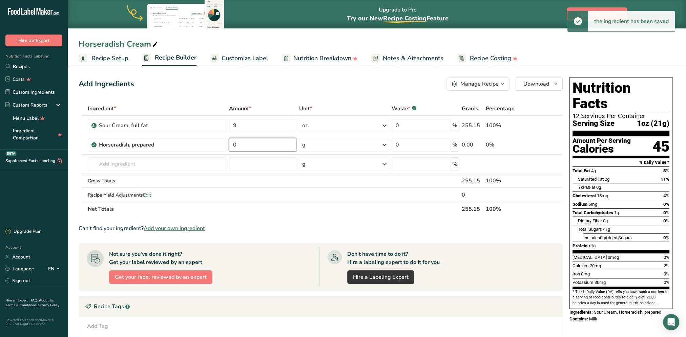
click at [279, 146] on input "0" at bounding box center [262, 145] width 67 height 14
type input "2.75"
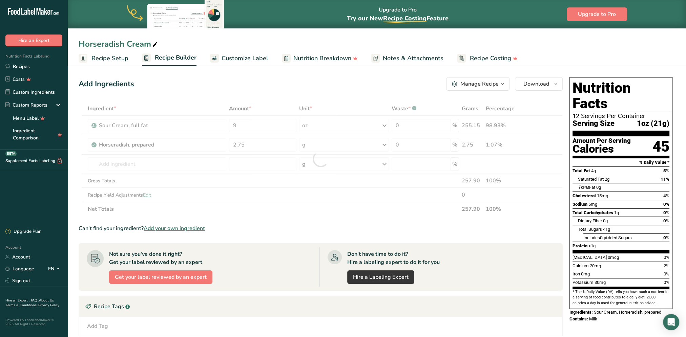
click at [386, 144] on div "Ingredient * Amount * Unit * Waste * .a-a{fill:#347362;}.b-a{fill:#fff;} Grams …" at bounding box center [321, 159] width 484 height 115
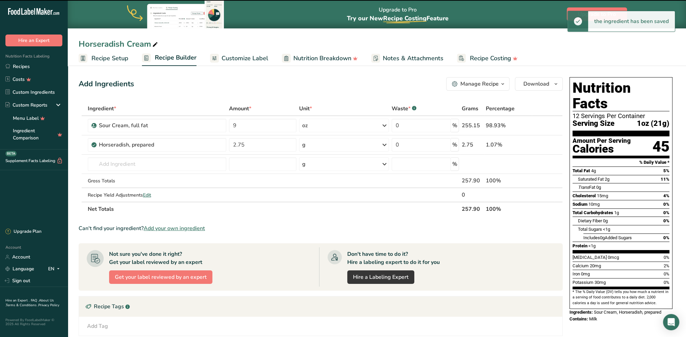
click at [385, 144] on icon at bounding box center [384, 145] width 8 height 12
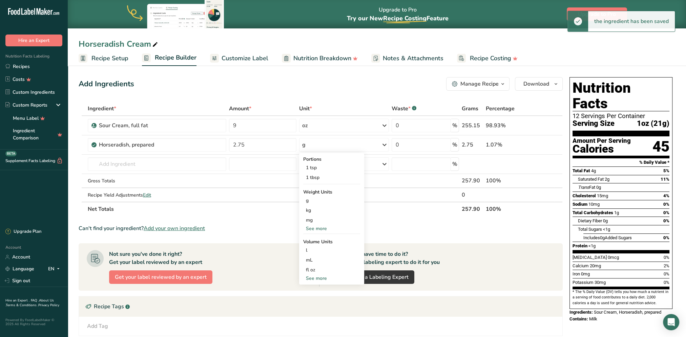
click at [321, 229] on div "See more" at bounding box center [331, 228] width 57 height 7
click at [311, 248] on div "oz" at bounding box center [331, 250] width 57 height 10
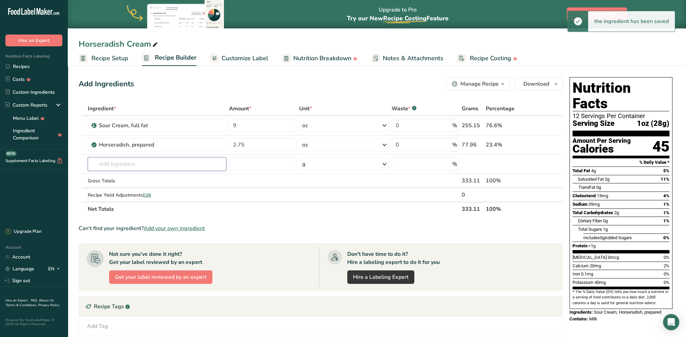
click at [105, 165] on input "text" at bounding box center [157, 164] width 138 height 14
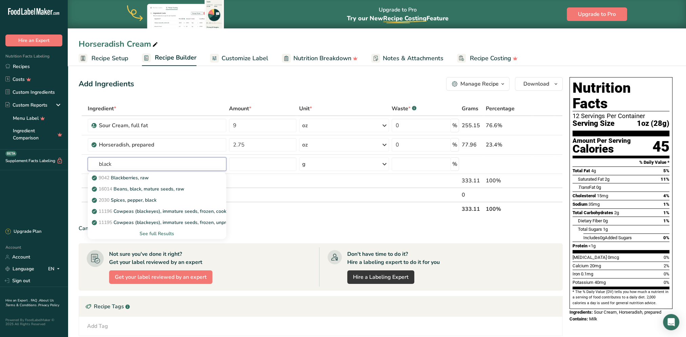
type input "black"
click at [156, 200] on p "2030 Spices, pepper, black" at bounding box center [124, 200] width 63 height 7
type input "Spices, pepper, black"
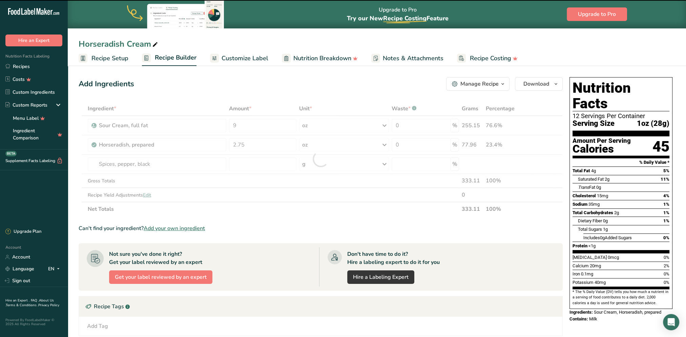
type input "0"
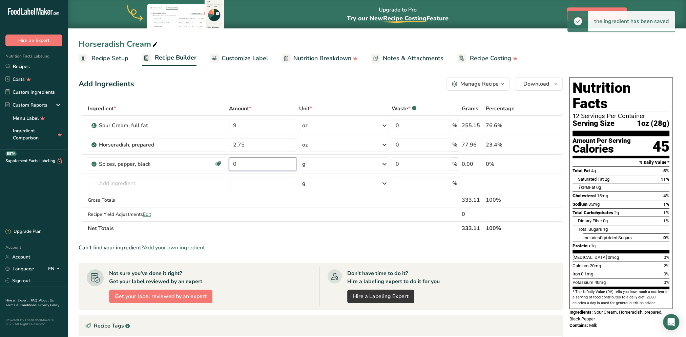
click at [263, 164] on input "0" at bounding box center [262, 164] width 67 height 14
drag, startPoint x: 251, startPoint y: 163, endPoint x: 239, endPoint y: 163, distance: 12.5
click at [239, 163] on input "0.25" at bounding box center [262, 164] width 67 height 14
type input "0.13"
click at [346, 162] on div "Ingredient * Amount * Unit * Waste * .a-a{fill:#347362;}.b-a{fill:#fff;} Grams …" at bounding box center [321, 169] width 484 height 134
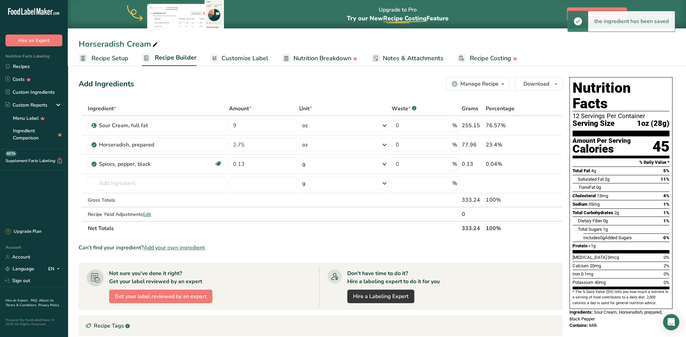
click at [374, 164] on div "g" at bounding box center [344, 164] width 90 height 14
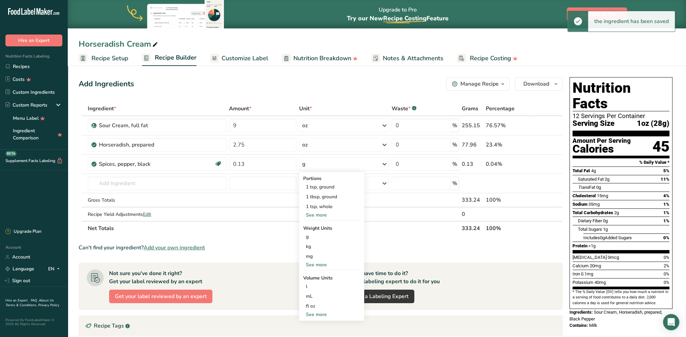
click at [321, 263] on div "See more" at bounding box center [331, 264] width 57 height 7
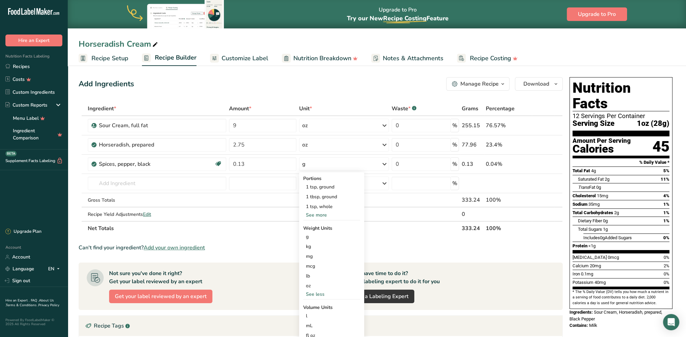
click at [314, 287] on div "oz" at bounding box center [331, 286] width 57 height 10
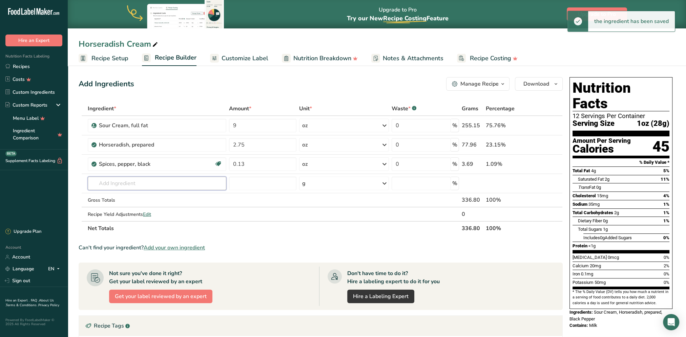
click at [166, 181] on input "text" at bounding box center [157, 184] width 138 height 14
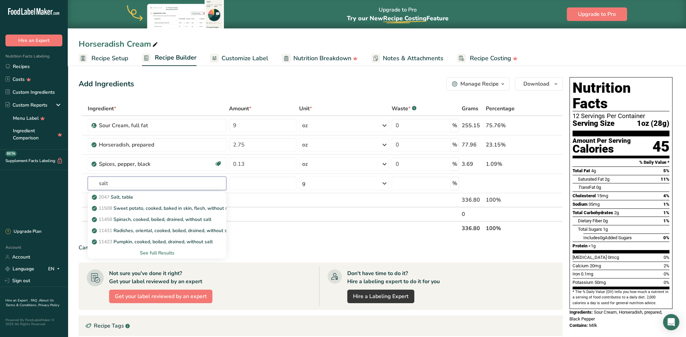
type input "salt"
click at [138, 196] on div "2047 Salt, table" at bounding box center [151, 197] width 117 height 7
type input "Salt, table"
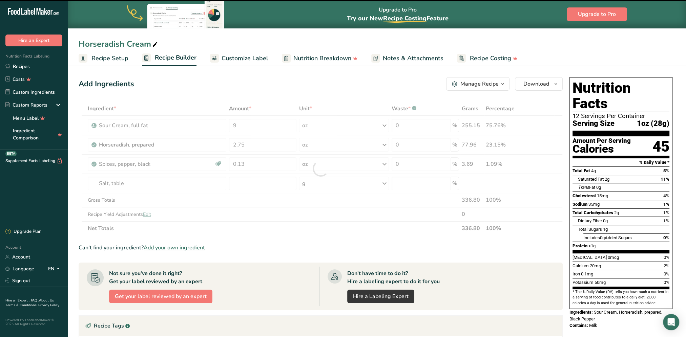
click at [250, 185] on div at bounding box center [321, 169] width 484 height 134
type input "0"
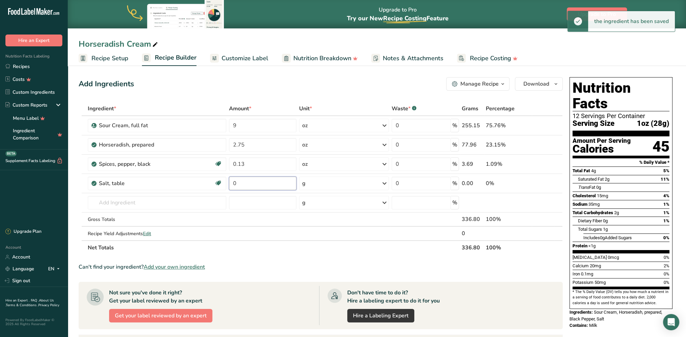
click at [247, 184] on input "0" at bounding box center [262, 184] width 67 height 14
type input "0.12"
click at [335, 183] on div "Ingredient * Amount * Unit * Waste * .a-a{fill:#347362;}.b-a{fill:#fff;} Grams …" at bounding box center [321, 178] width 484 height 153
click at [384, 183] on icon at bounding box center [384, 183] width 8 height 12
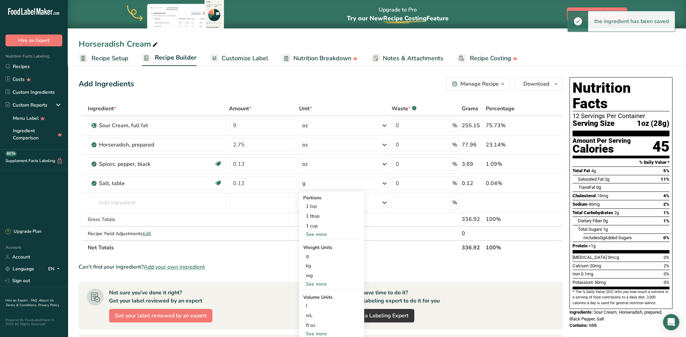
click at [323, 283] on div "See more" at bounding box center [331, 284] width 57 height 7
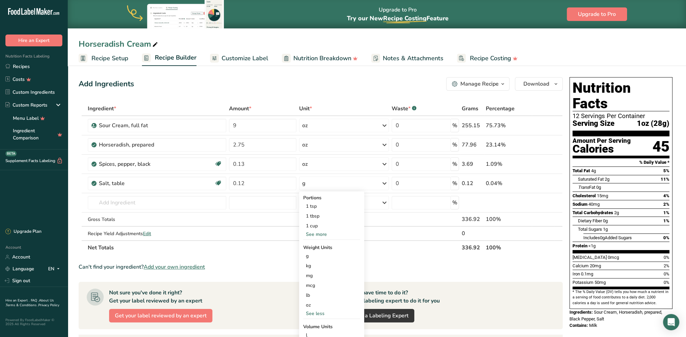
click at [309, 305] on div "oz" at bounding box center [331, 305] width 57 height 10
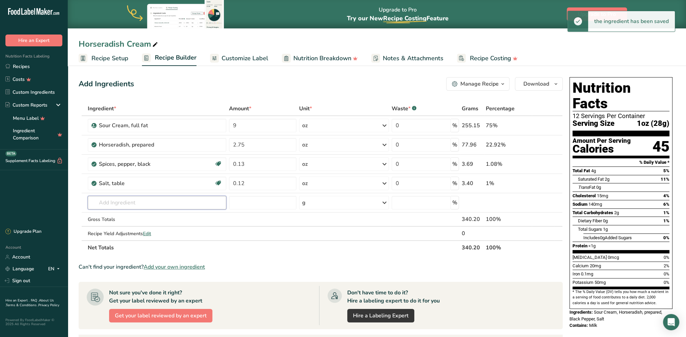
click at [150, 202] on input "text" at bounding box center [157, 203] width 138 height 14
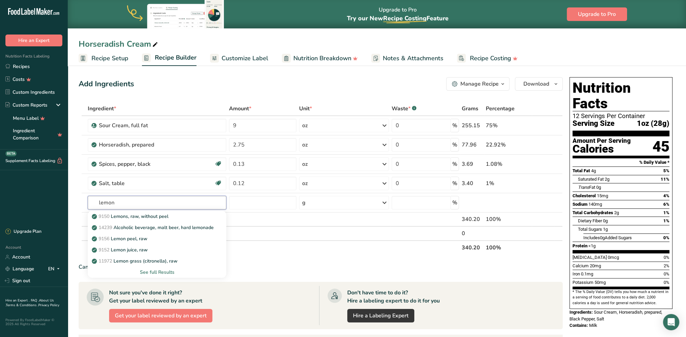
type input "lemon"
click at [143, 248] on p "9152 Lemon juice, raw" at bounding box center [120, 249] width 55 height 7
type input "Lemon juice, raw"
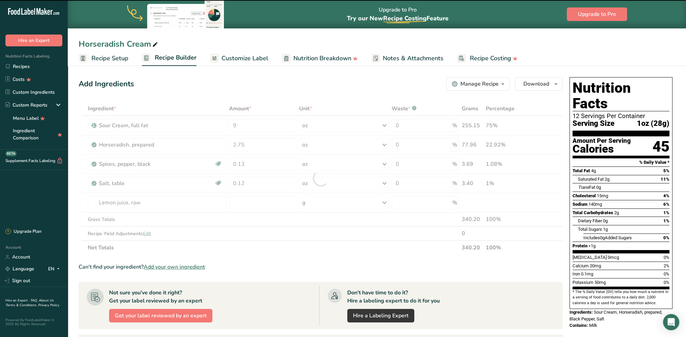
type input "0"
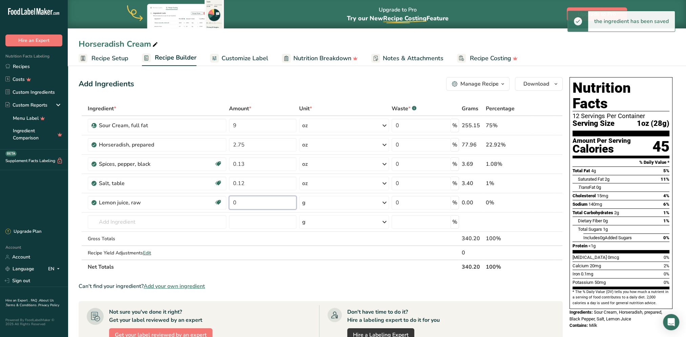
click at [244, 203] on input "0" at bounding box center [262, 203] width 67 height 14
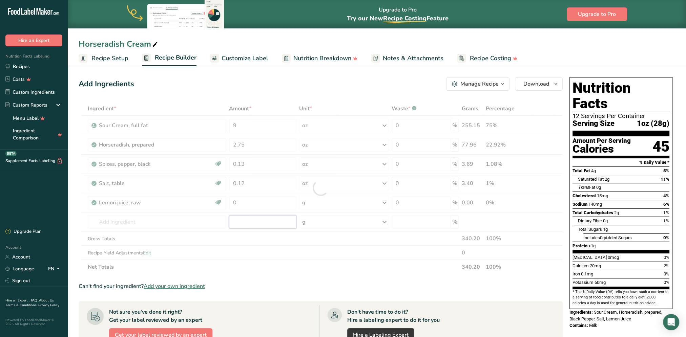
click at [276, 221] on div "Ingredient * Amount * Unit * Waste * .a-a{fill:#347362;}.b-a{fill:#fff;} Grams …" at bounding box center [321, 188] width 484 height 173
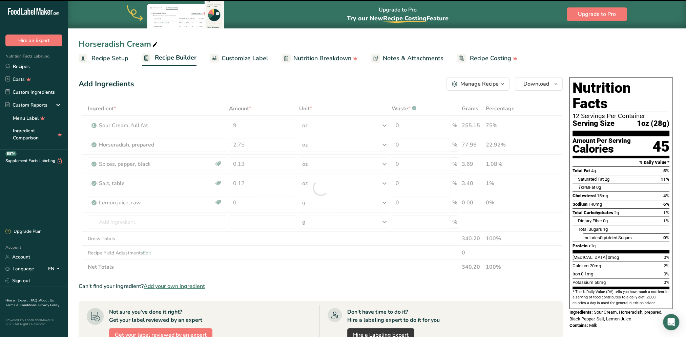
click at [274, 200] on div at bounding box center [321, 188] width 484 height 173
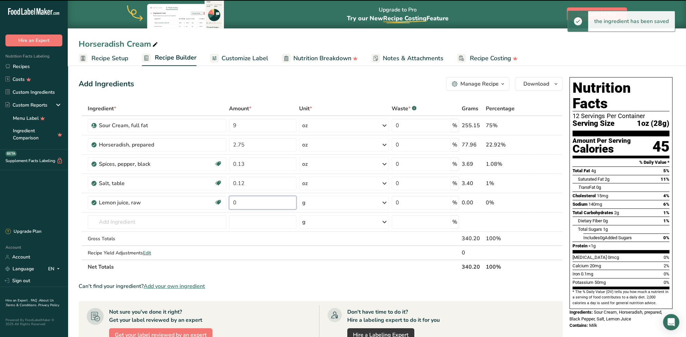
click at [275, 203] on input "0" at bounding box center [262, 203] width 67 height 14
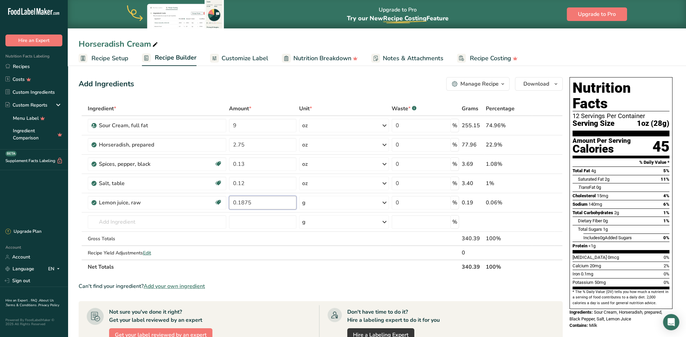
type input "0.1875"
click at [322, 203] on div "Ingredient * Amount * Unit * Waste * .a-a{fill:#347362;}.b-a{fill:#fff;} Grams …" at bounding box center [321, 188] width 484 height 173
click at [331, 201] on div "g" at bounding box center [344, 203] width 90 height 14
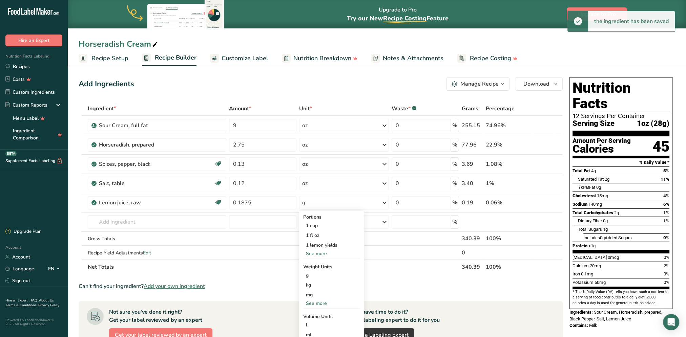
click at [319, 254] on div "See more" at bounding box center [331, 253] width 57 height 7
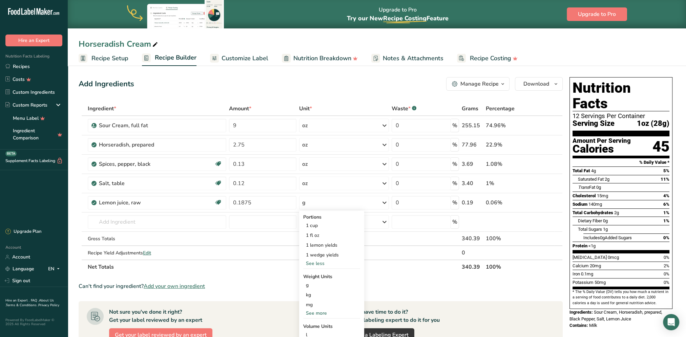
click at [313, 311] on div "See more" at bounding box center [331, 313] width 57 height 7
click at [315, 332] on div "oz" at bounding box center [331, 334] width 57 height 10
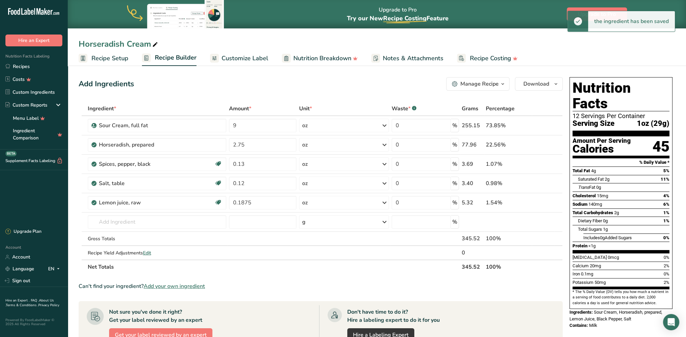
click at [382, 274] on section "Ingredient * Amount * Unit * Waste * .a-a{fill:#347362;}.b-a{fill:#fff;} Grams …" at bounding box center [321, 290] width 484 height 377
click at [229, 57] on span "Customize Label" at bounding box center [244, 58] width 47 height 9
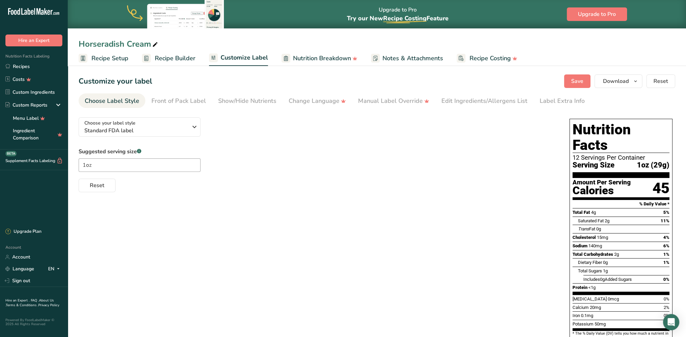
click at [174, 59] on span "Recipe Builder" at bounding box center [175, 58] width 41 height 9
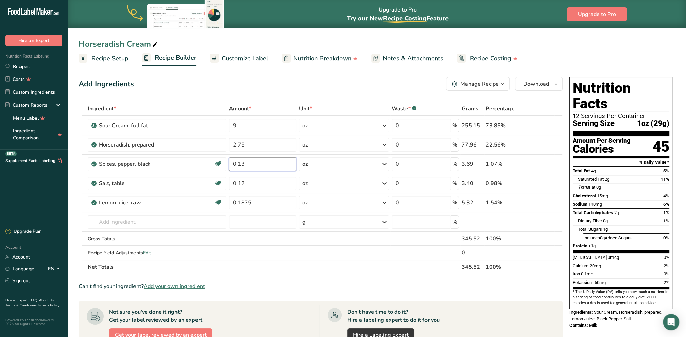
click at [245, 163] on input "0.13" at bounding box center [262, 164] width 67 height 14
type input "0.1"
click at [245, 182] on div "Ingredient * Amount * Unit * Waste * .a-a{fill:#347362;}.b-a{fill:#fff;} Grams …" at bounding box center [321, 188] width 484 height 173
type input "0.1"
click at [276, 84] on div "Add Ingredients Manage Recipe Delete Recipe Duplicate Recipe Scale Recipe Save …" at bounding box center [321, 84] width 484 height 14
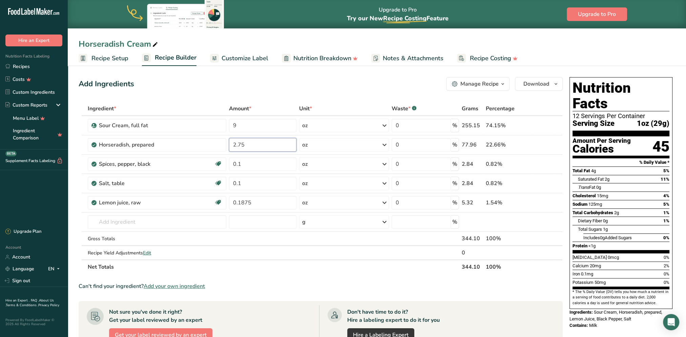
click at [246, 144] on input "2.75" at bounding box center [262, 145] width 67 height 14
click at [264, 92] on div "Add Ingredients Manage Recipe Delete Recipe Duplicate Recipe Scale Recipe Save …" at bounding box center [323, 281] width 488 height 415
click at [238, 145] on input "2.7" at bounding box center [262, 145] width 67 height 14
type input "2.6"
click at [254, 91] on div "Add Ingredients Manage Recipe Delete Recipe Duplicate Recipe Scale Recipe Save …" at bounding box center [323, 281] width 488 height 415
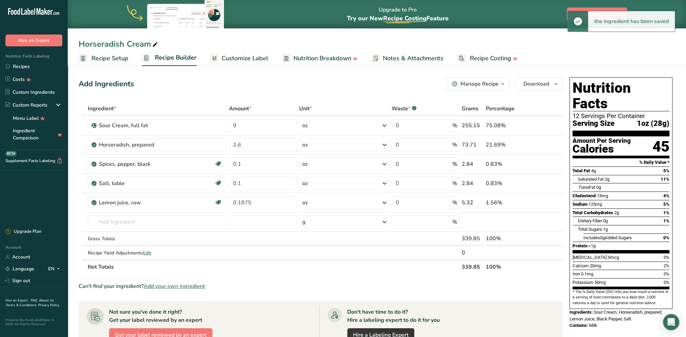
click at [280, 89] on div "Add Ingredients Manage Recipe Delete Recipe Duplicate Recipe Scale Recipe Save …" at bounding box center [321, 84] width 484 height 14
click at [192, 92] on div "Add Ingredients Manage Recipe Delete Recipe Duplicate Recipe Scale Recipe Save …" at bounding box center [323, 281] width 488 height 415
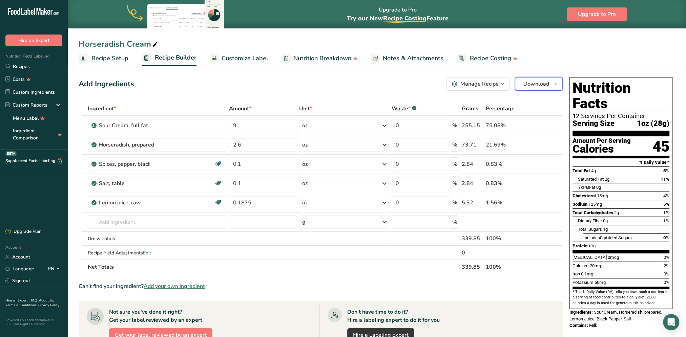
click at [534, 82] on span "Download" at bounding box center [536, 84] width 26 height 8
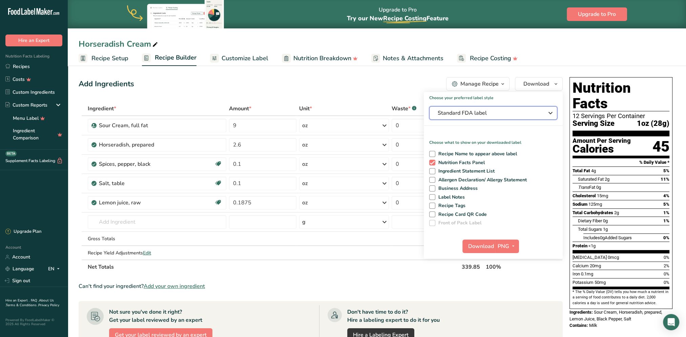
click at [492, 110] on span "Standard FDA label" at bounding box center [488, 113] width 102 height 8
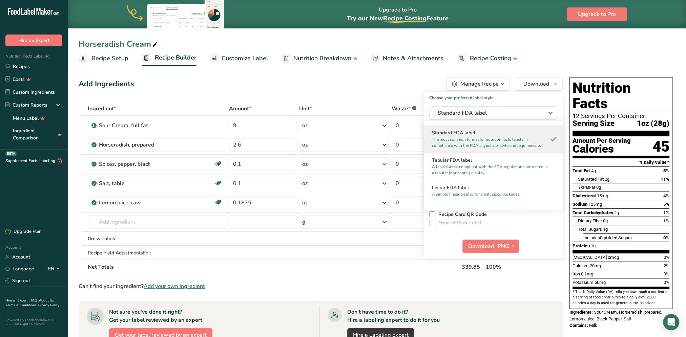
click at [452, 185] on h2 "Linear FDA label" at bounding box center [493, 187] width 123 height 7
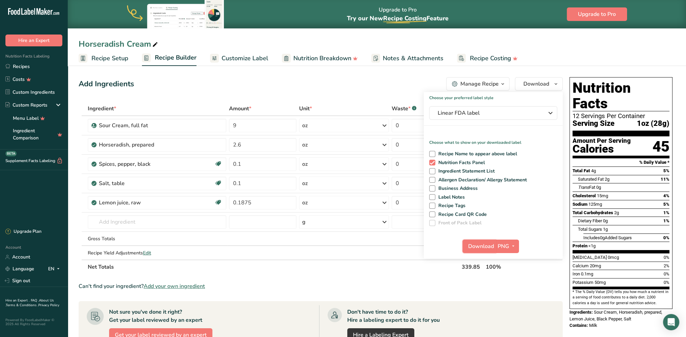
click at [480, 248] on span "Download" at bounding box center [481, 246] width 26 height 8
click at [301, 34] on div "Horseradish Cream Recipe Setup Recipe Builder Customize Label Nutrition Breakdo…" at bounding box center [377, 33] width 618 height 66
